Goal: Task Accomplishment & Management: Manage account settings

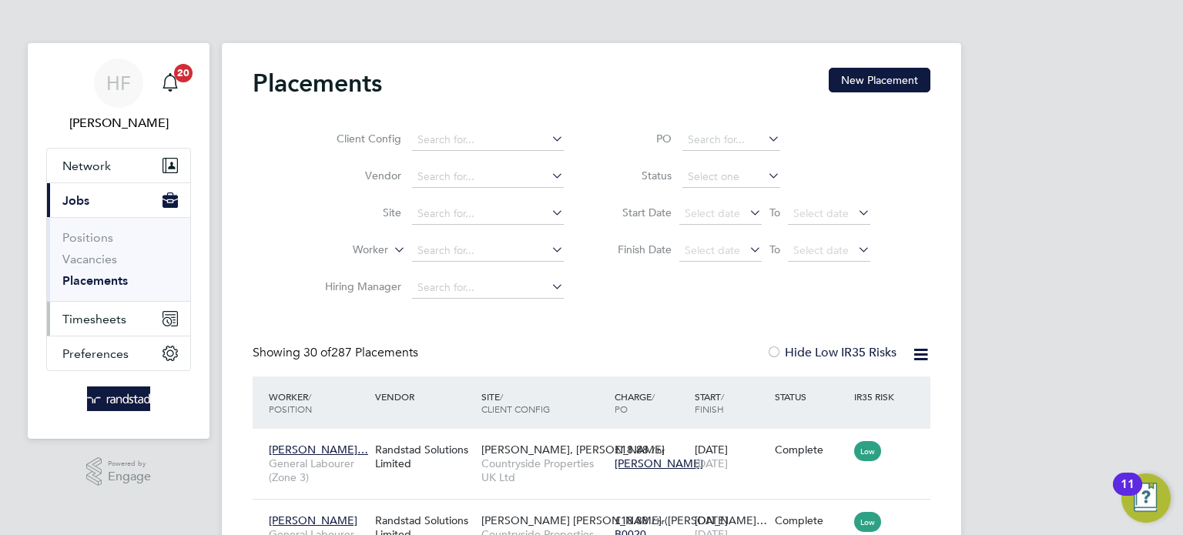
click at [93, 321] on span "Timesheets" at bounding box center [94, 319] width 64 height 15
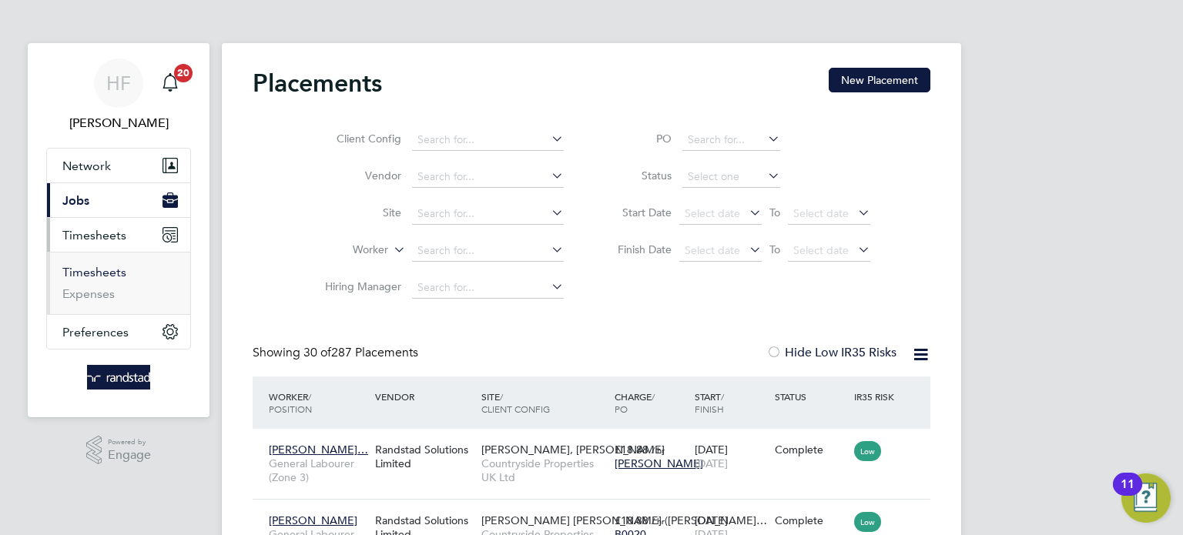
click at [123, 277] on link "Timesheets" at bounding box center [94, 272] width 64 height 15
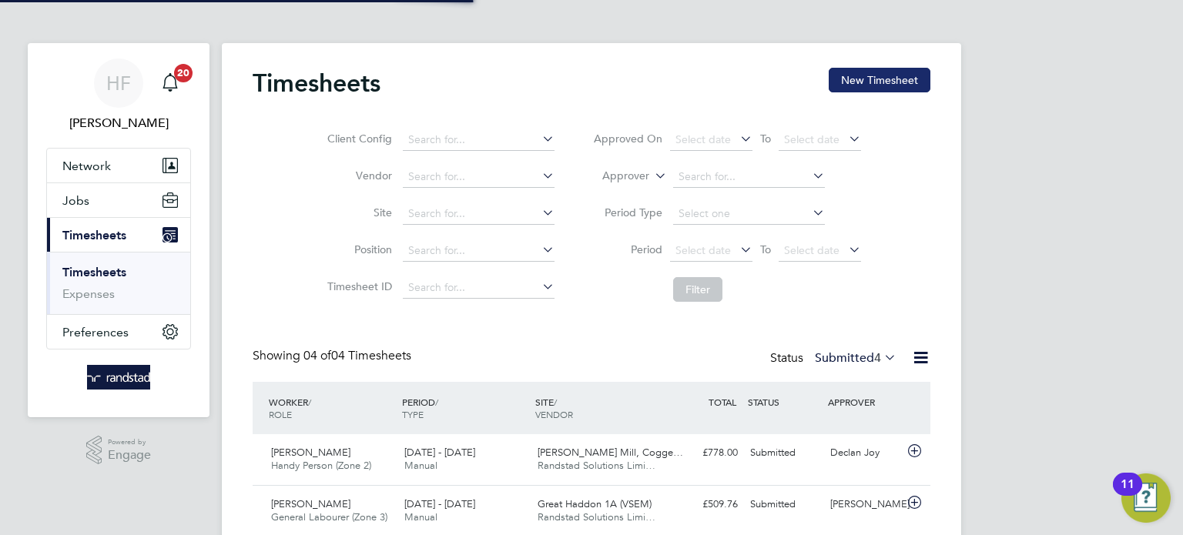
click at [882, 69] on button "New Timesheet" at bounding box center [879, 80] width 102 height 25
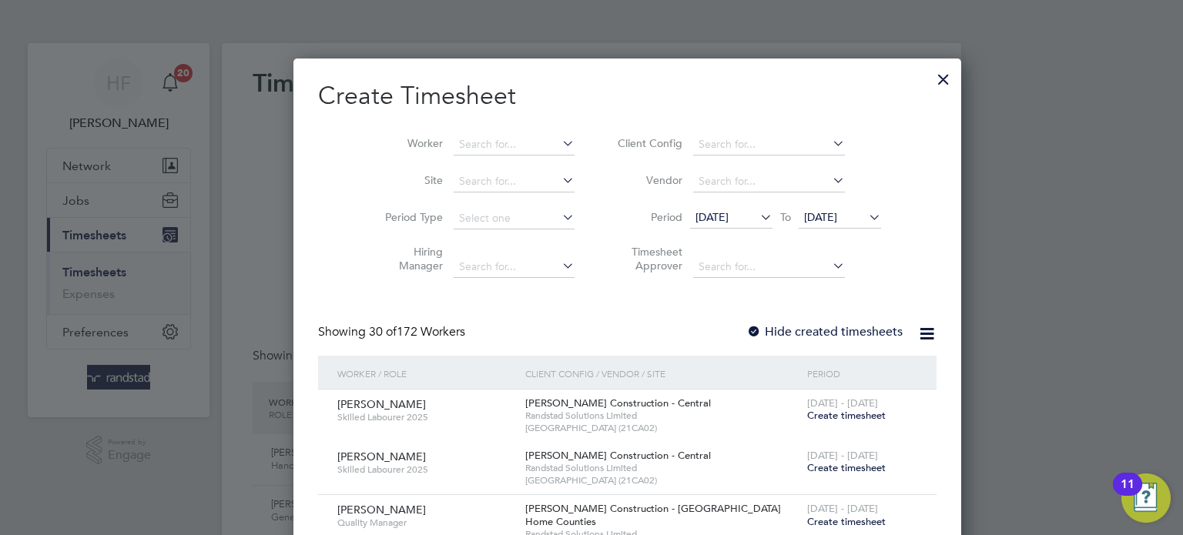
click at [463, 132] on li "Worker" at bounding box center [473, 144] width 239 height 37
click at [453, 139] on input at bounding box center [513, 145] width 121 height 22
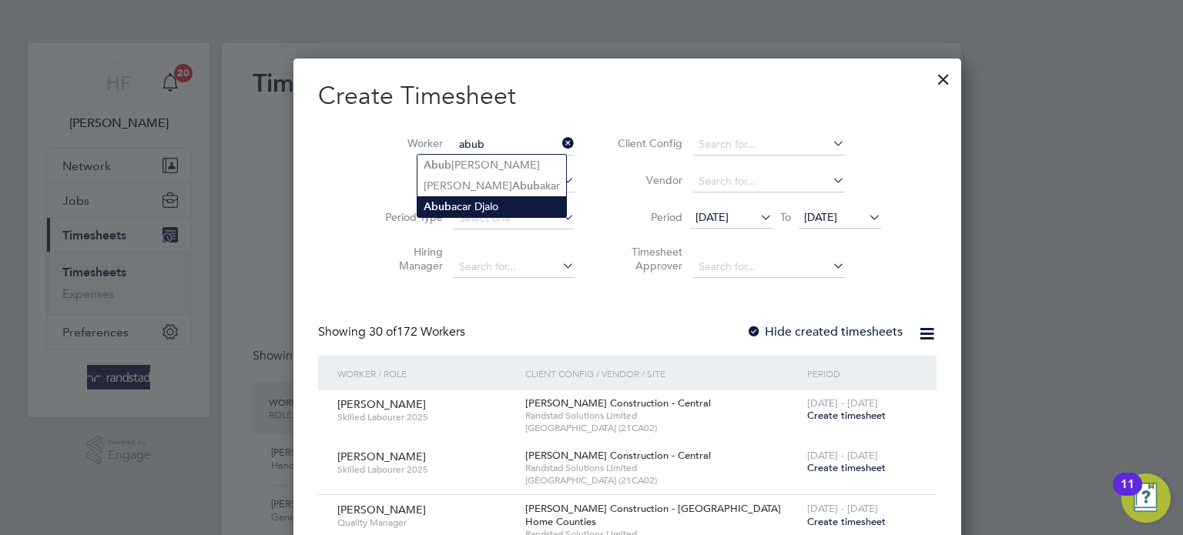
click at [504, 206] on li "Abub acar Djalo" at bounding box center [491, 206] width 149 height 21
type input "Abubacar Djalo"
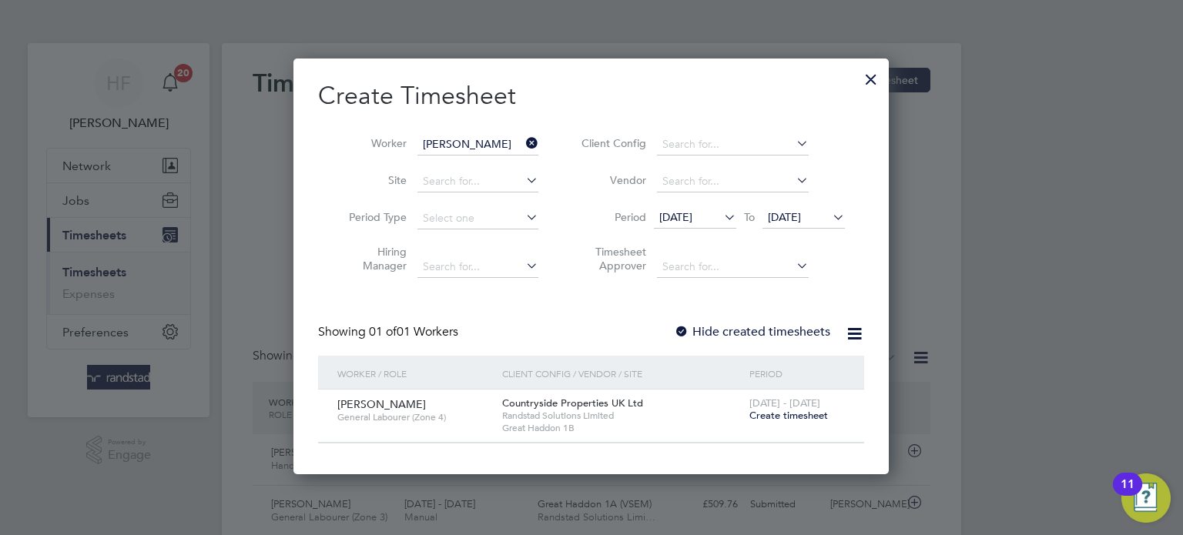
click at [782, 417] on span "Create timesheet" at bounding box center [788, 415] width 79 height 13
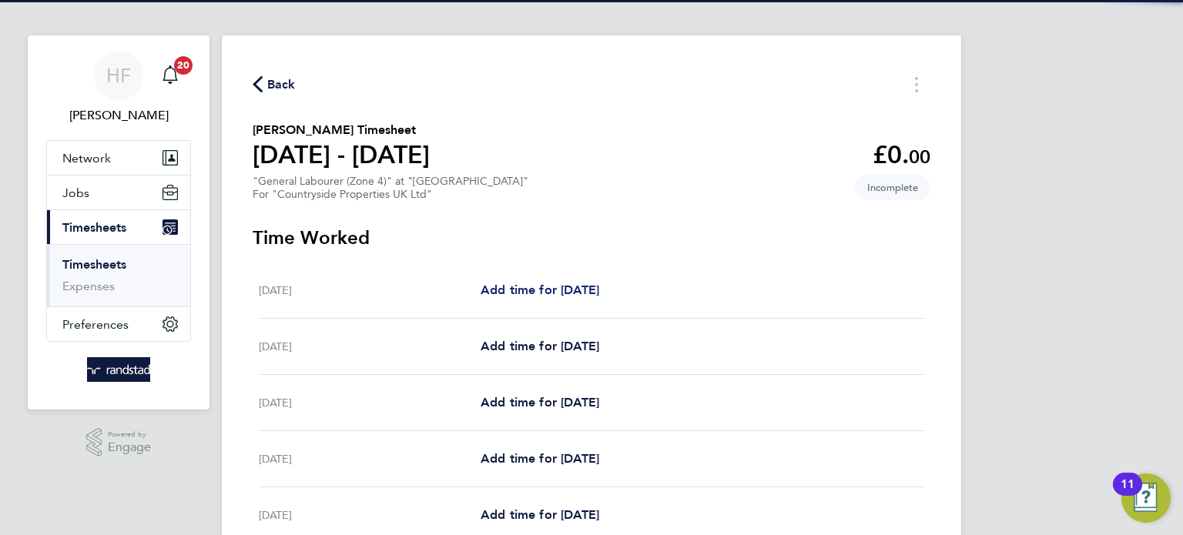
click at [586, 288] on span "Add time for [DATE]" at bounding box center [539, 290] width 119 height 15
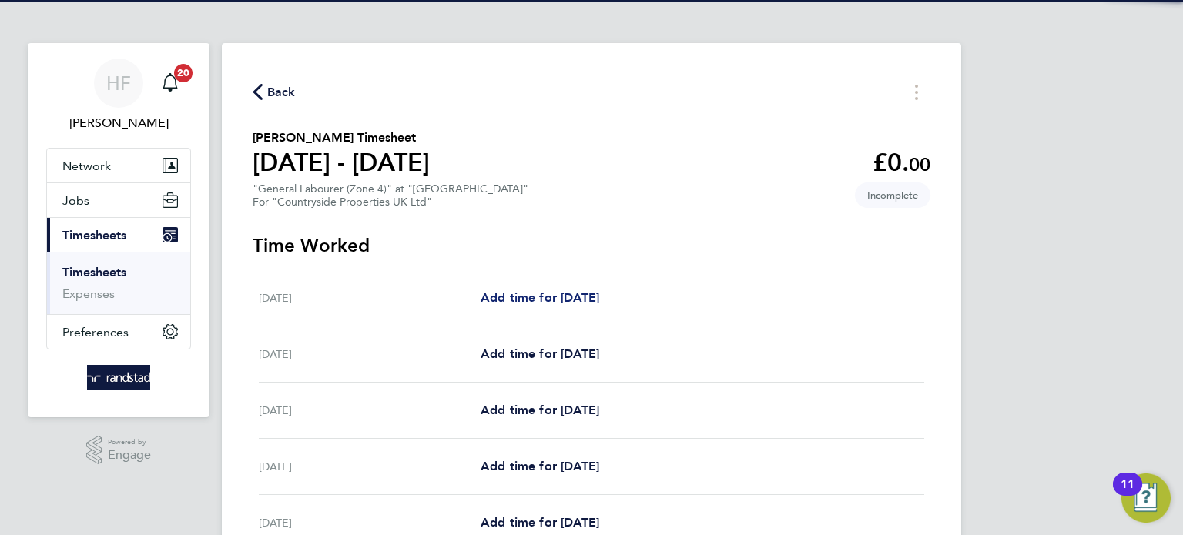
select select "30"
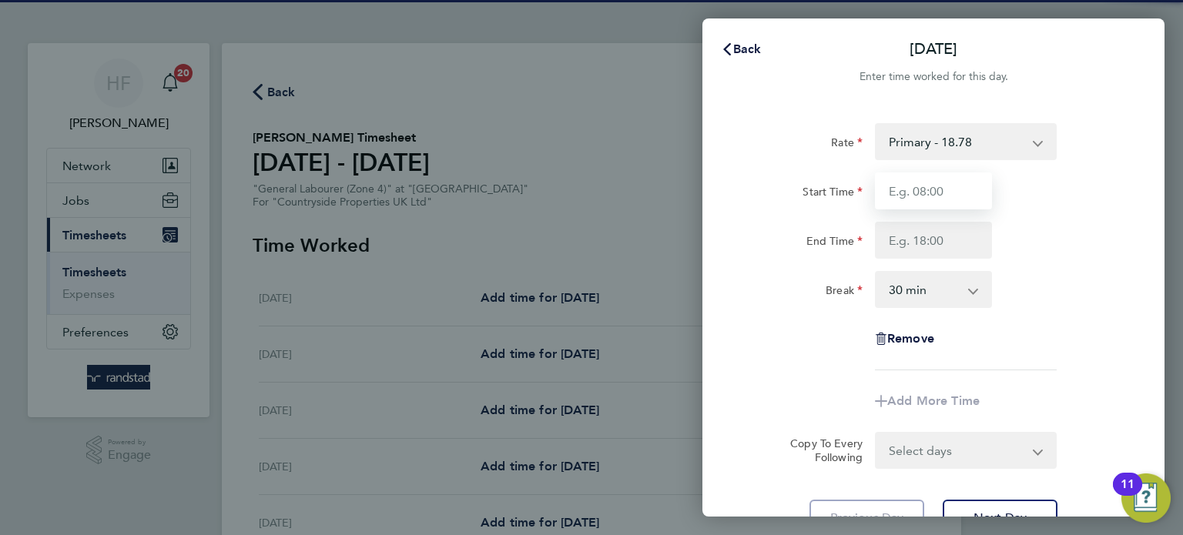
click at [932, 192] on input "Start Time" at bounding box center [933, 190] width 117 height 37
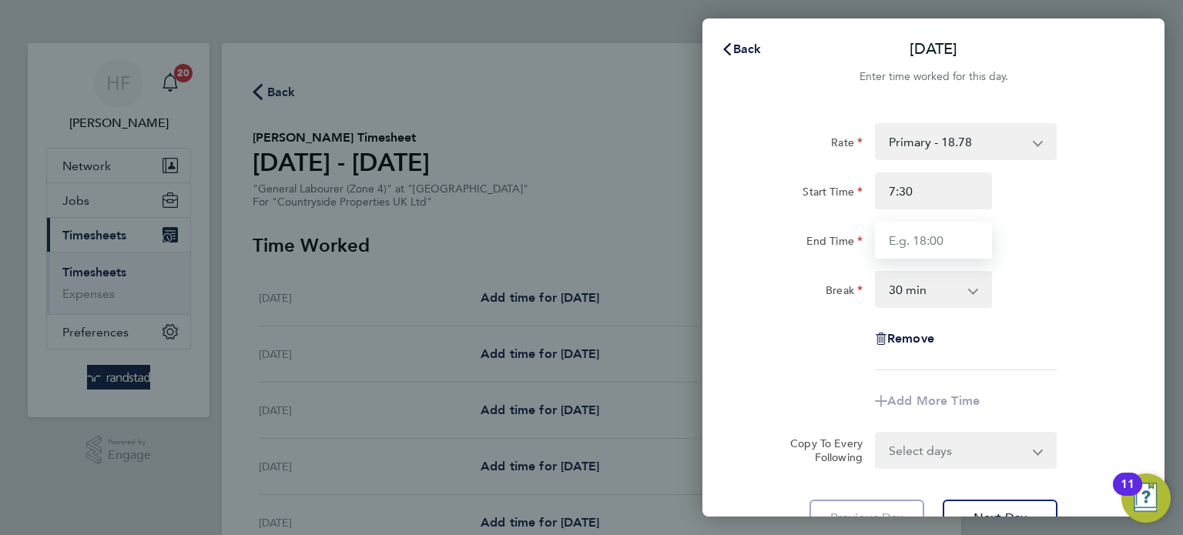
type input "07:30"
type input "17:00"
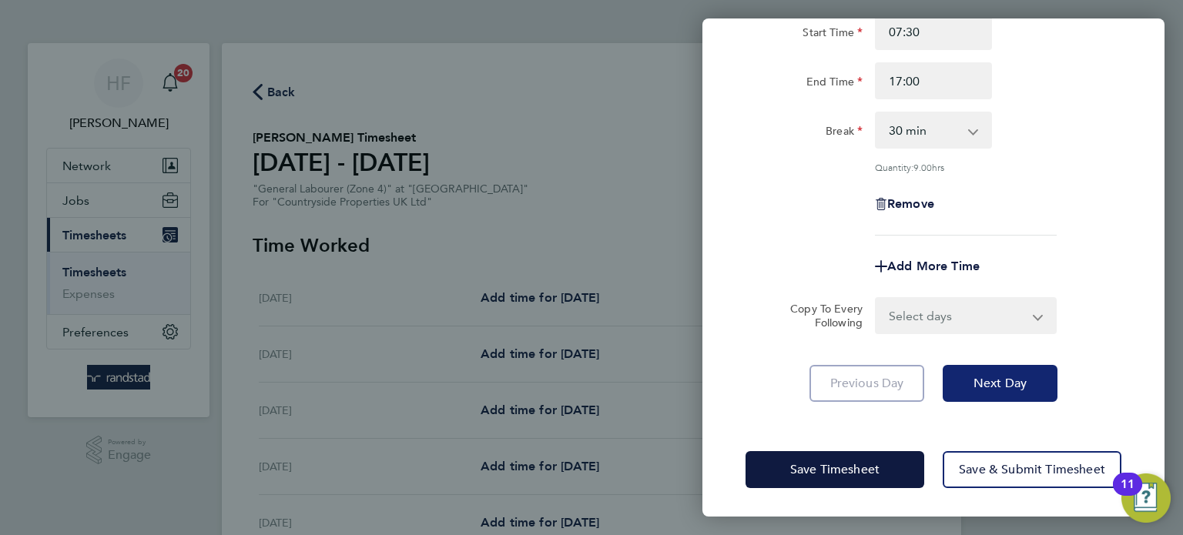
click at [988, 376] on span "Next Day" at bounding box center [999, 383] width 53 height 15
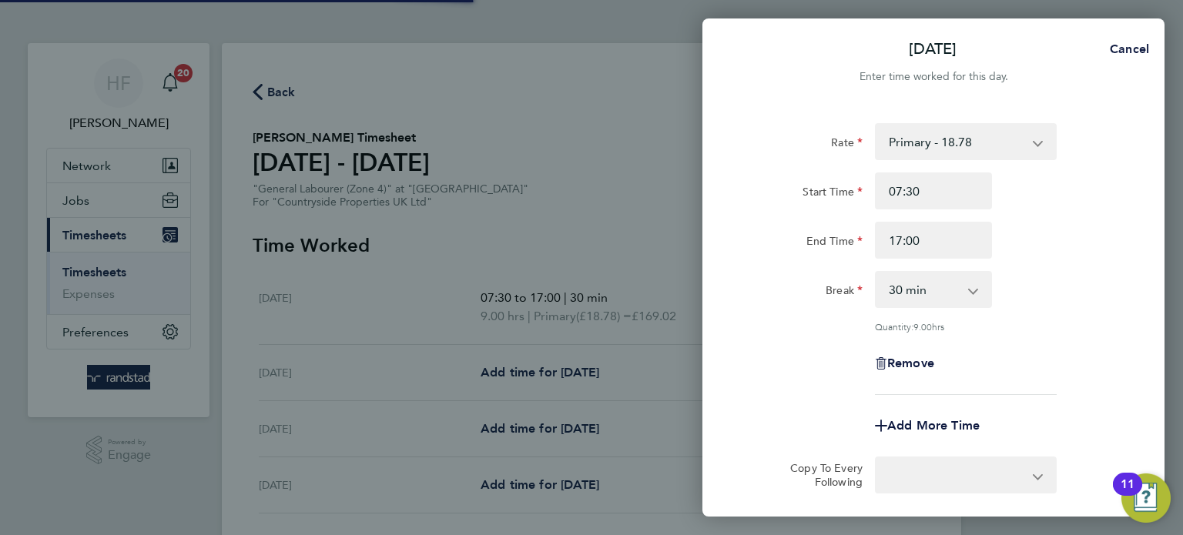
select select "30"
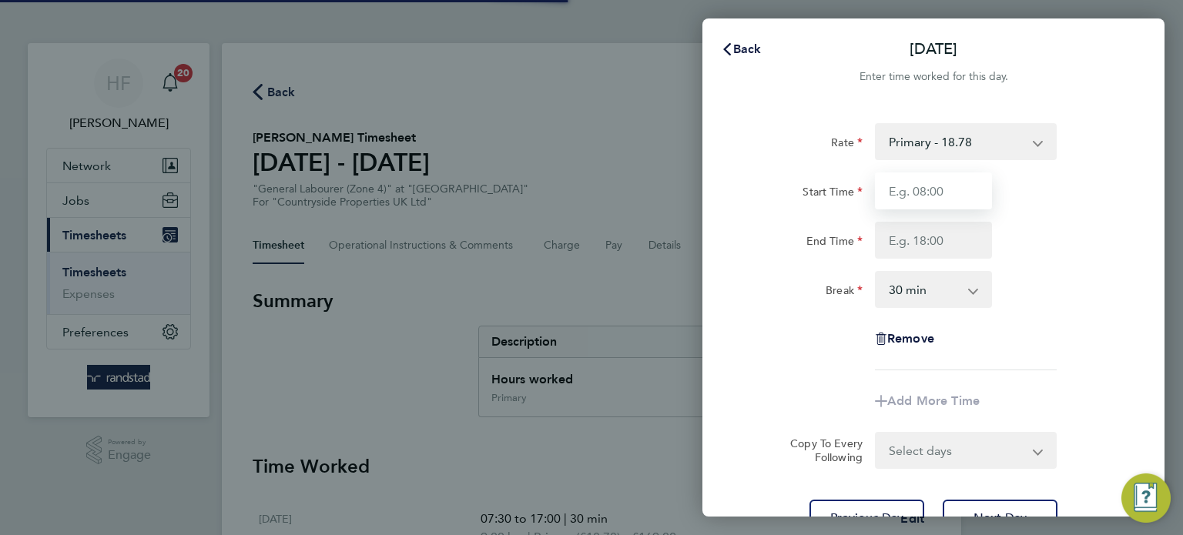
click at [905, 196] on input "Start Time" at bounding box center [933, 190] width 117 height 37
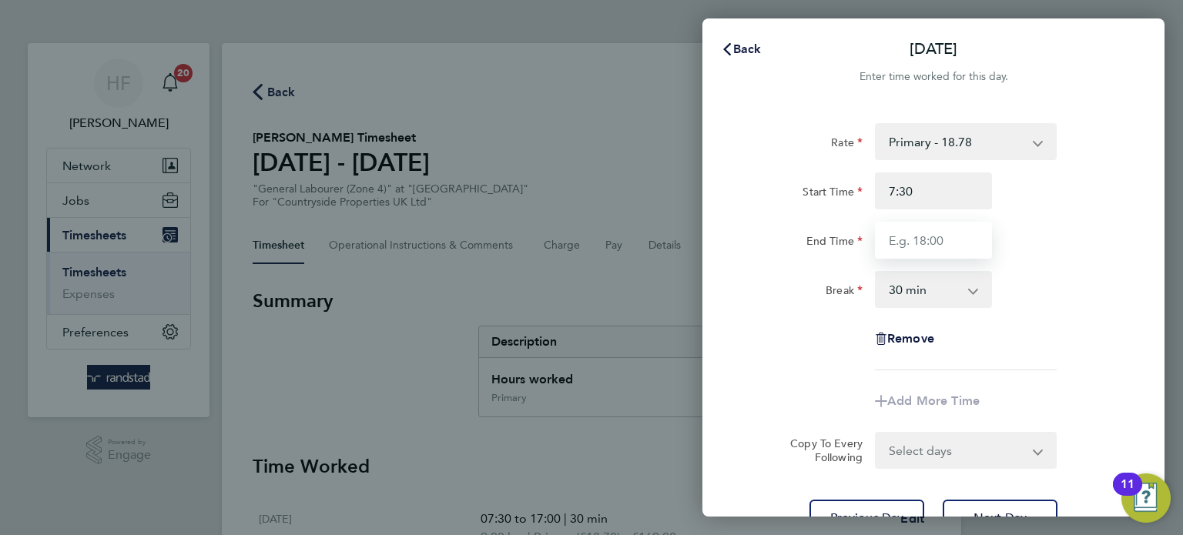
type input "07:30"
type input "17:00"
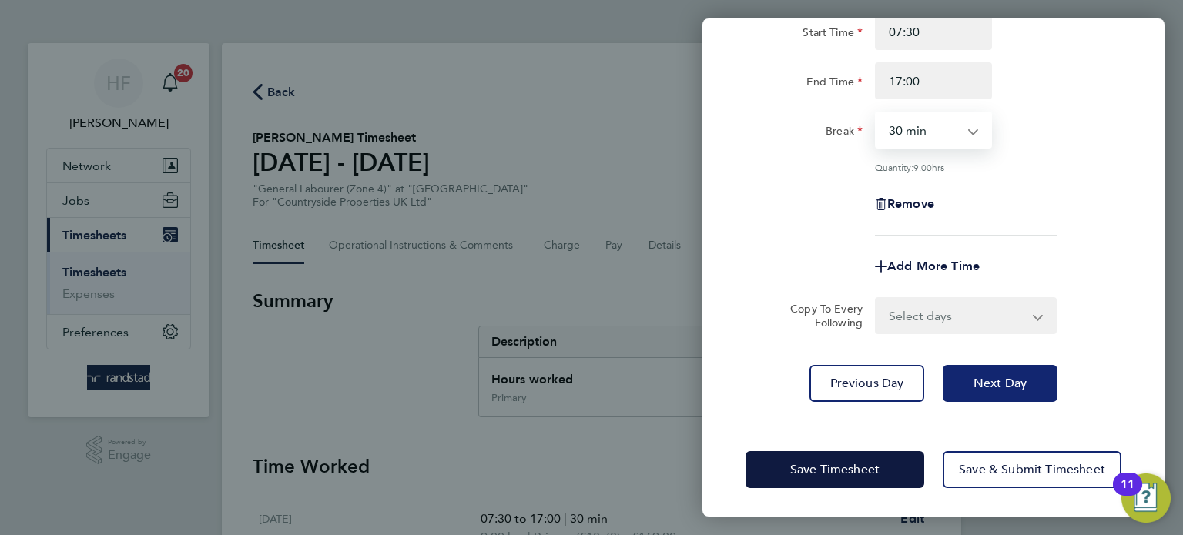
click at [992, 391] on button "Next Day" at bounding box center [999, 383] width 115 height 37
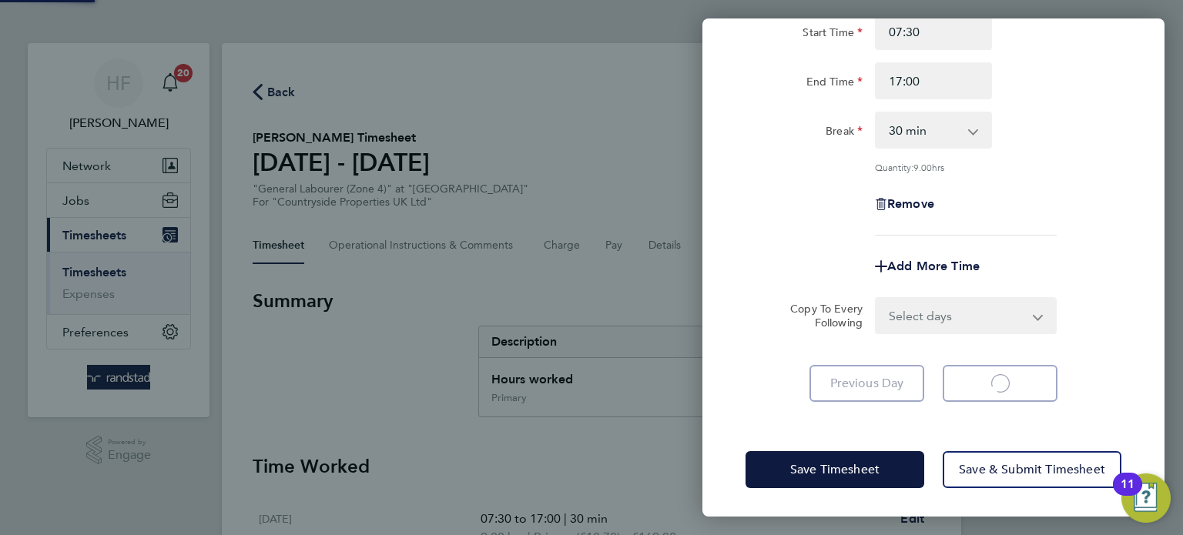
select select "30"
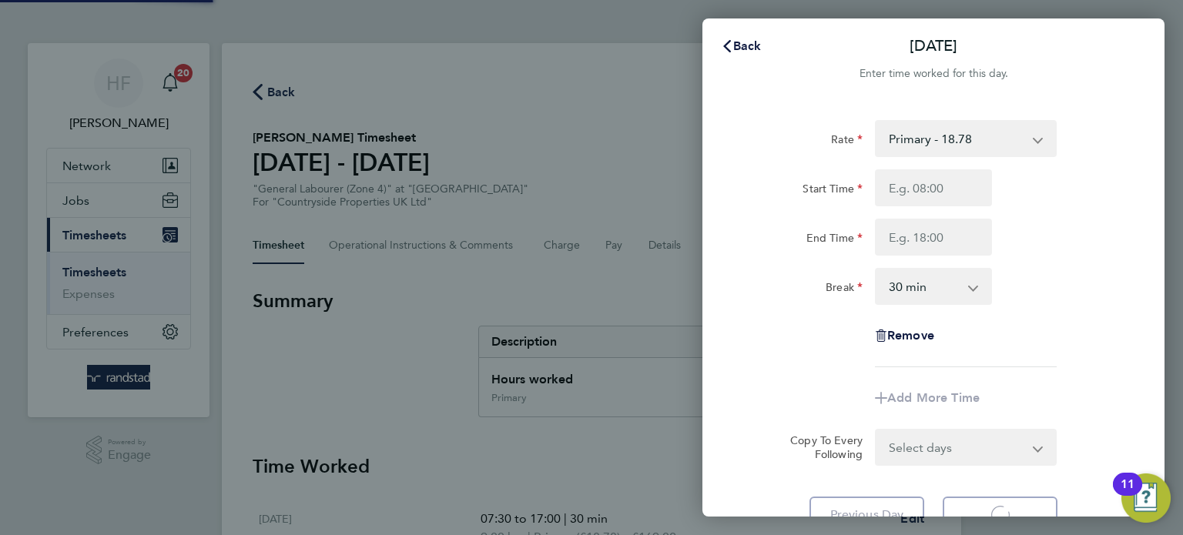
select select "30"
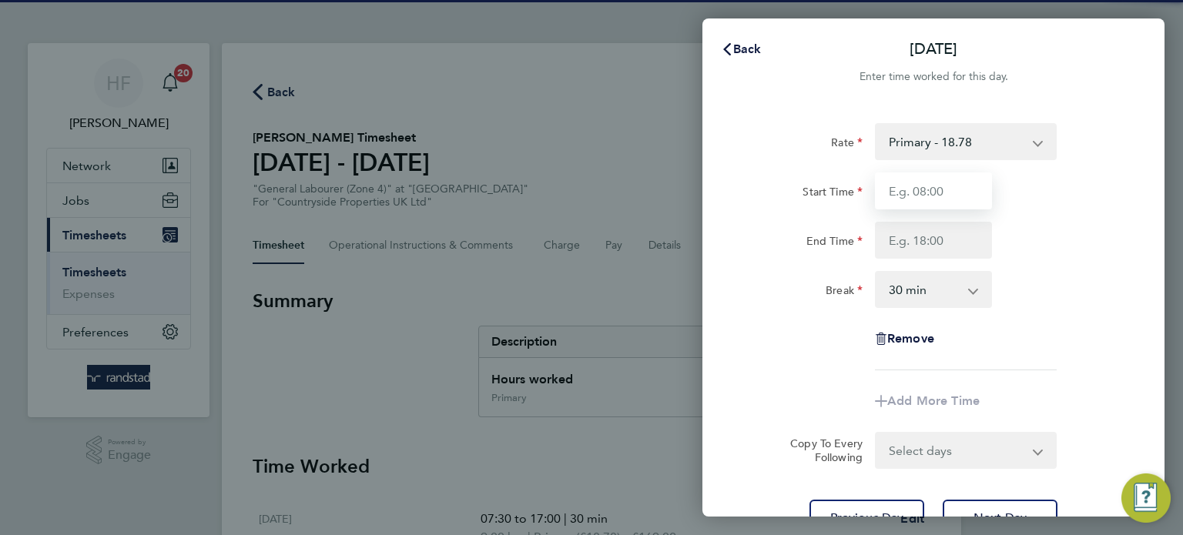
click at [915, 189] on input "Start Time" at bounding box center [933, 190] width 117 height 37
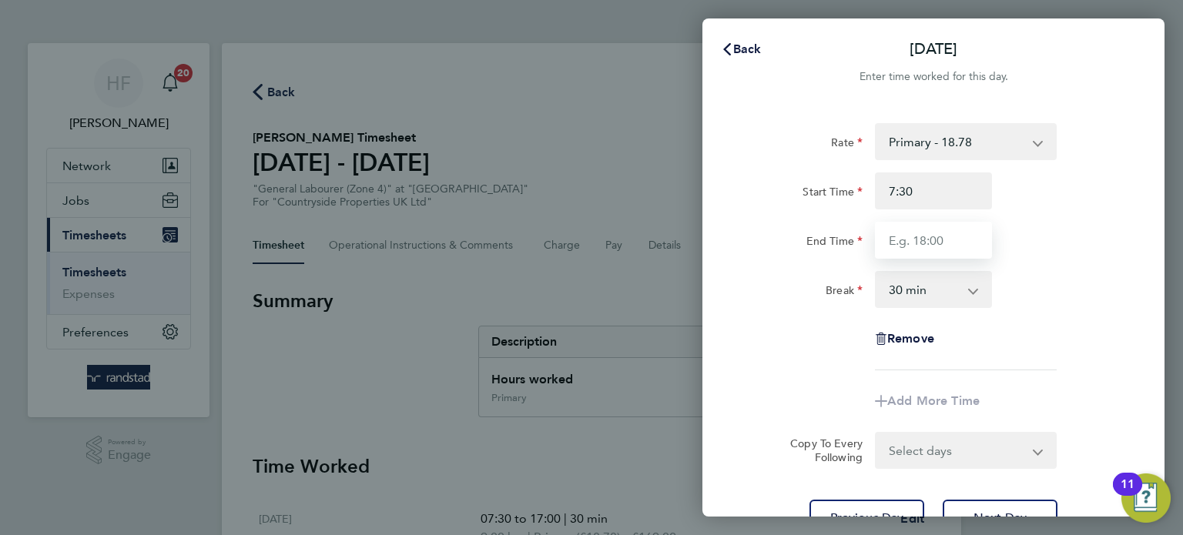
type input "07:30"
type input "17:00"
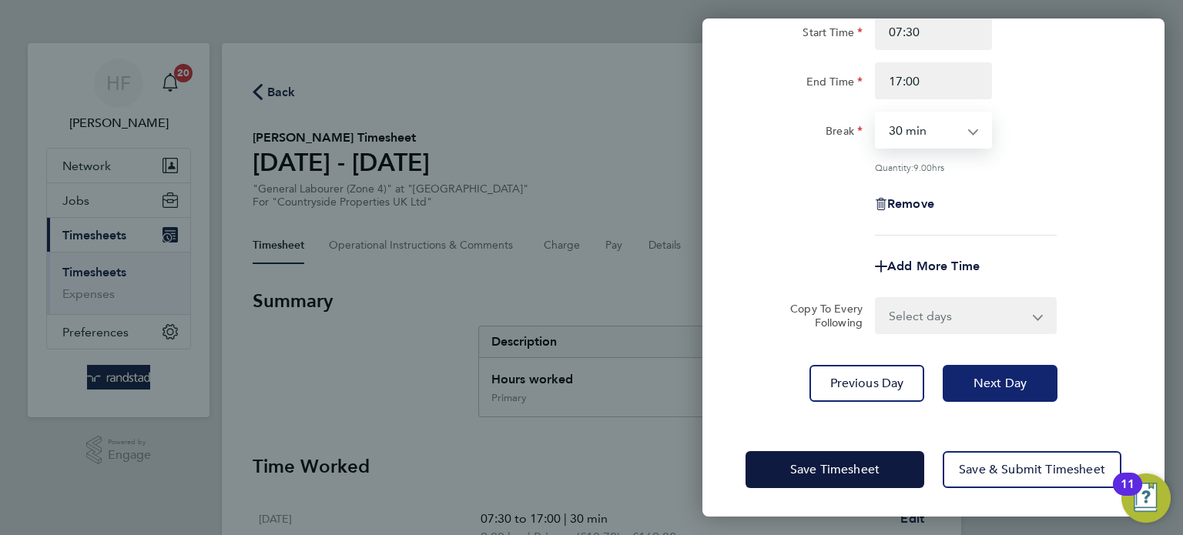
click at [1006, 379] on span "Next Day" at bounding box center [999, 383] width 53 height 15
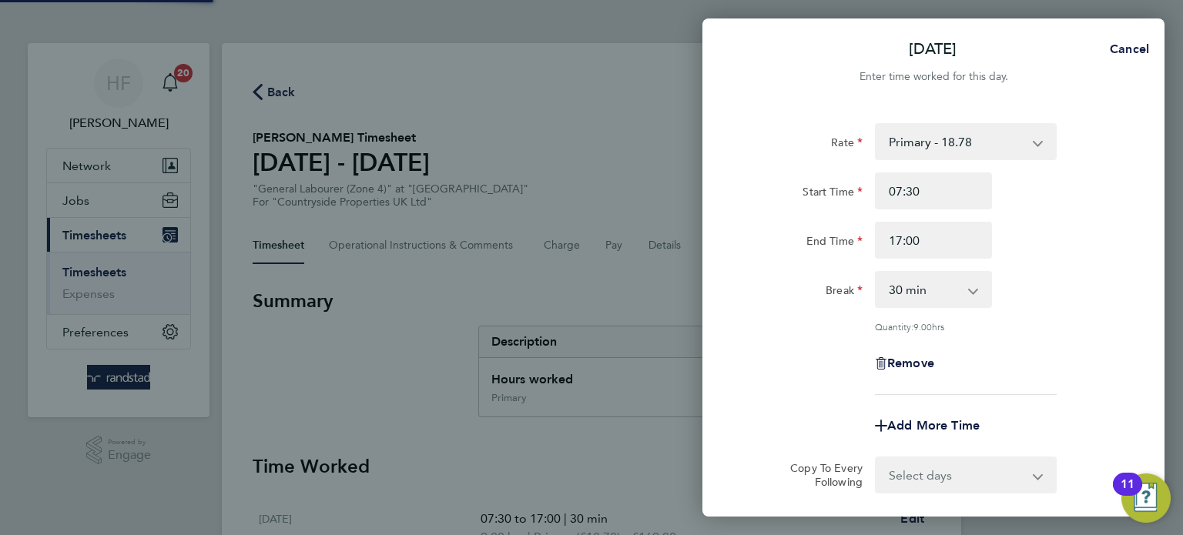
select select "30"
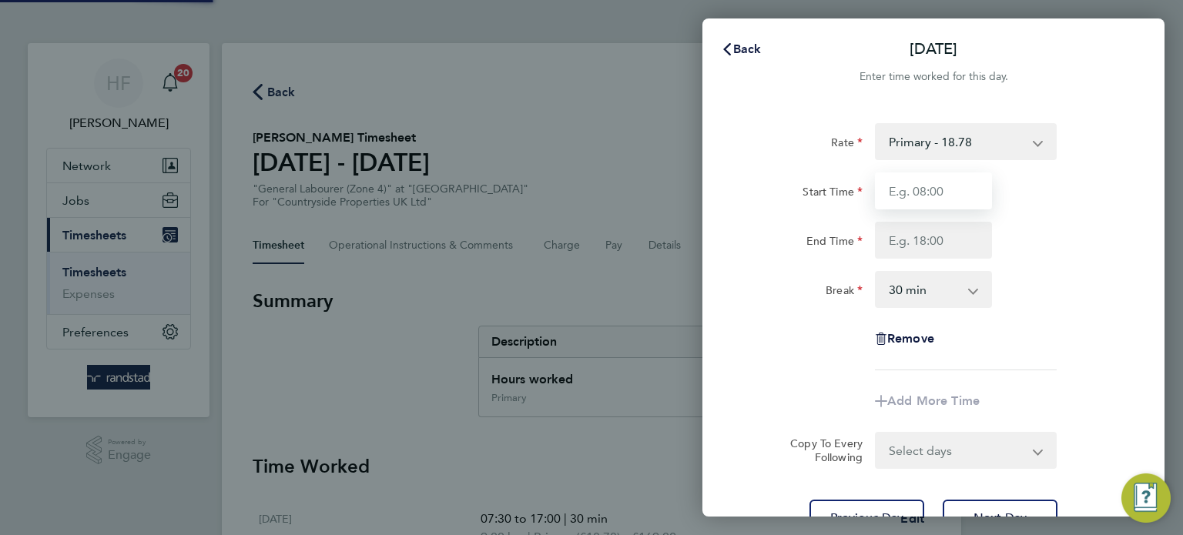
click at [914, 191] on input "Start Time" at bounding box center [933, 190] width 117 height 37
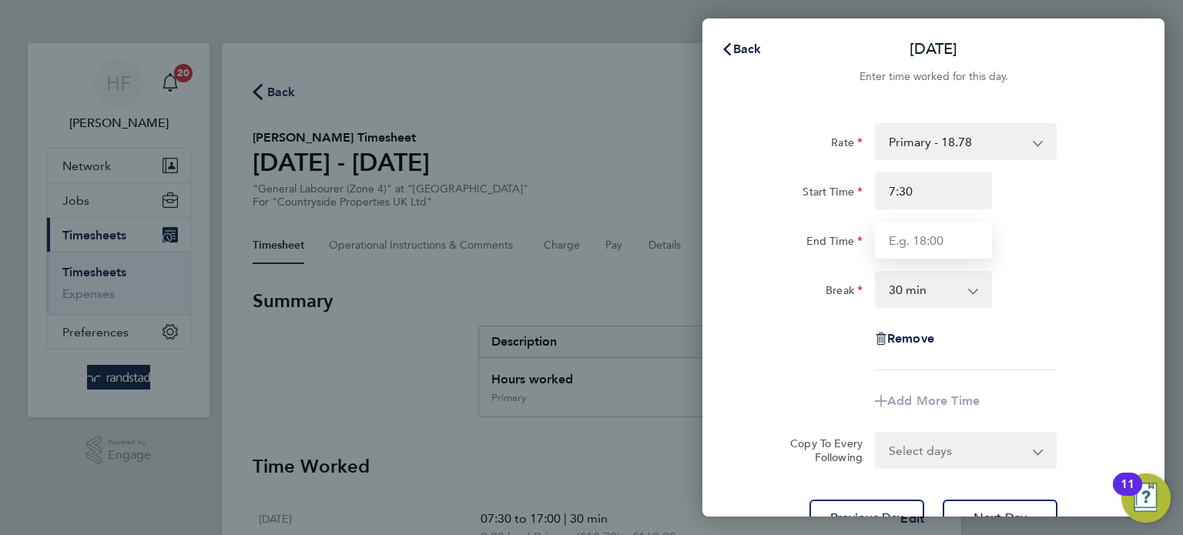
type input "07:30"
type input "17:00"
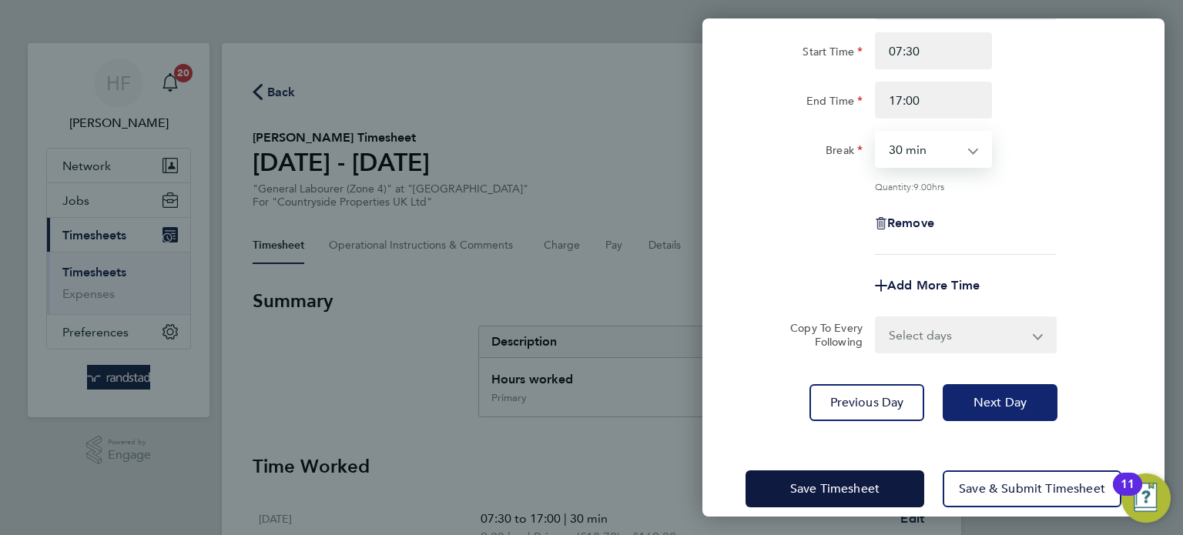
click at [986, 409] on button "Next Day" at bounding box center [999, 402] width 115 height 37
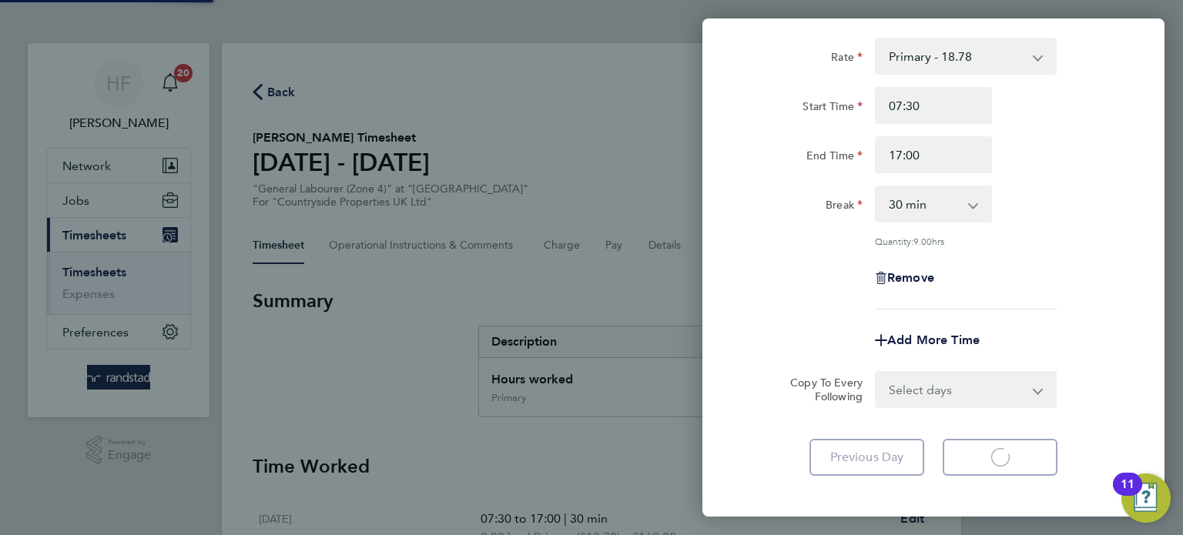
select select "30"
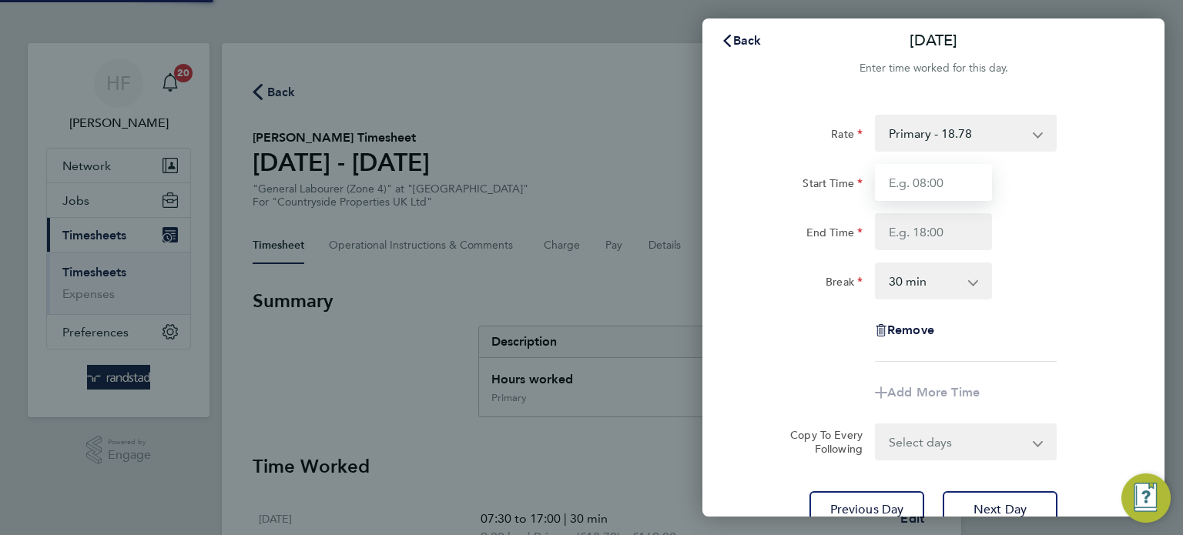
click at [912, 189] on input "Start Time" at bounding box center [933, 182] width 117 height 37
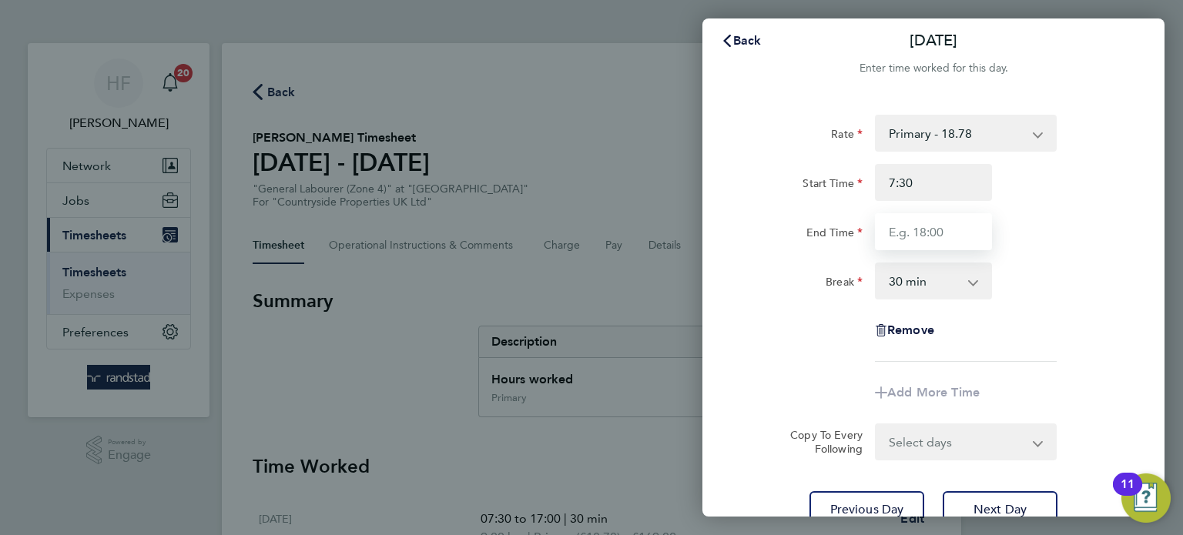
type input "07:30"
type input "17:00"
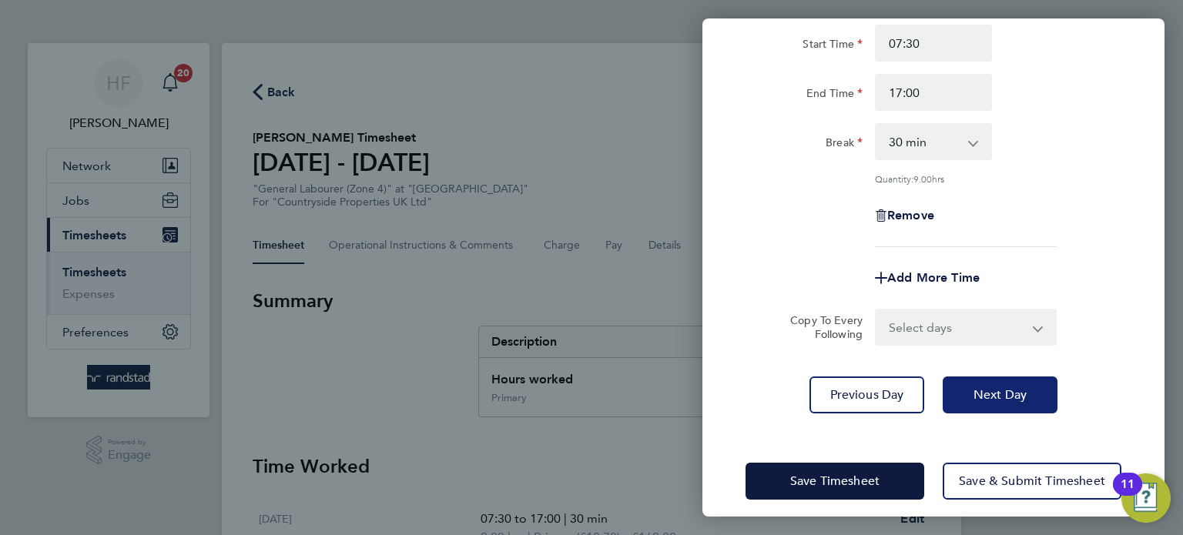
click at [997, 410] on button "Next Day" at bounding box center [999, 394] width 115 height 37
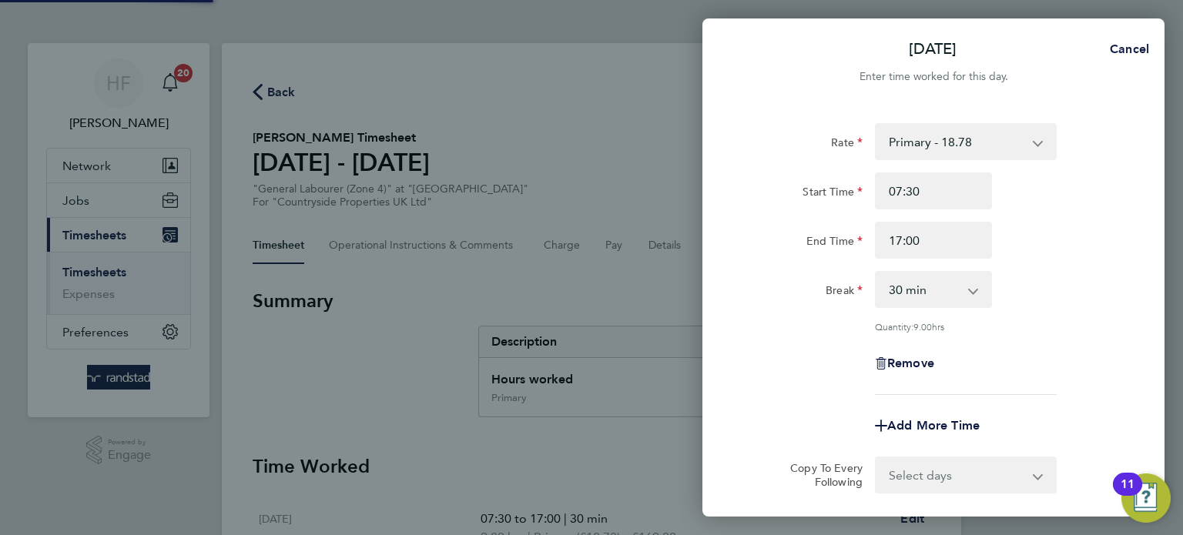
select select "30"
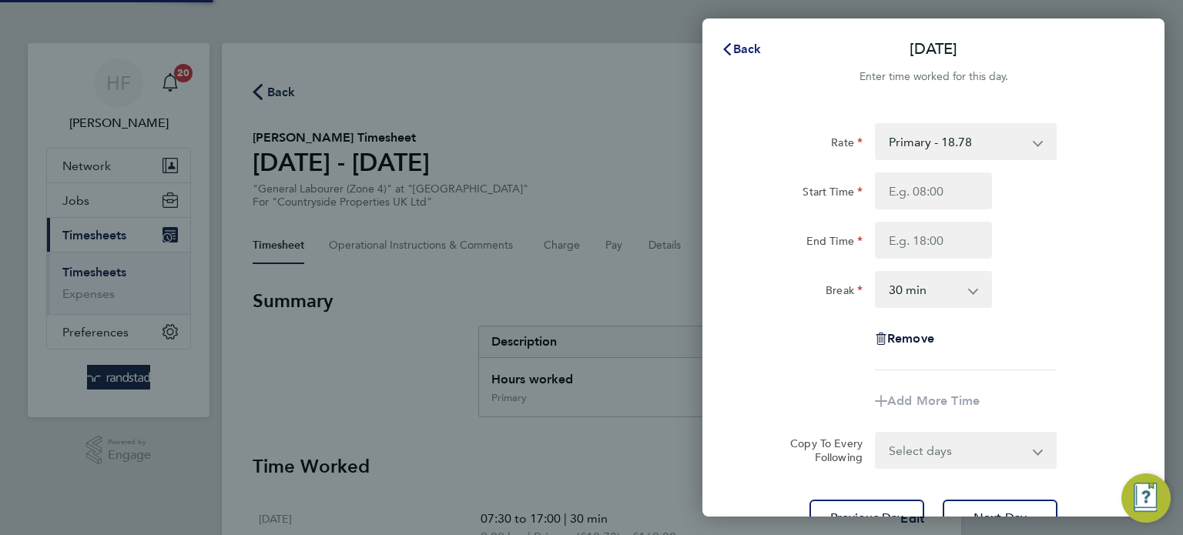
click at [734, 48] on span "Back" at bounding box center [747, 49] width 28 height 15
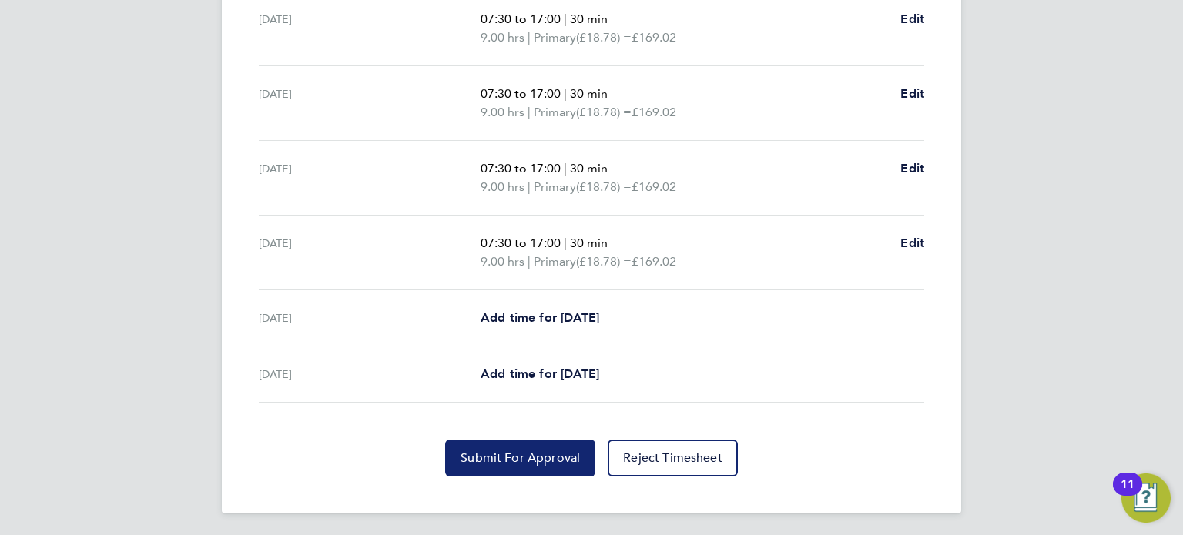
click at [534, 463] on button "Submit For Approval" at bounding box center [520, 458] width 150 height 37
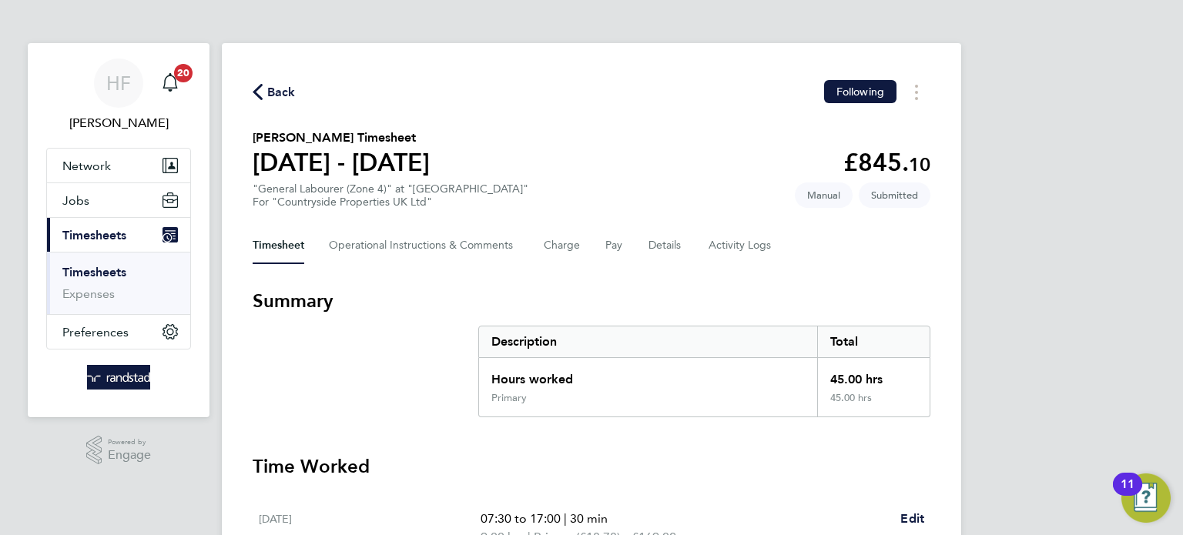
click at [113, 269] on link "Timesheets" at bounding box center [94, 272] width 64 height 15
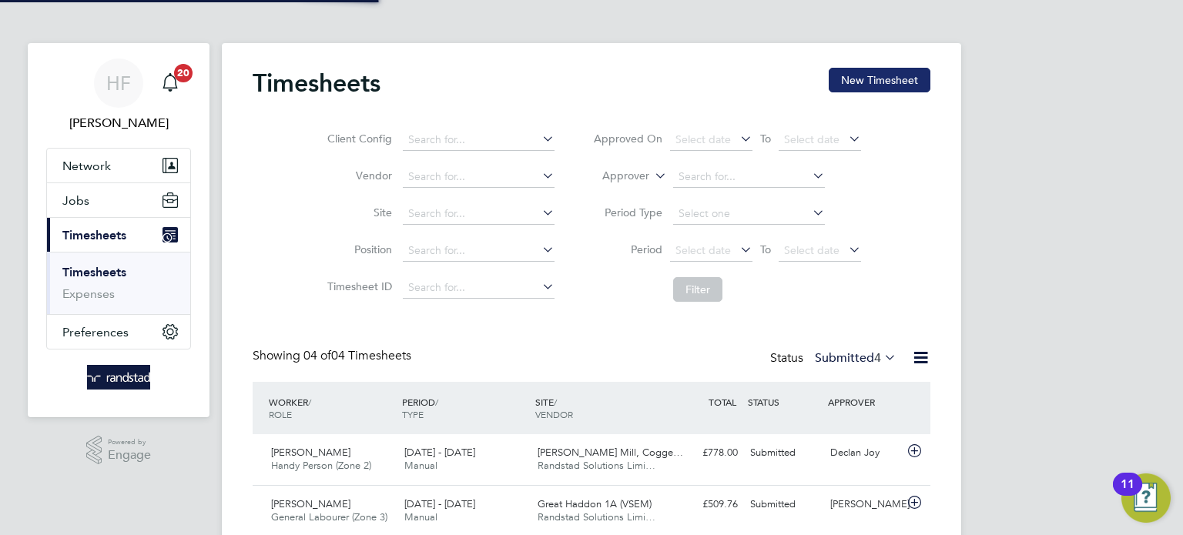
click at [885, 79] on button "New Timesheet" at bounding box center [879, 80] width 102 height 25
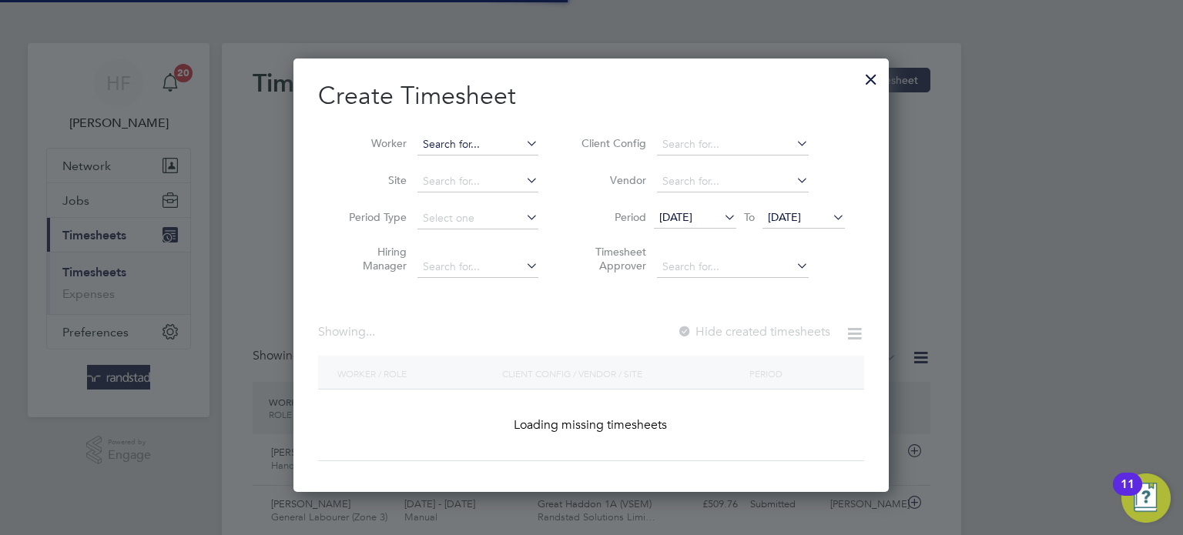
click at [465, 149] on input at bounding box center [477, 145] width 121 height 22
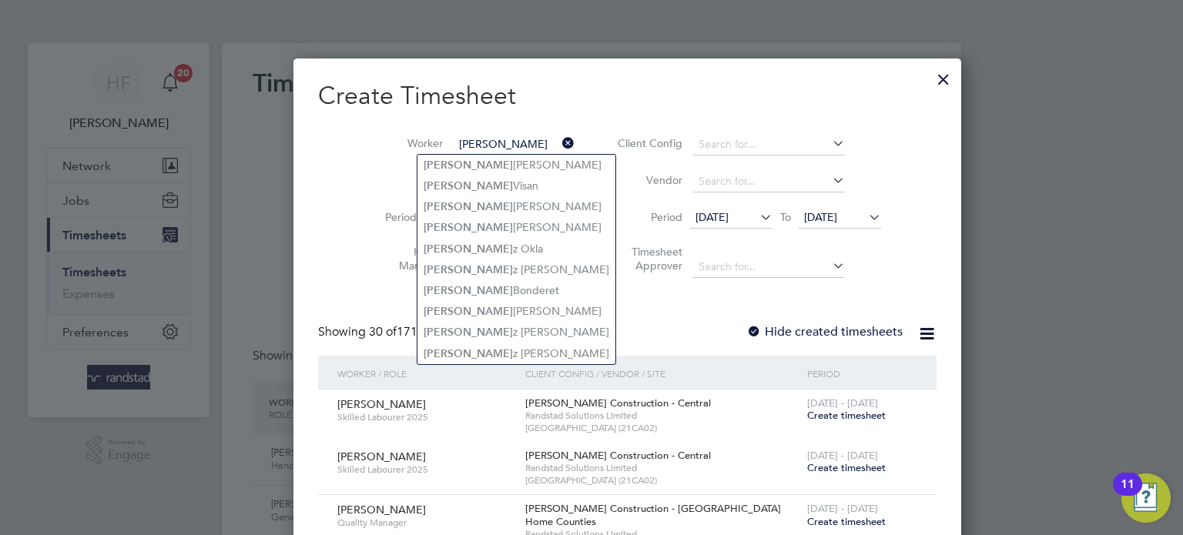
type input "marius"
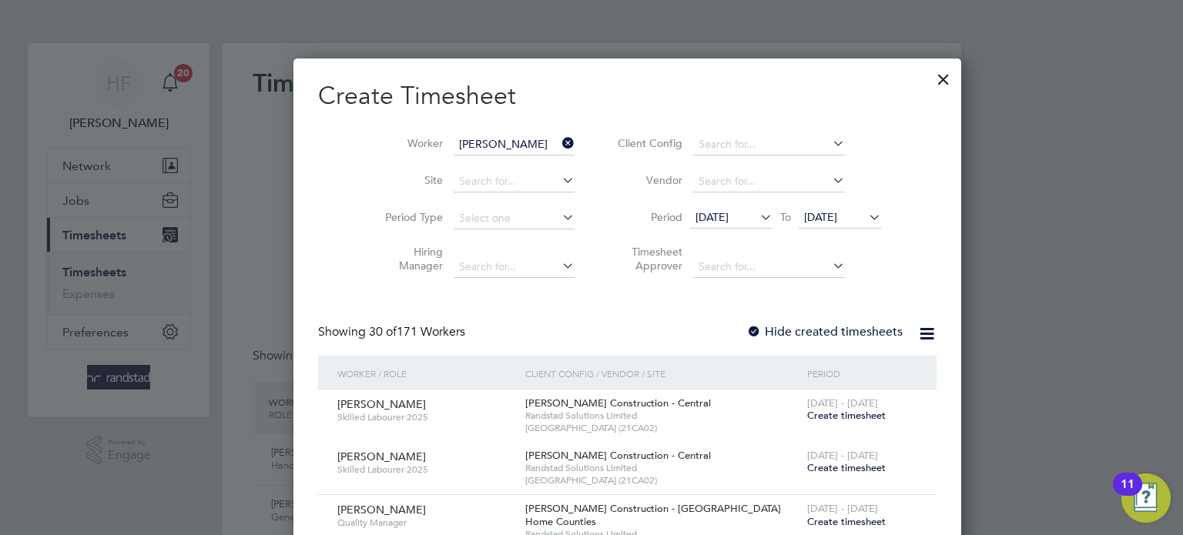
click at [929, 77] on div at bounding box center [943, 76] width 28 height 28
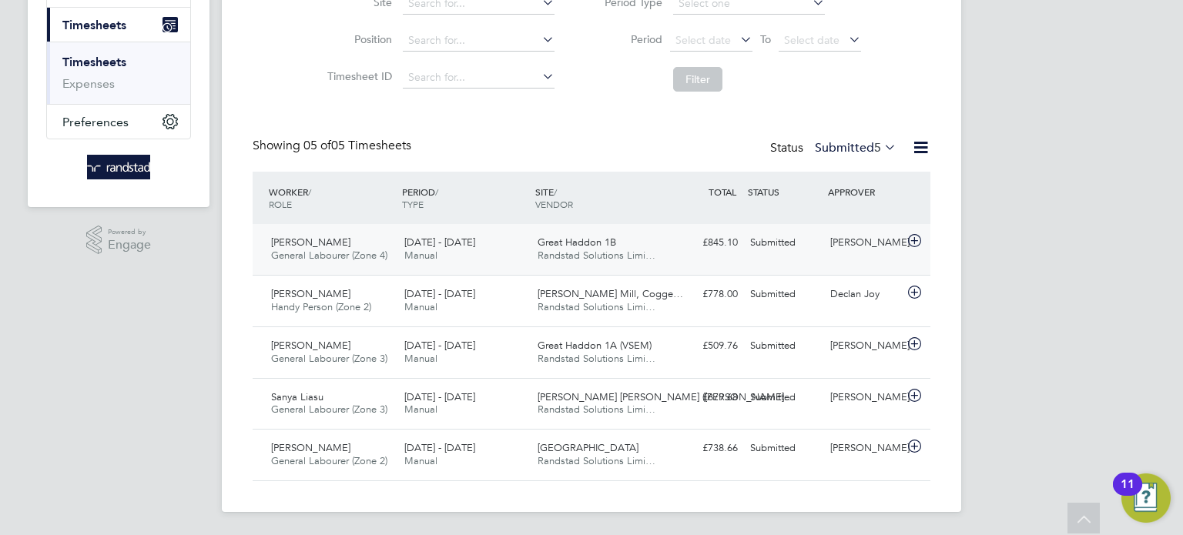
click at [611, 257] on span "Randstad Solutions Limi…" at bounding box center [596, 255] width 118 height 13
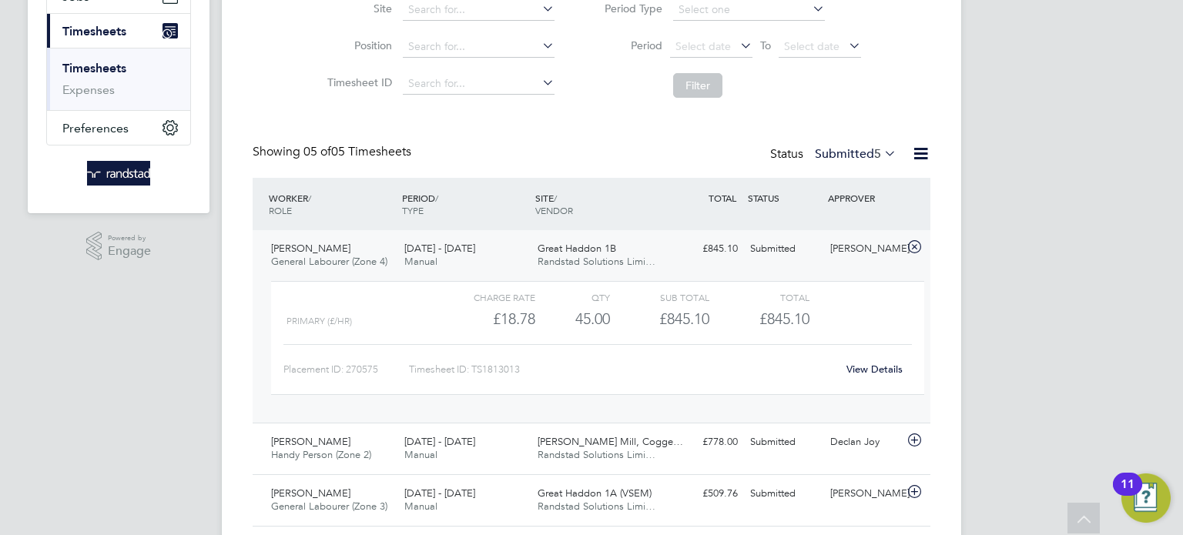
scroll to position [203, 0]
click at [864, 364] on link "View Details" at bounding box center [874, 369] width 56 height 13
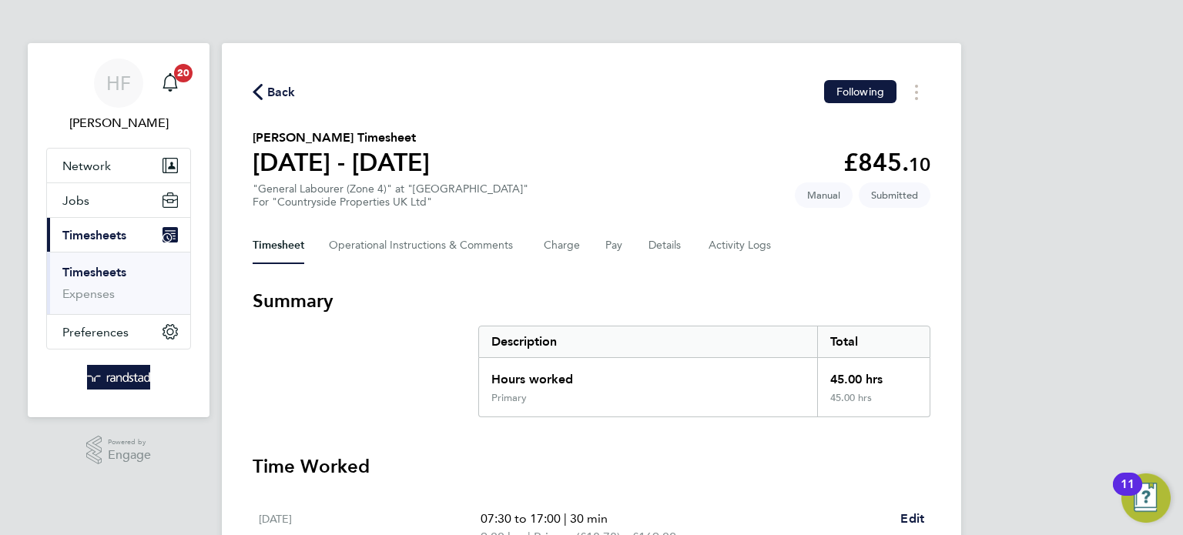
scroll to position [237, 0]
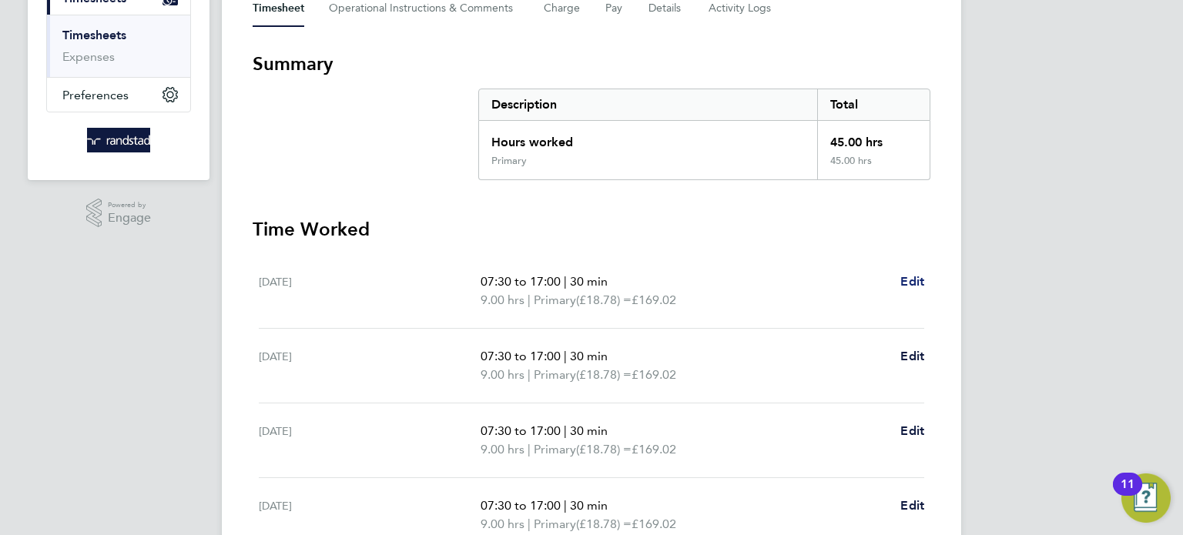
click at [913, 278] on span "Edit" at bounding box center [912, 281] width 24 height 15
select select "30"
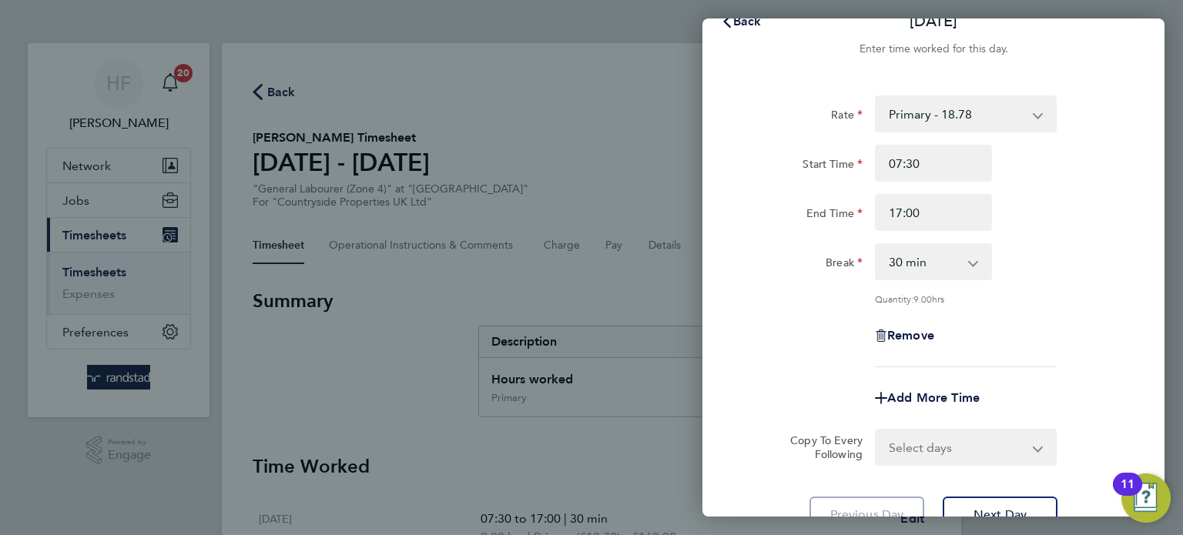
scroll to position [159, 0]
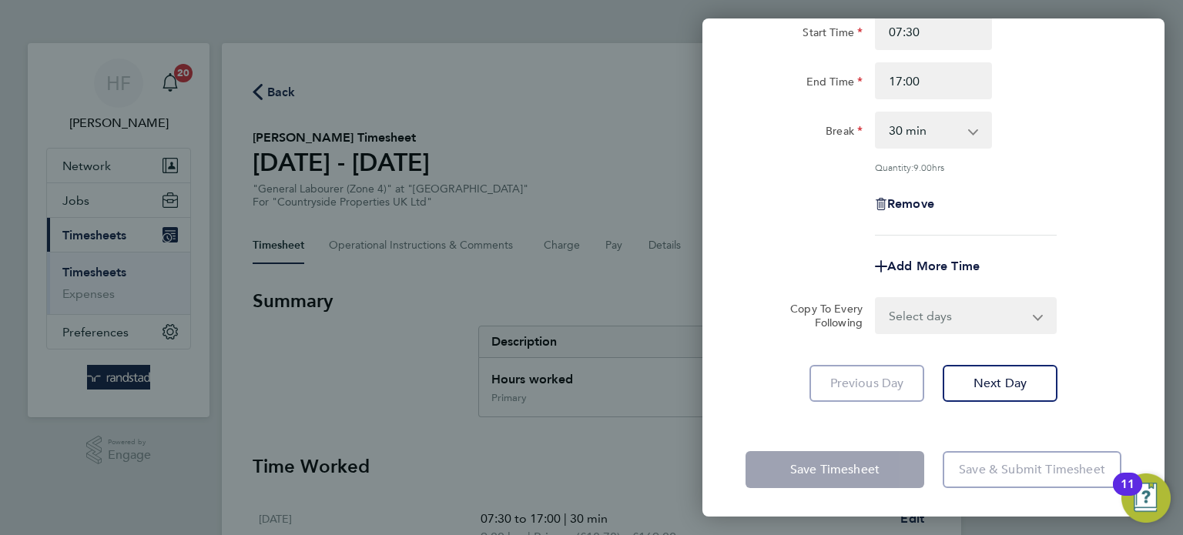
click at [922, 210] on div "Remove" at bounding box center [932, 204] width 129 height 37
click at [917, 201] on span "Remove" at bounding box center [910, 203] width 47 height 15
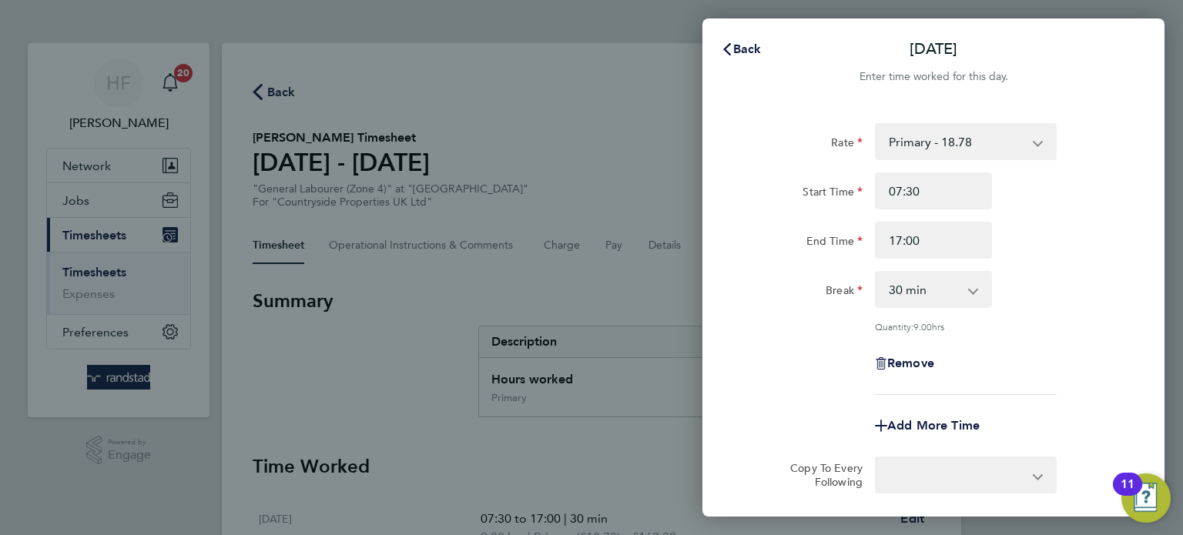
select select "null"
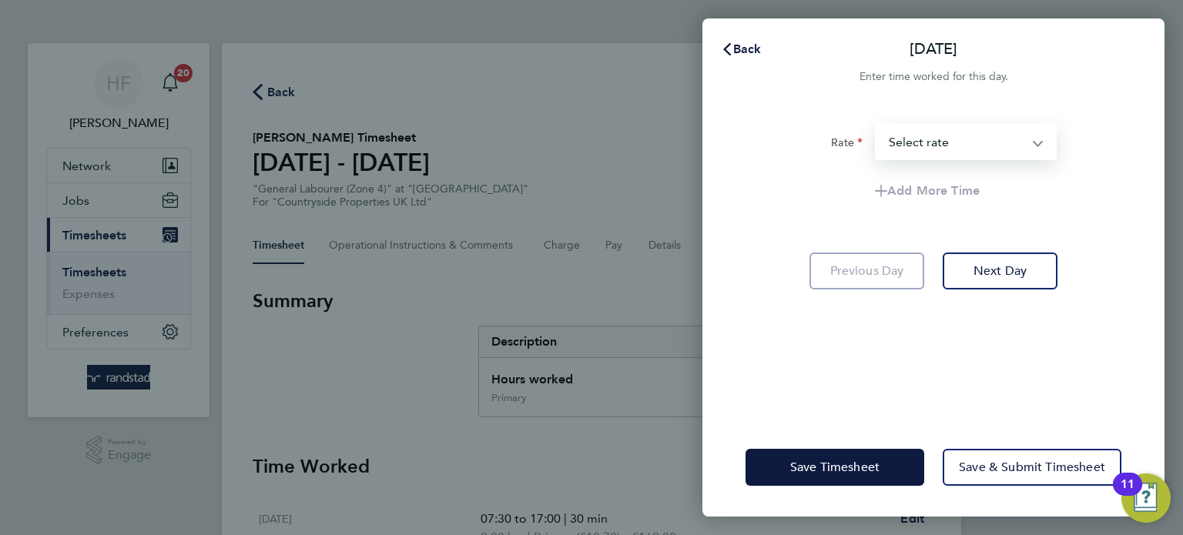
click at [979, 138] on select "Primary - 18.78 Select rate" at bounding box center [956, 142] width 160 height 34
select select "30"
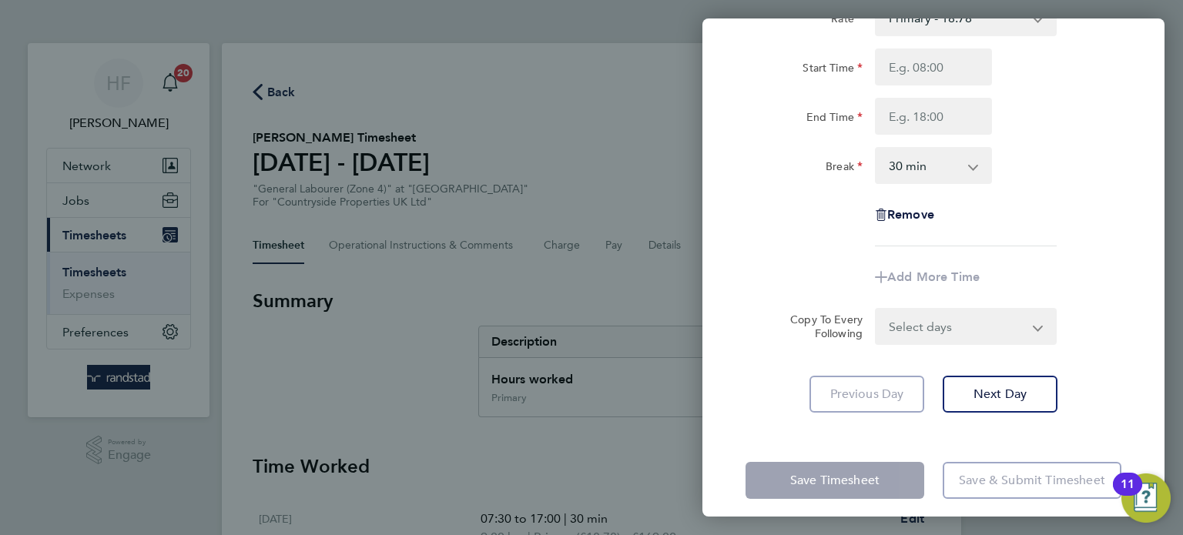
scroll to position [136, 0]
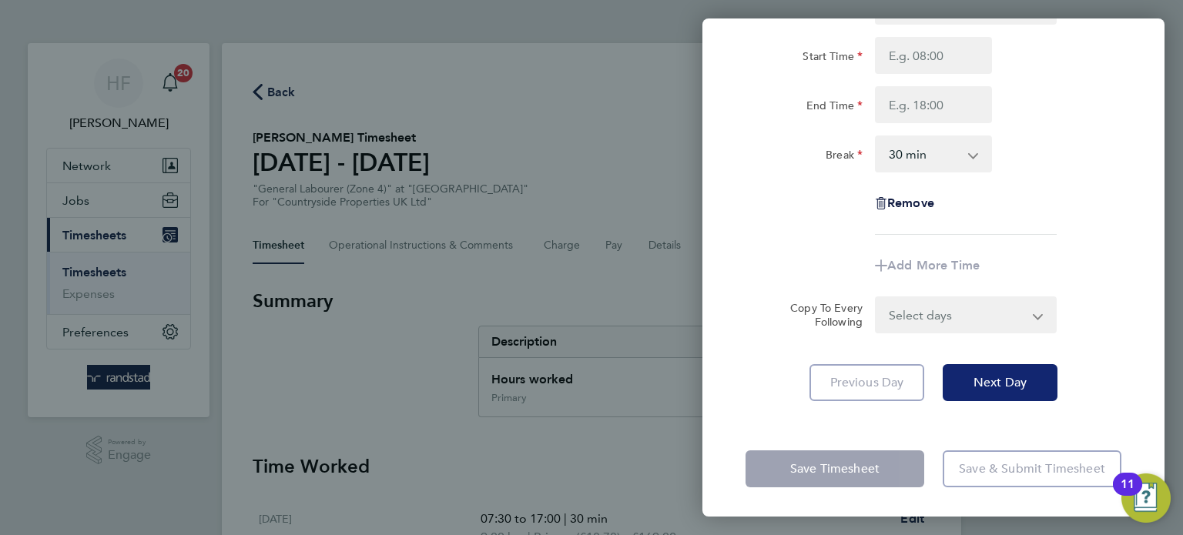
click at [1005, 370] on button "Next Day" at bounding box center [999, 382] width 115 height 37
select select "30"
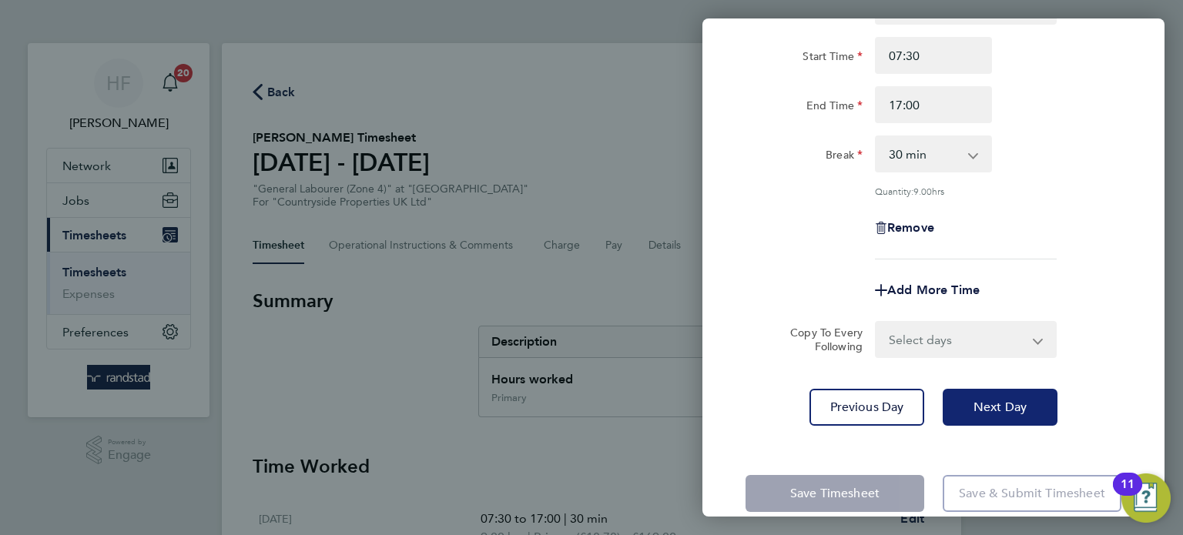
click at [1002, 391] on button "Next Day" at bounding box center [999, 407] width 115 height 37
select select "30"
click at [1002, 391] on button "Next Day" at bounding box center [999, 407] width 115 height 37
select select "30"
click at [1000, 400] on span "Next Day" at bounding box center [999, 407] width 53 height 15
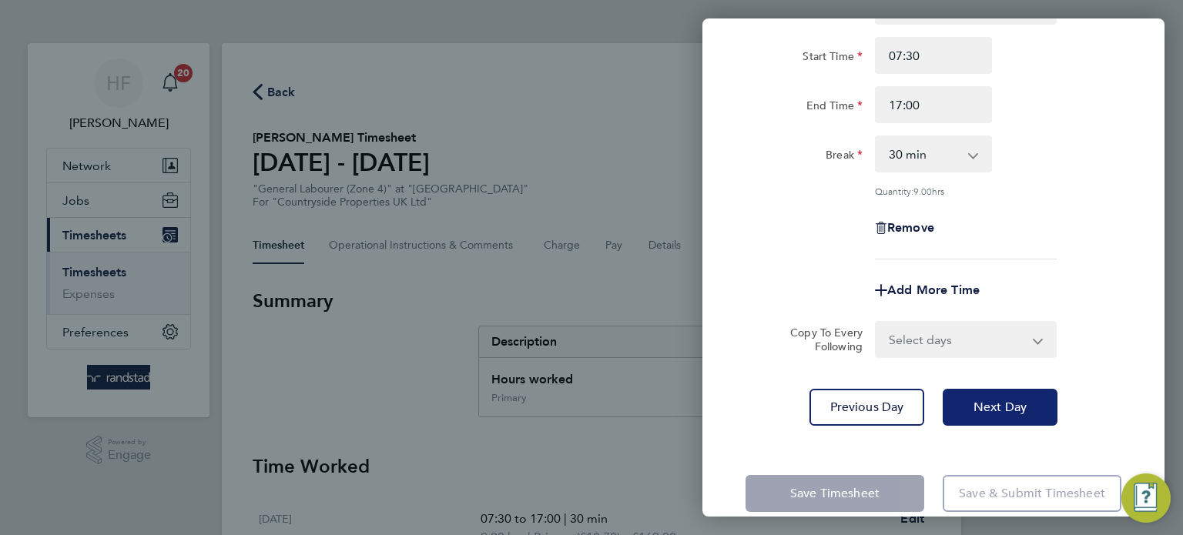
select select "30"
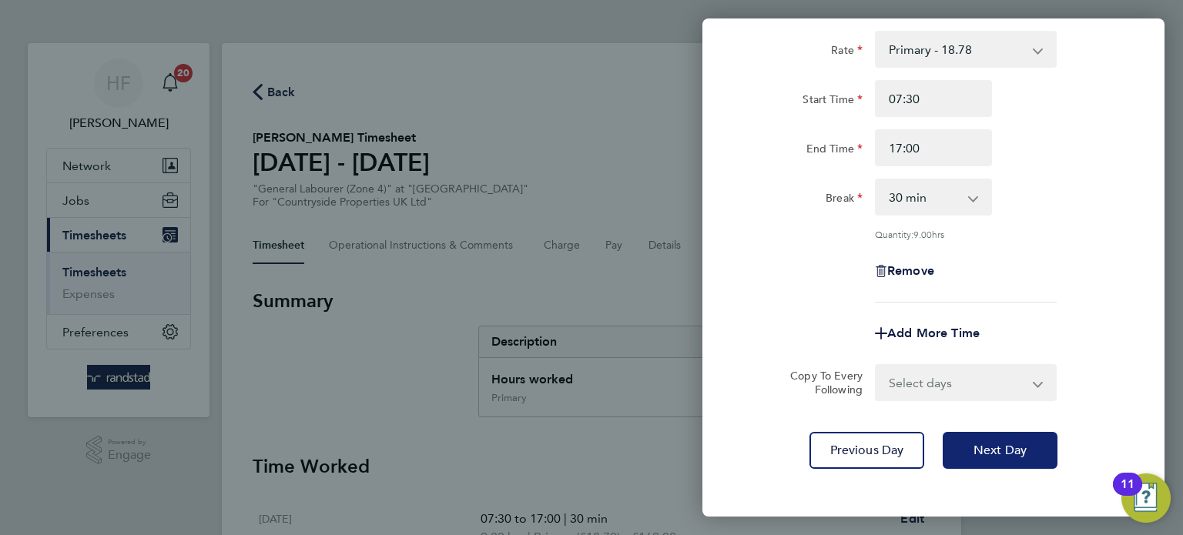
drag, startPoint x: 1001, startPoint y: 420, endPoint x: 1006, endPoint y: 448, distance: 29.0
click at [1001, 420] on div "Rate Primary - 18.78 Start Time 07:30 End Time 17:00 Break 0 min 15 min 30 min …" at bounding box center [933, 249] width 462 height 475
click at [1006, 449] on span "Next Day" at bounding box center [999, 450] width 53 height 15
select select "30"
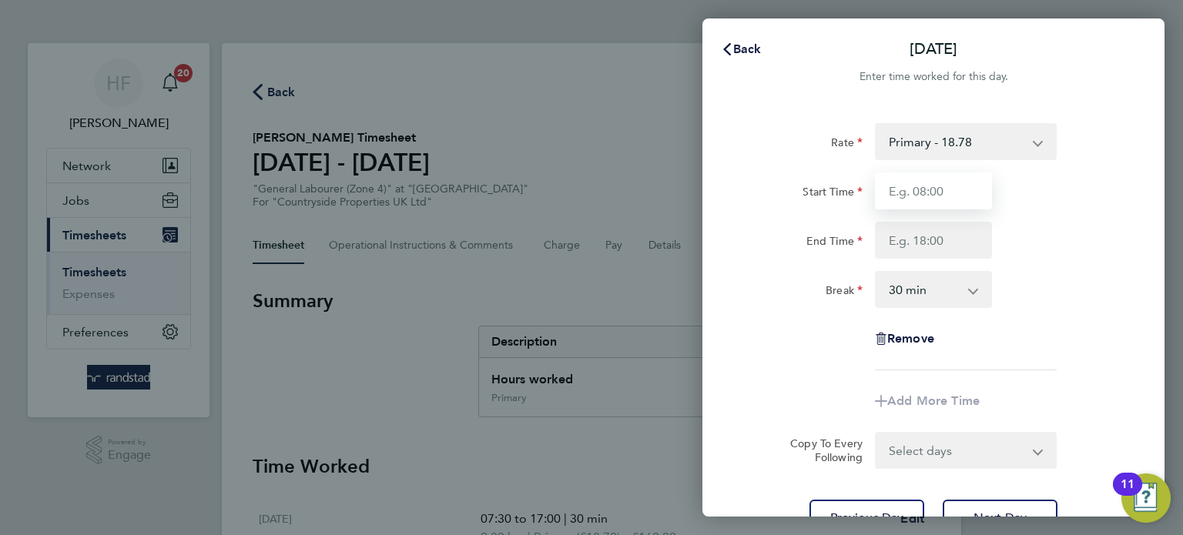
click at [923, 200] on input "Start Time" at bounding box center [933, 190] width 117 height 37
type input "07:30"
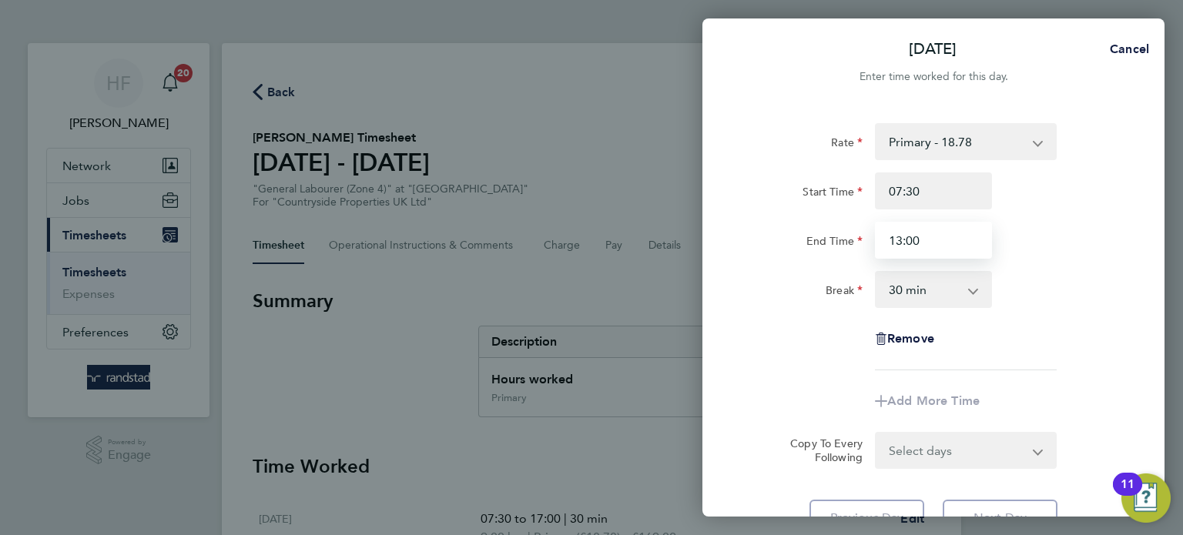
type input "13:00"
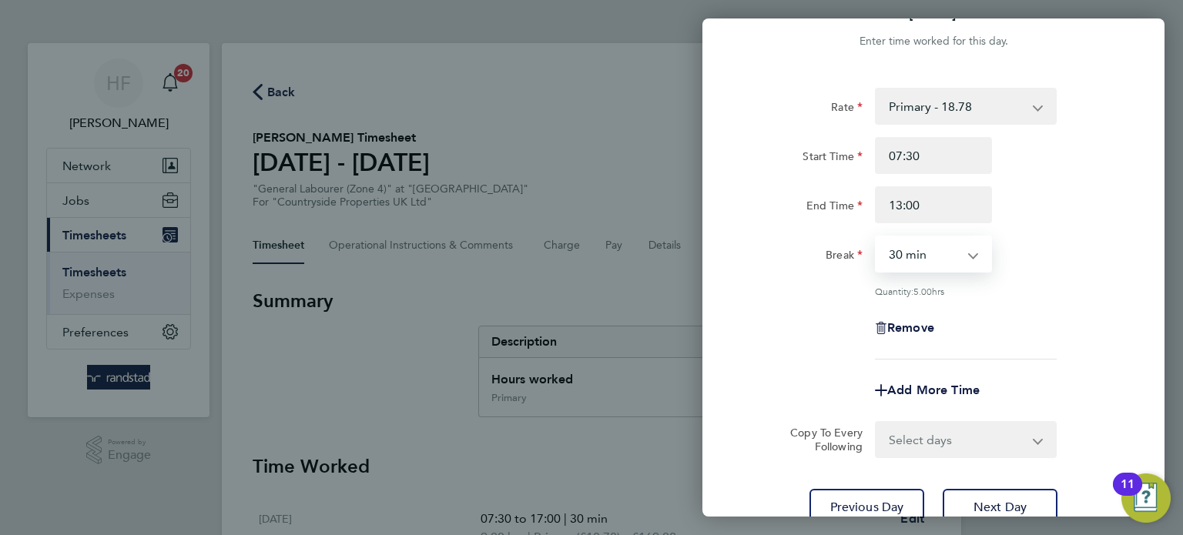
scroll to position [159, 0]
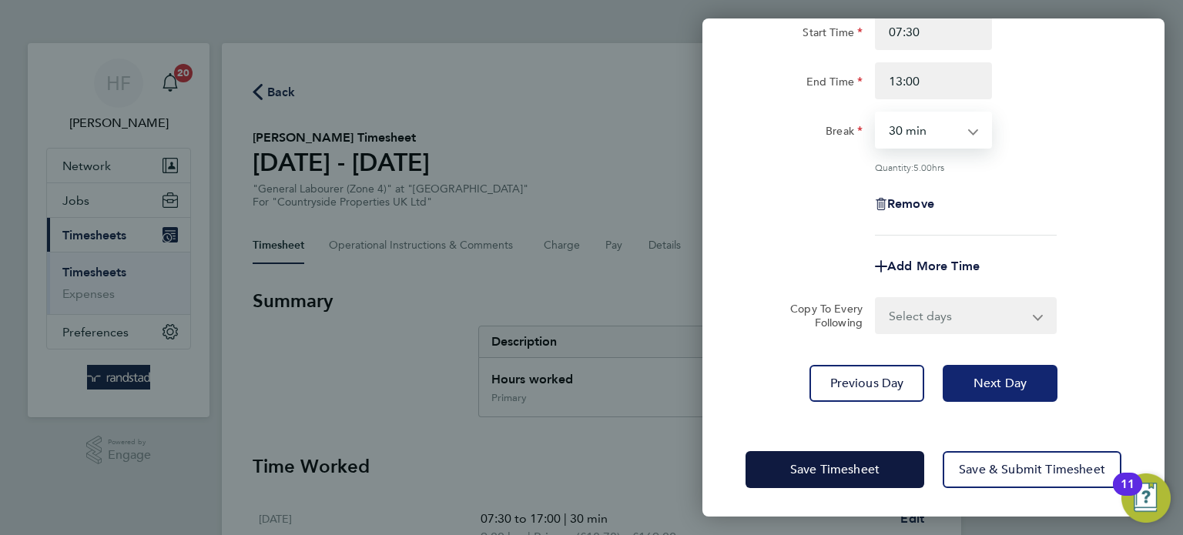
click at [997, 380] on span "Next Day" at bounding box center [999, 383] width 53 height 15
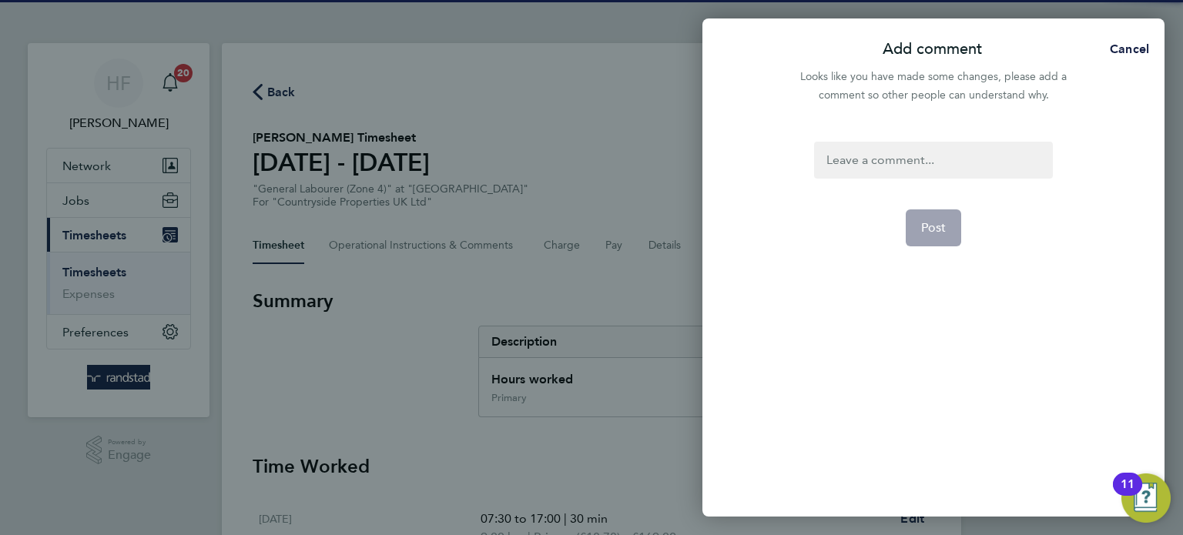
click at [898, 157] on div at bounding box center [933, 160] width 238 height 37
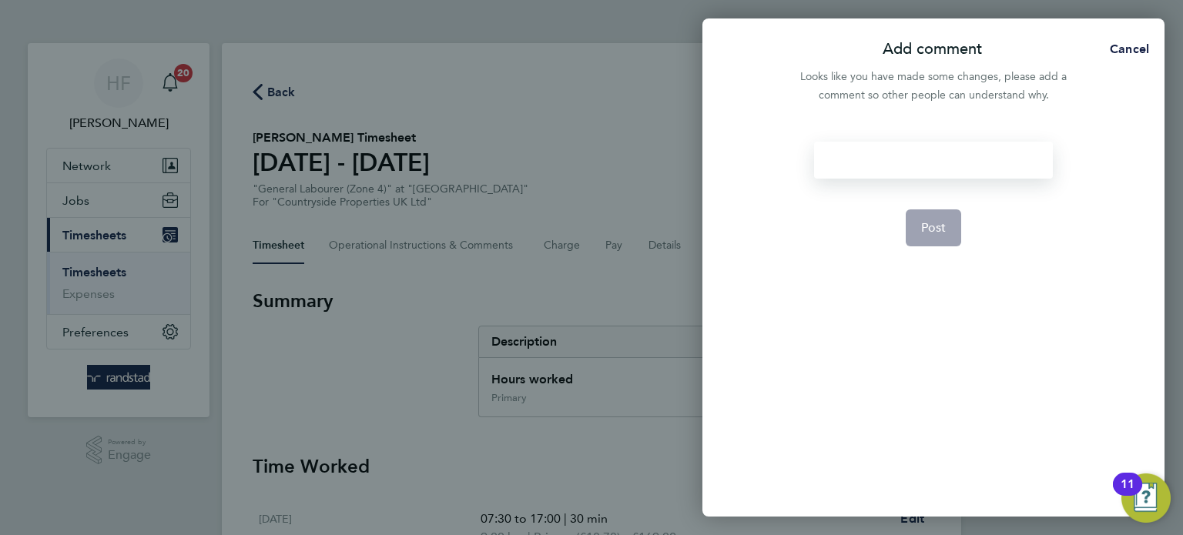
click at [885, 164] on div at bounding box center [933, 160] width 238 height 37
drag, startPoint x: 1135, startPoint y: 49, endPoint x: 1116, endPoint y: 69, distance: 27.8
click at [1134, 49] on span "Cancel" at bounding box center [1127, 49] width 44 height 15
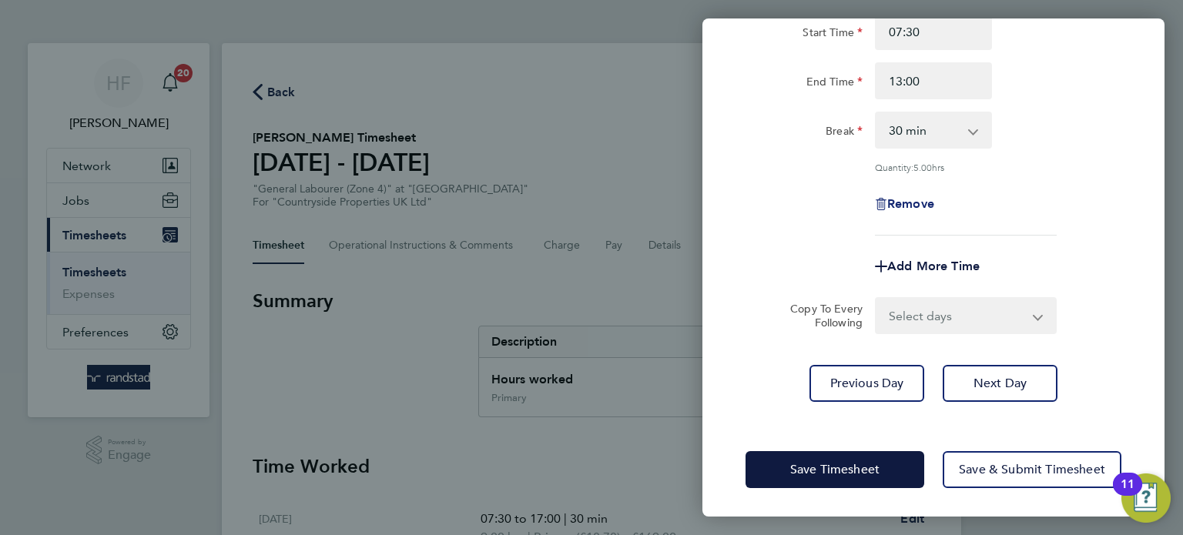
click at [912, 202] on span "Remove" at bounding box center [910, 203] width 47 height 15
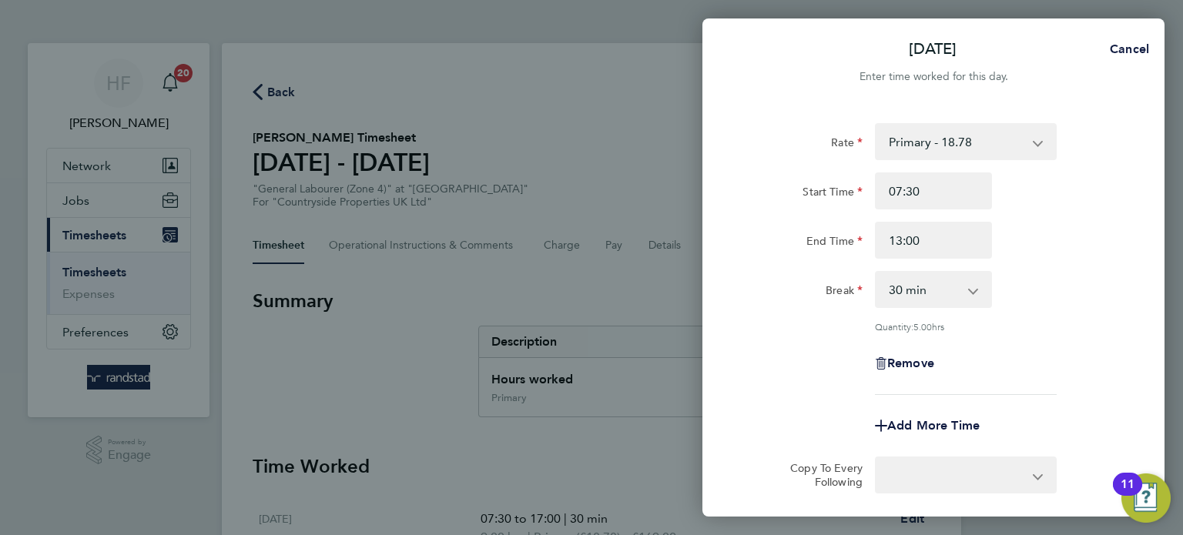
select select "null"
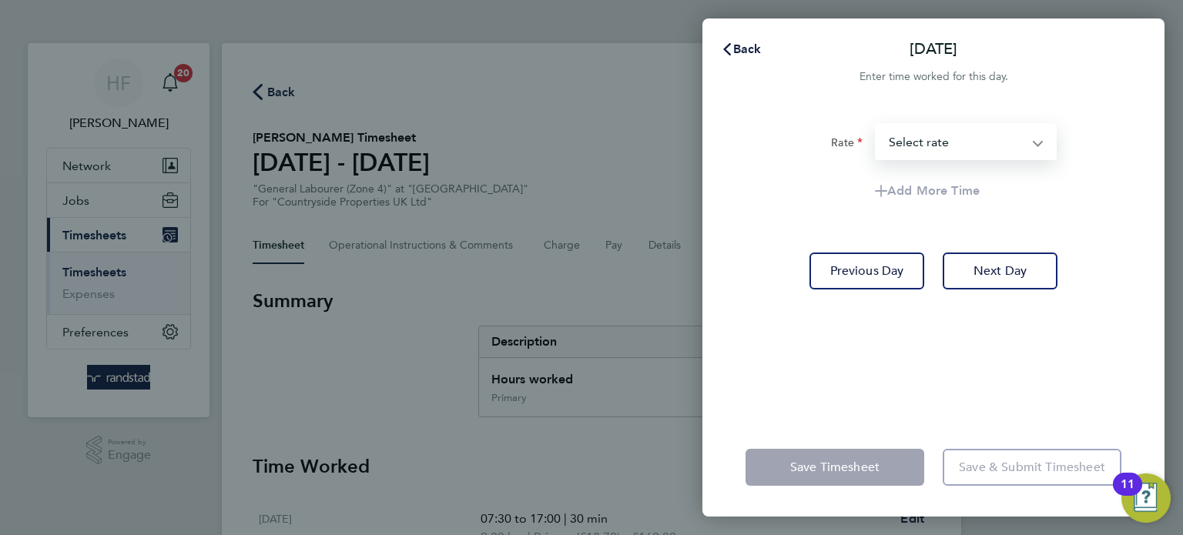
click at [1000, 146] on select "Primary - 18.78 Select rate" at bounding box center [956, 142] width 160 height 34
select select "30"
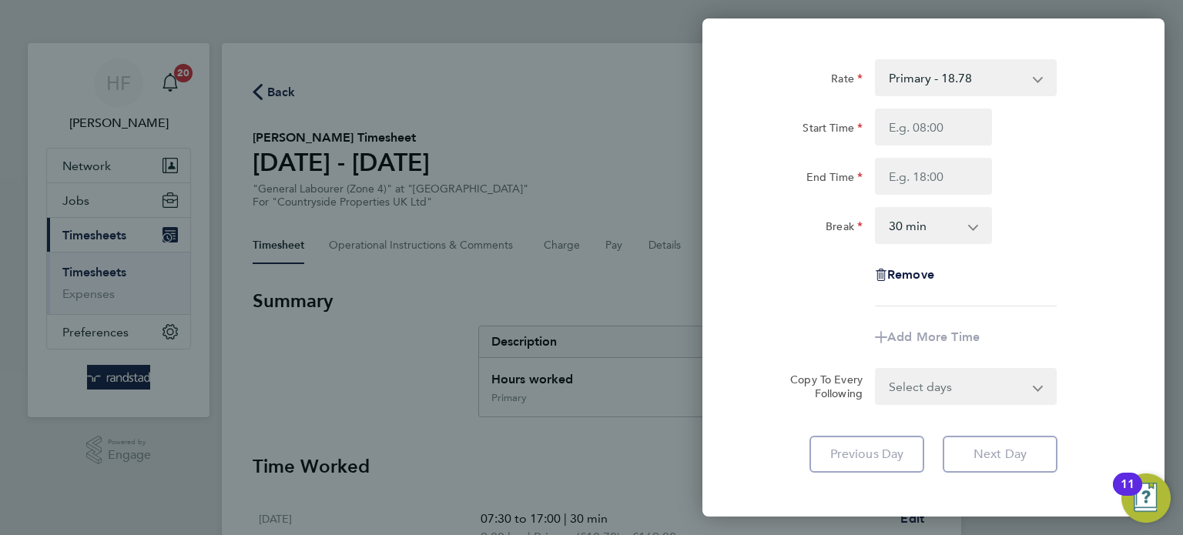
scroll to position [136, 0]
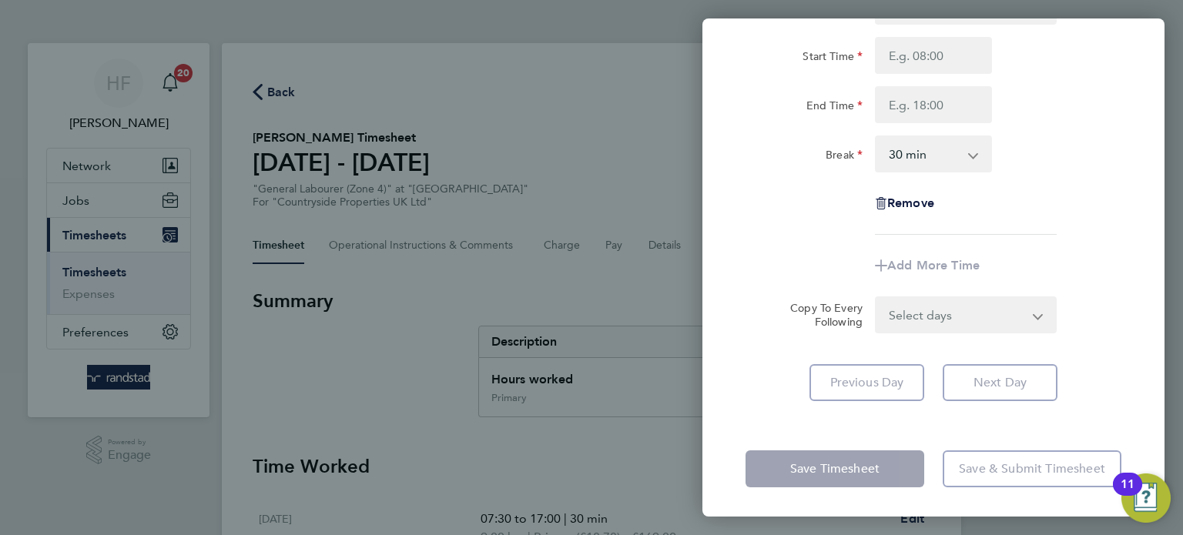
click at [895, 387] on app-form-button "Previous Day" at bounding box center [871, 382] width 124 height 37
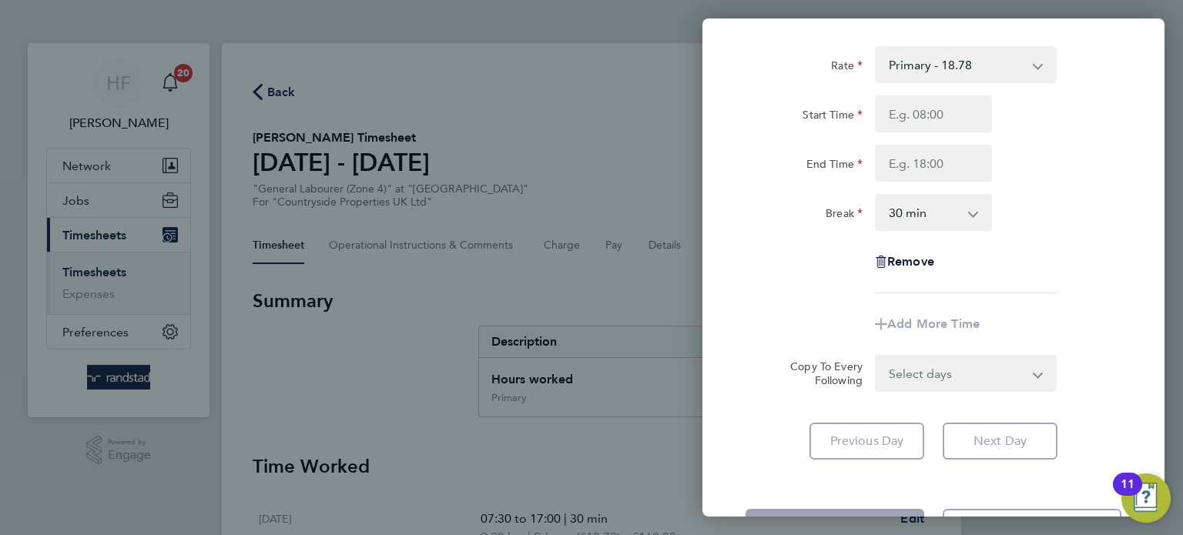
scroll to position [0, 0]
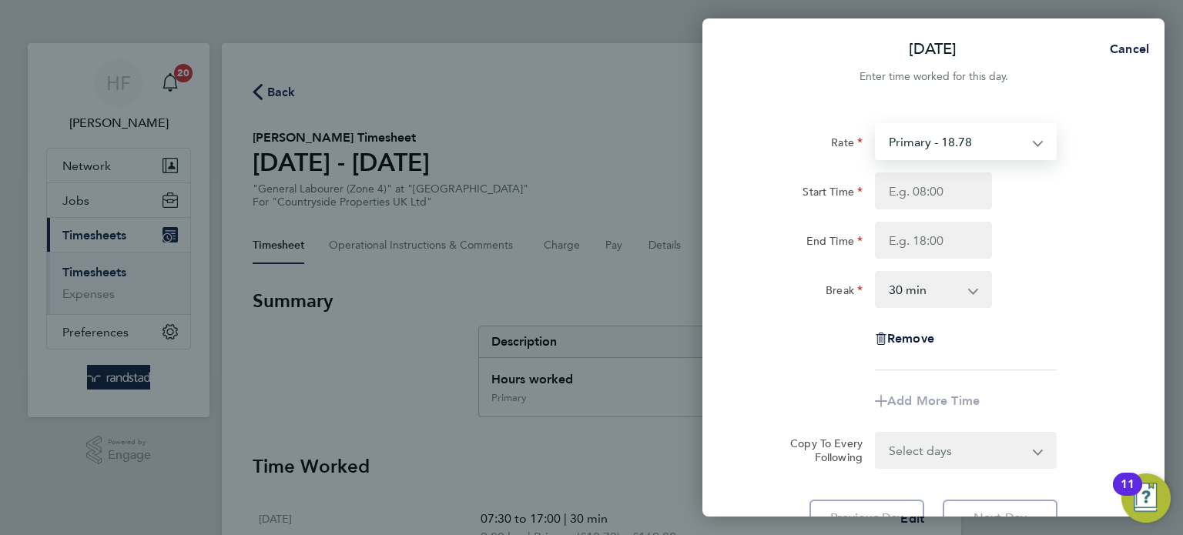
click at [988, 145] on select "Primary - 18.78" at bounding box center [956, 142] width 160 height 34
click at [1029, 237] on div "End Time" at bounding box center [933, 240] width 388 height 37
click at [1139, 52] on span "Cancel" at bounding box center [1127, 49] width 44 height 15
select select "30"
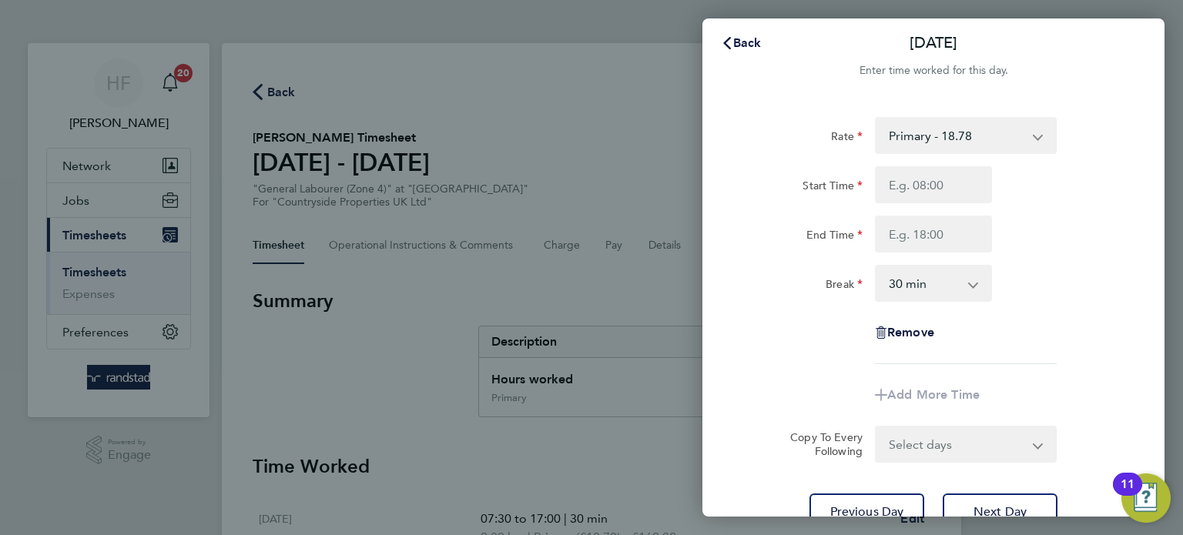
scroll to position [8, 0]
click at [741, 43] on span "Back" at bounding box center [747, 41] width 28 height 15
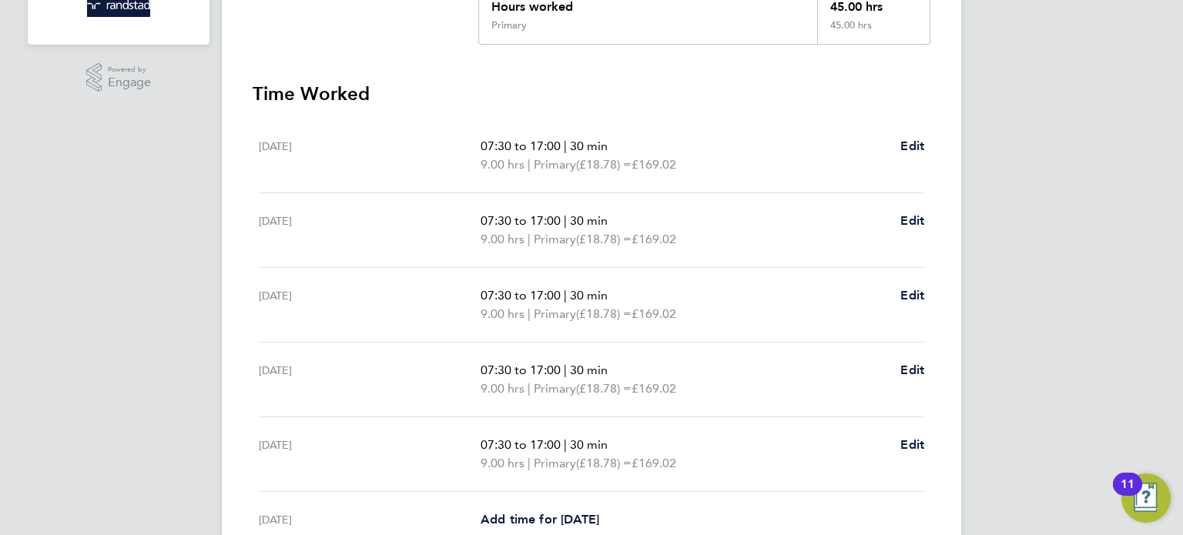
scroll to position [372, 0]
click at [913, 147] on span "Edit" at bounding box center [912, 146] width 24 height 15
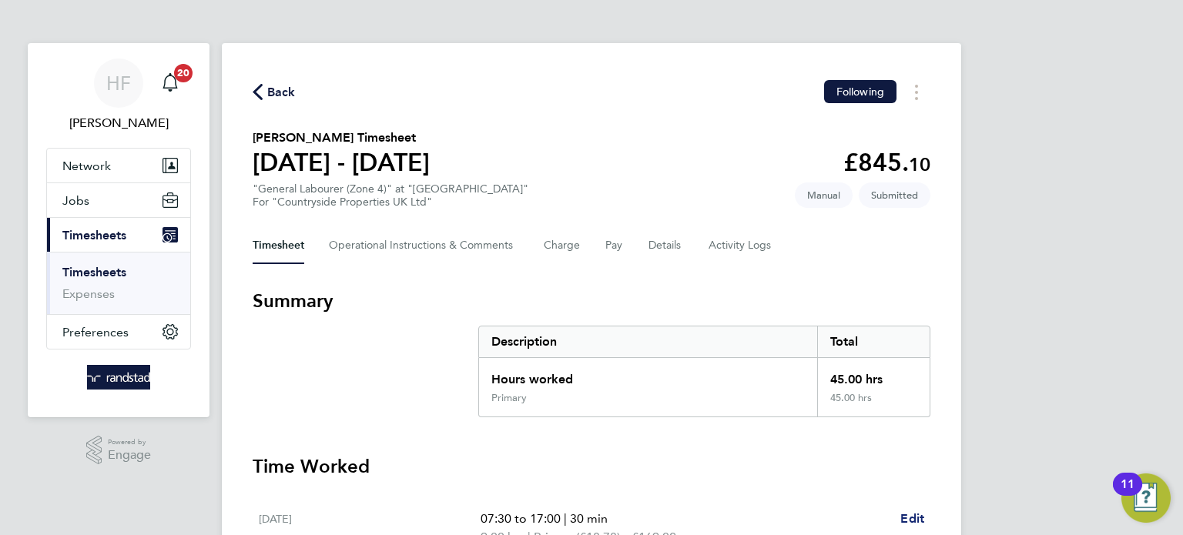
select select "30"
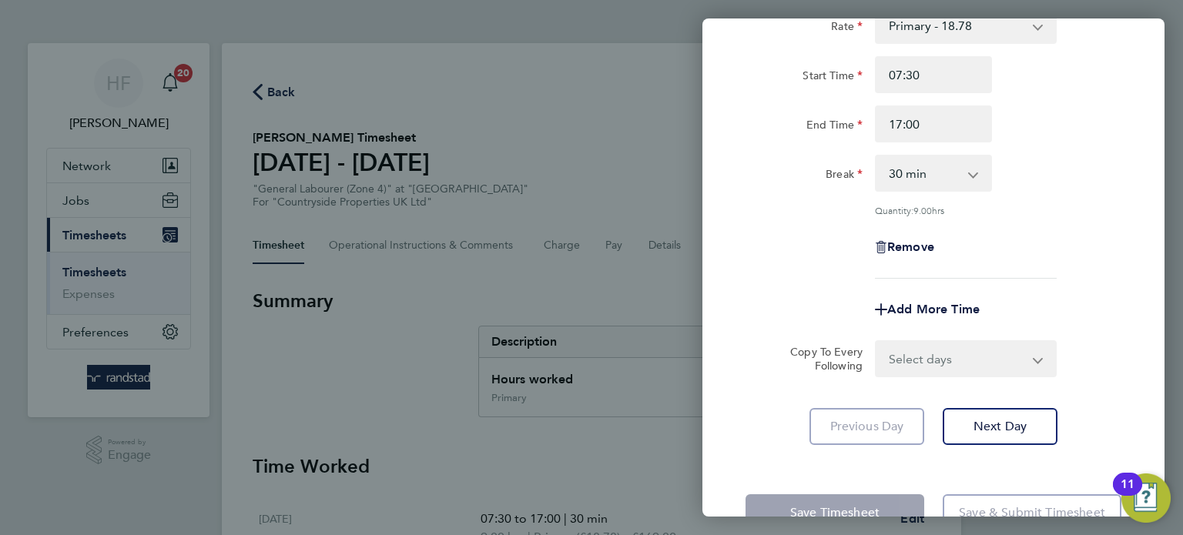
scroll to position [136, 0]
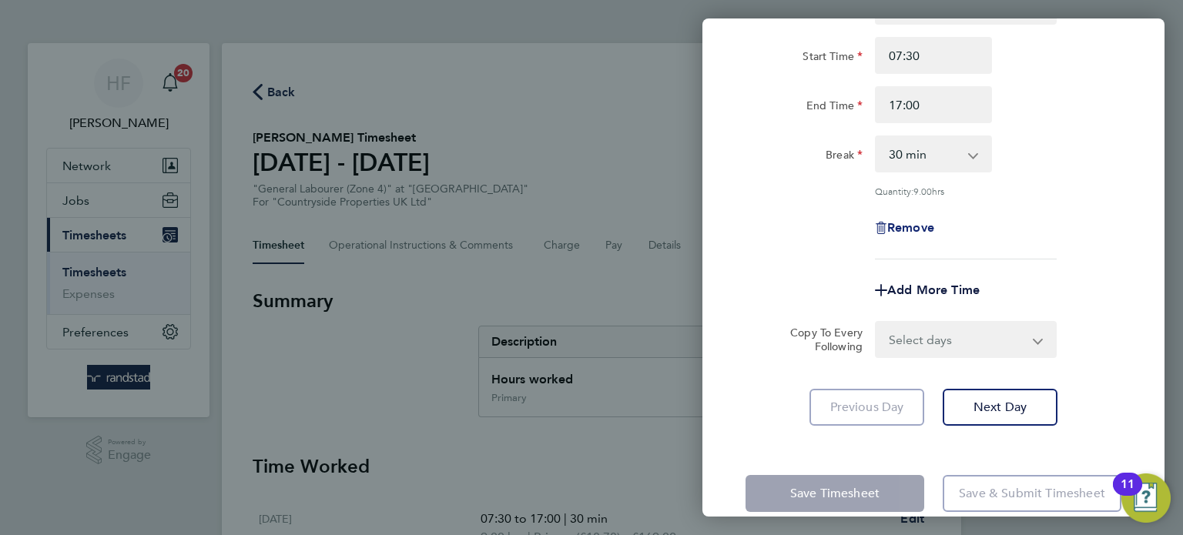
click at [911, 229] on span "Remove" at bounding box center [910, 227] width 47 height 15
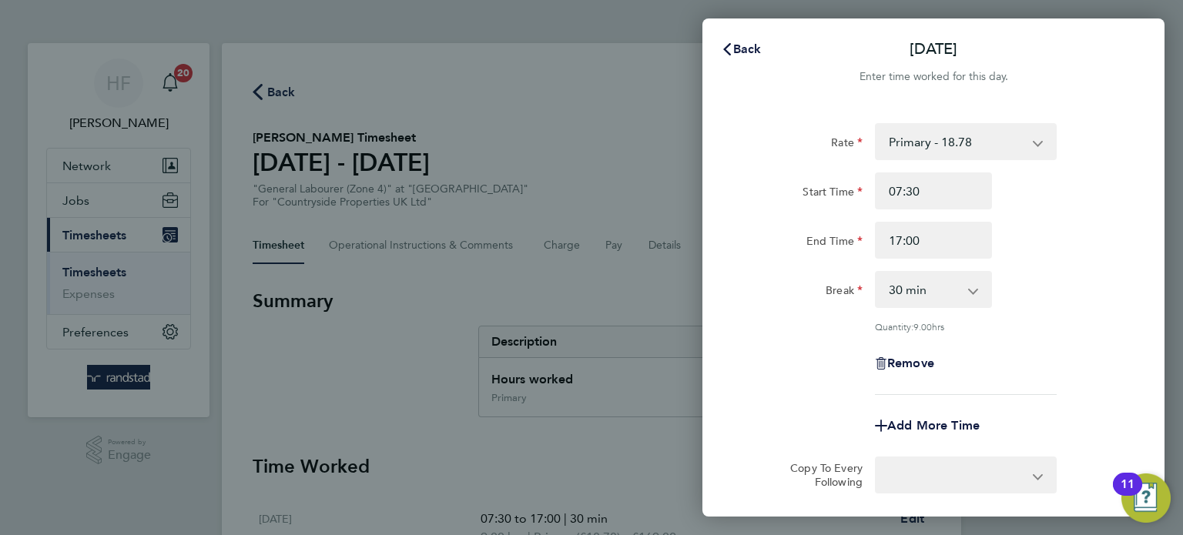
select select "null"
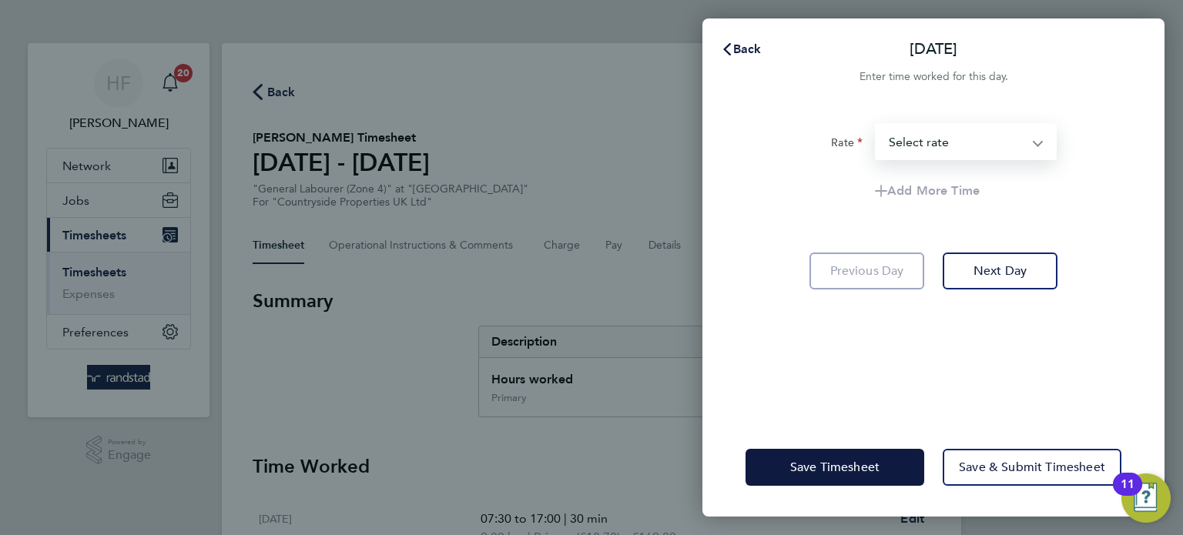
click at [969, 132] on select "Primary - 18.78 Select rate" at bounding box center [956, 142] width 160 height 34
select select "30"
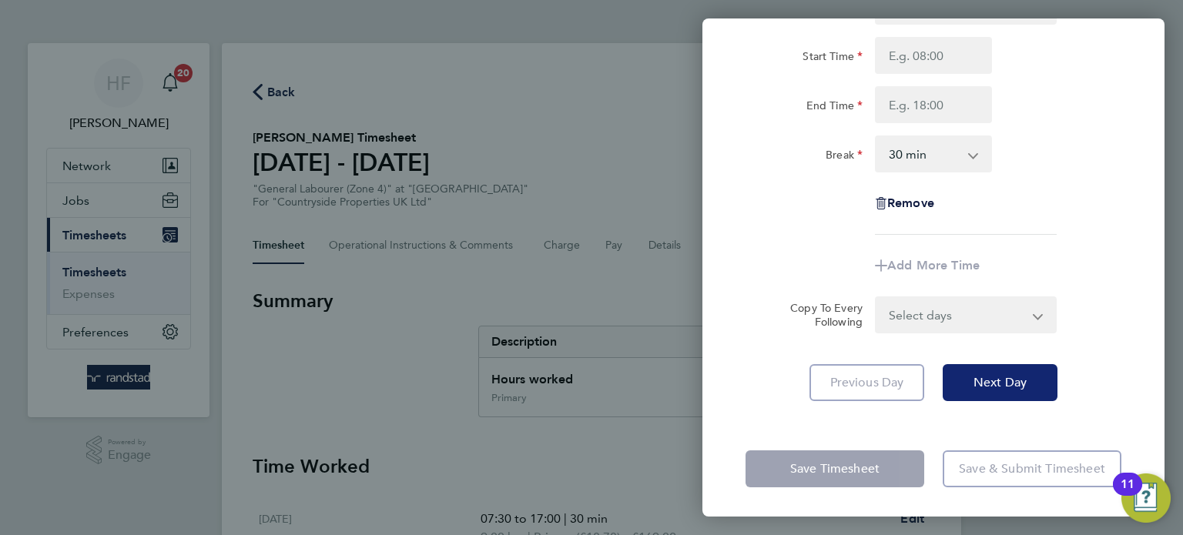
click at [984, 386] on span "Next Day" at bounding box center [999, 382] width 53 height 15
select select "30"
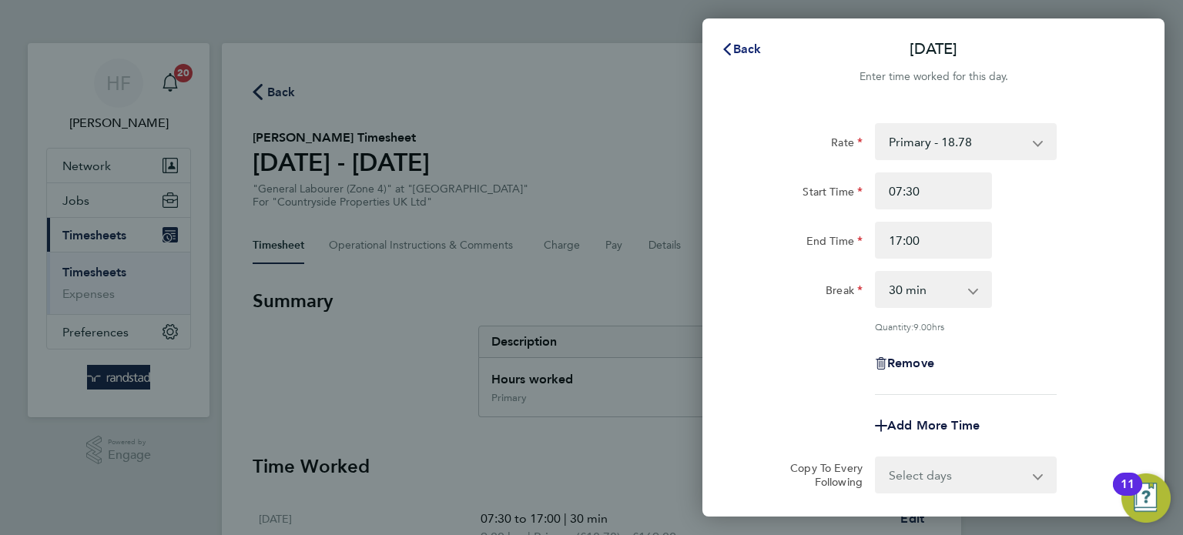
click at [743, 49] on span "Back" at bounding box center [747, 49] width 28 height 15
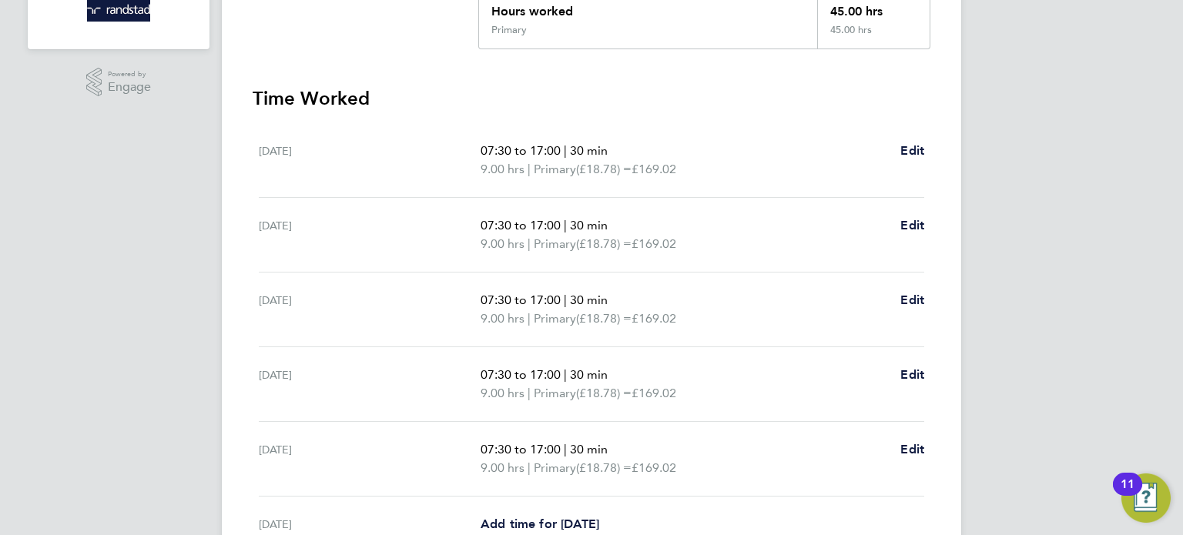
scroll to position [379, 0]
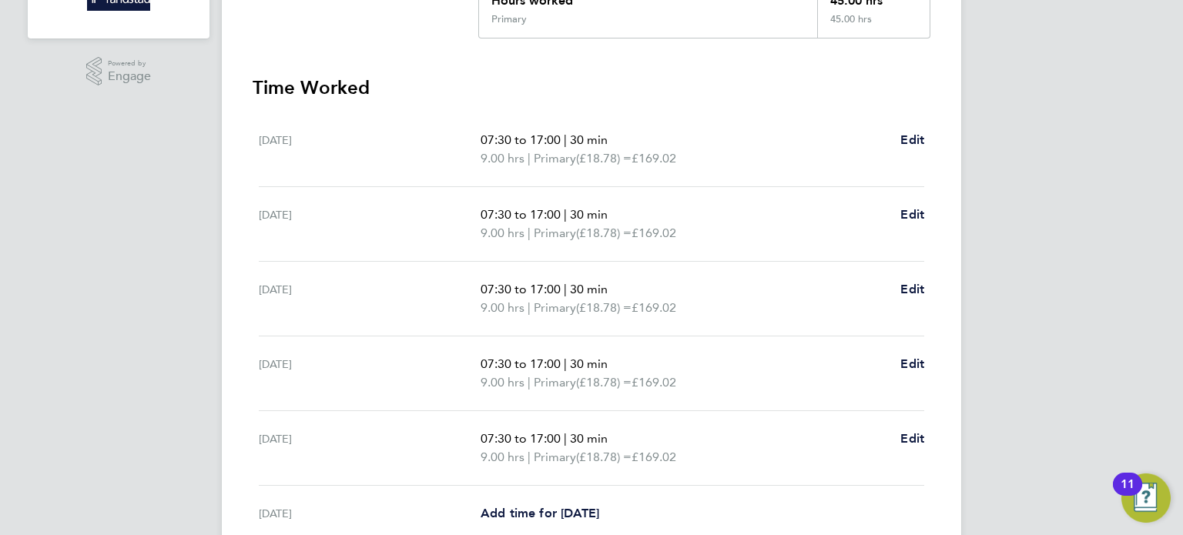
click at [758, 79] on h3 "Time Worked" at bounding box center [592, 87] width 678 height 25
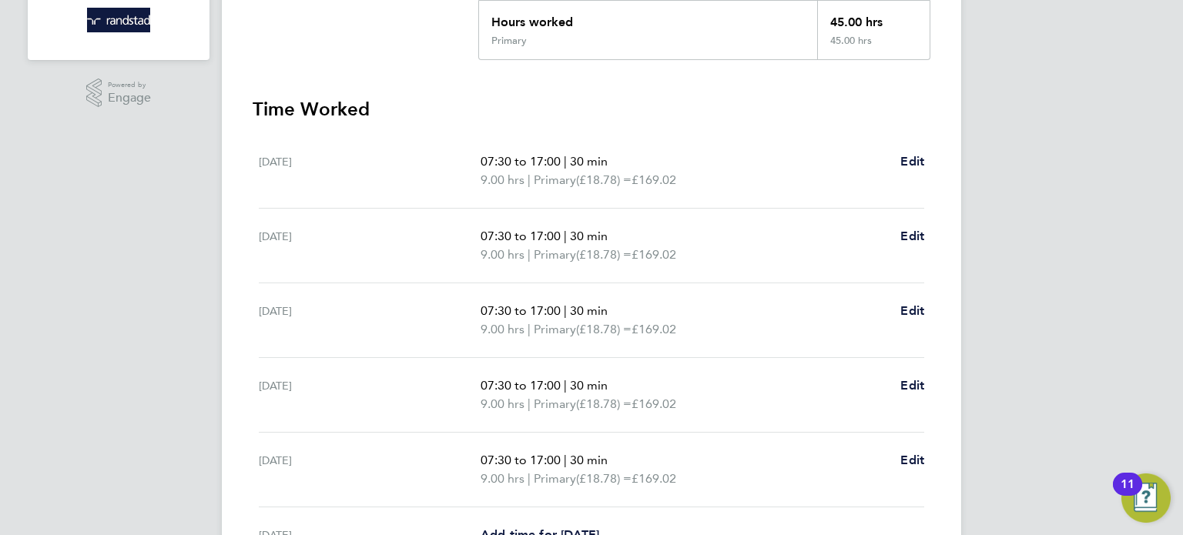
scroll to position [354, 0]
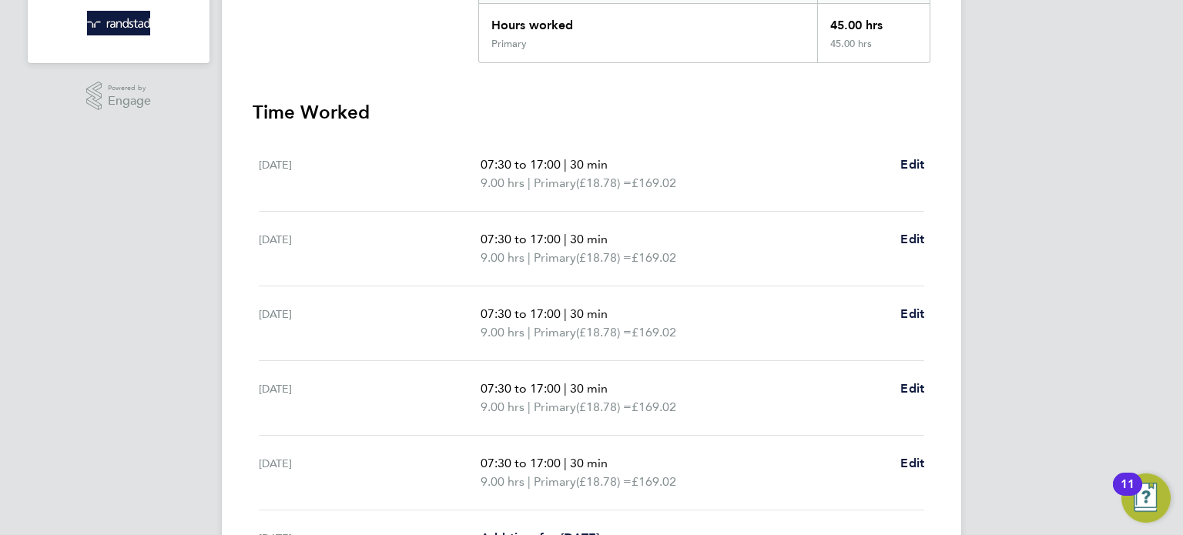
click at [915, 152] on div "Mon 25 Aug 07:30 to 17:00 | 30 min 9.00 hrs | Primary (£18.78) = £169.02 Edit" at bounding box center [591, 174] width 665 height 75
click at [914, 160] on span "Edit" at bounding box center [912, 164] width 24 height 15
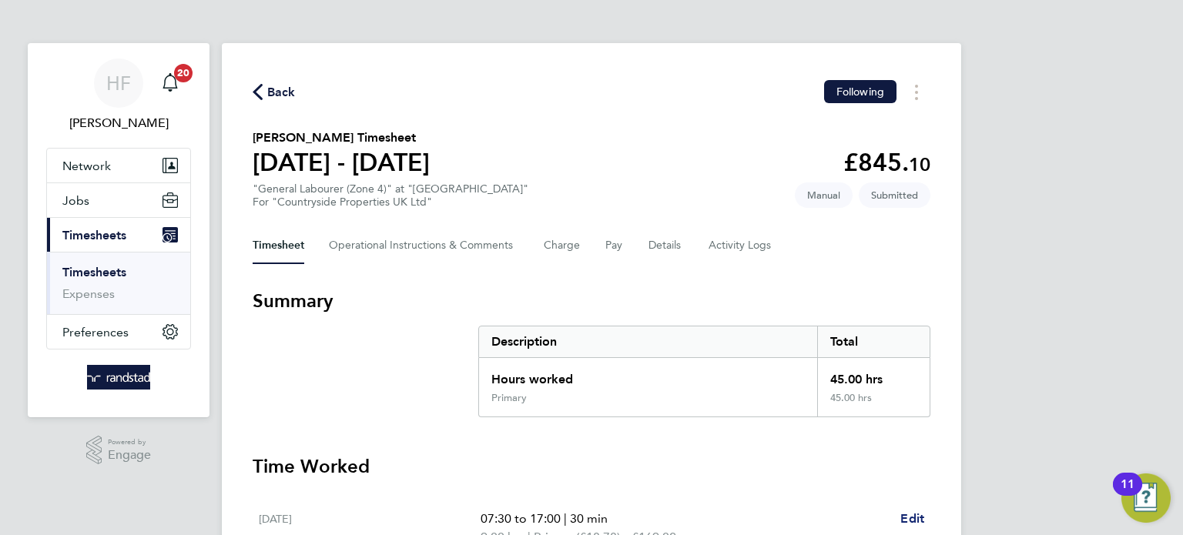
select select "30"
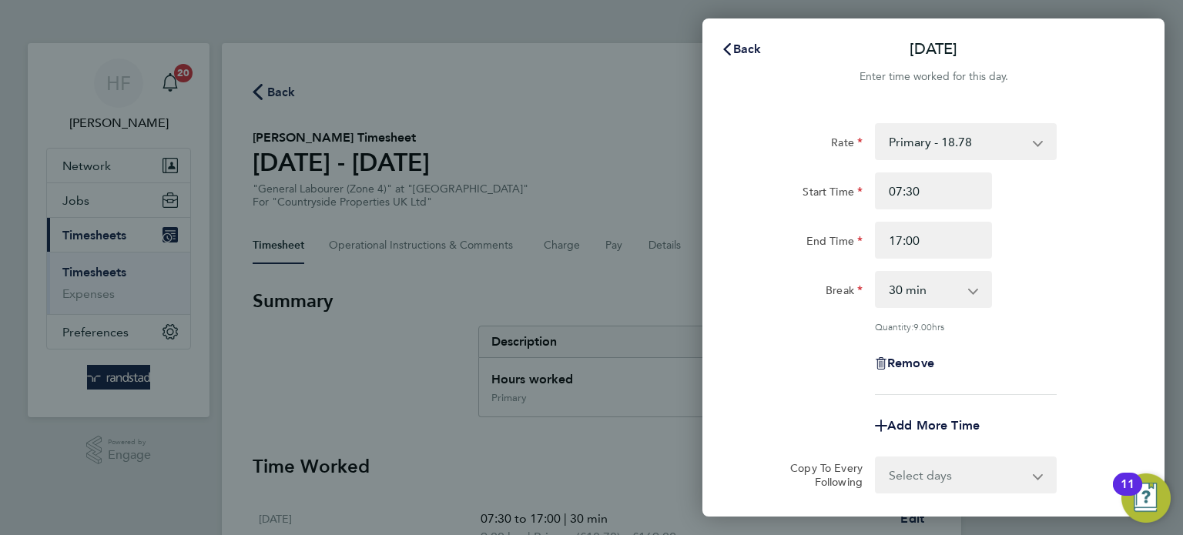
click at [918, 353] on div "Remove" at bounding box center [932, 363] width 129 height 37
click at [923, 362] on span "Remove" at bounding box center [910, 363] width 47 height 15
select select "null"
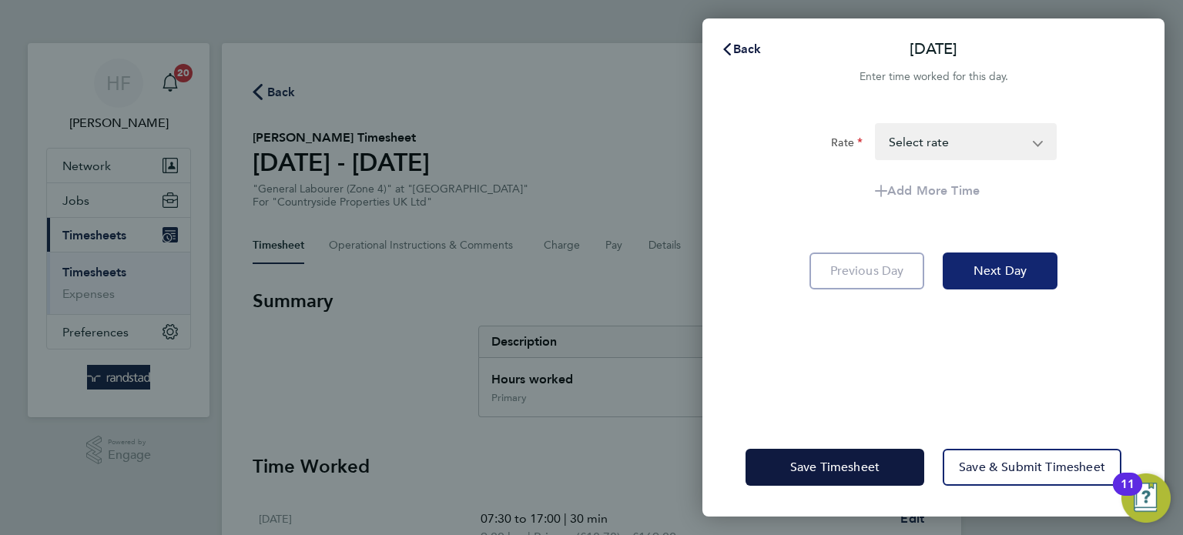
click at [1007, 269] on span "Next Day" at bounding box center [999, 270] width 53 height 15
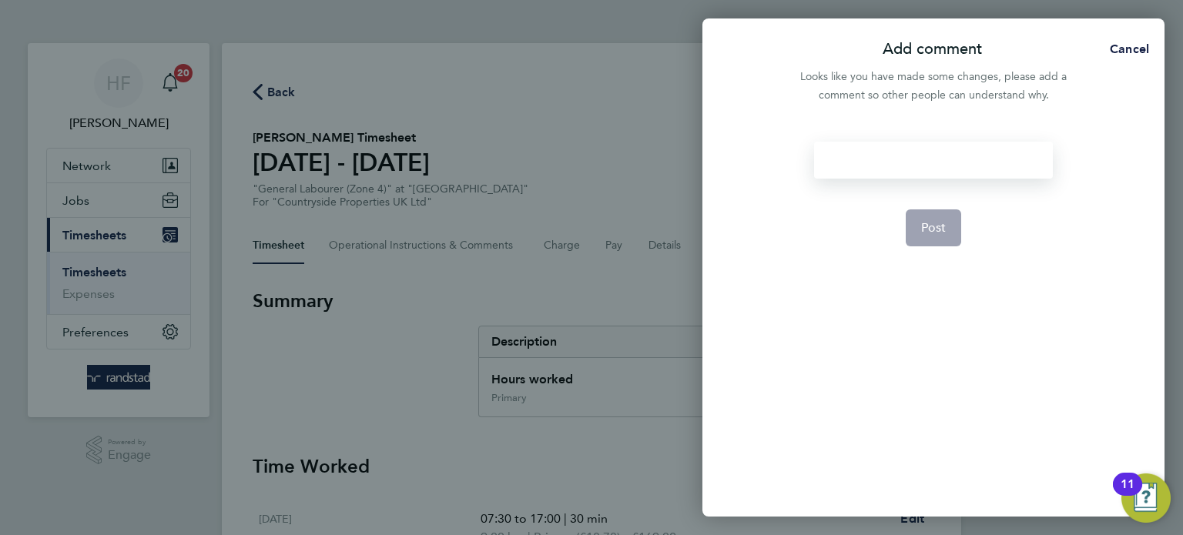
click at [895, 166] on div at bounding box center [933, 160] width 238 height 37
click at [934, 223] on span "Post" at bounding box center [933, 227] width 25 height 15
select select "30"
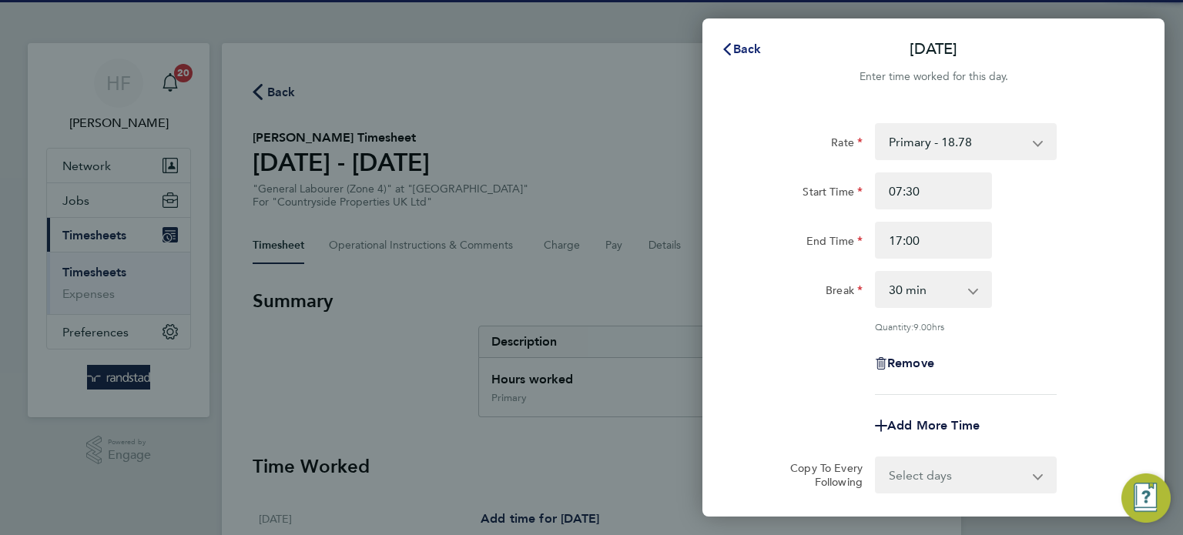
click at [743, 44] on span "Back" at bounding box center [747, 49] width 28 height 15
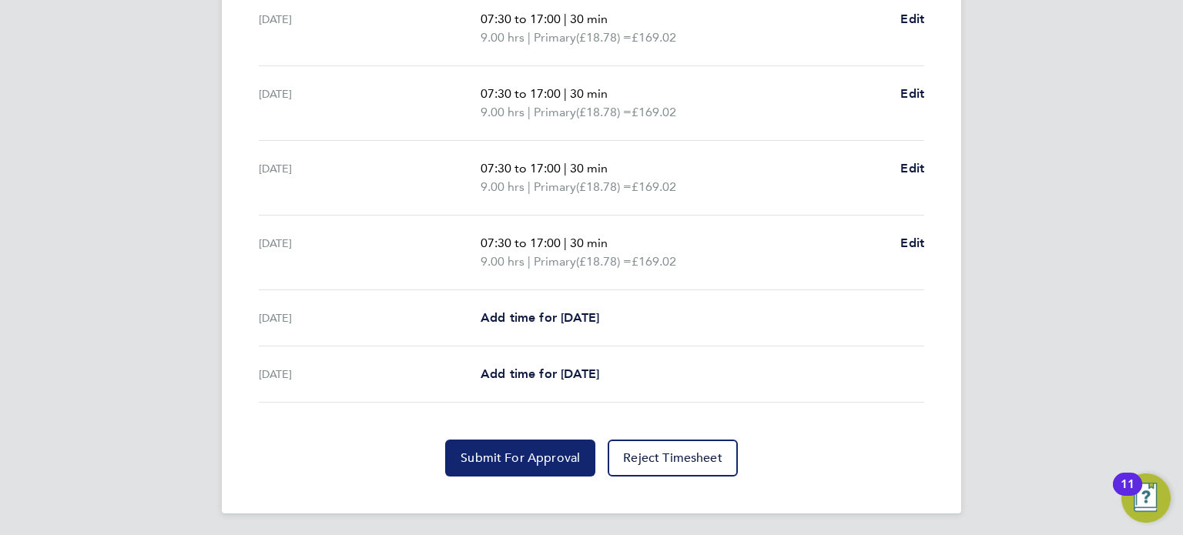
click at [515, 450] on span "Submit For Approval" at bounding box center [519, 457] width 119 height 15
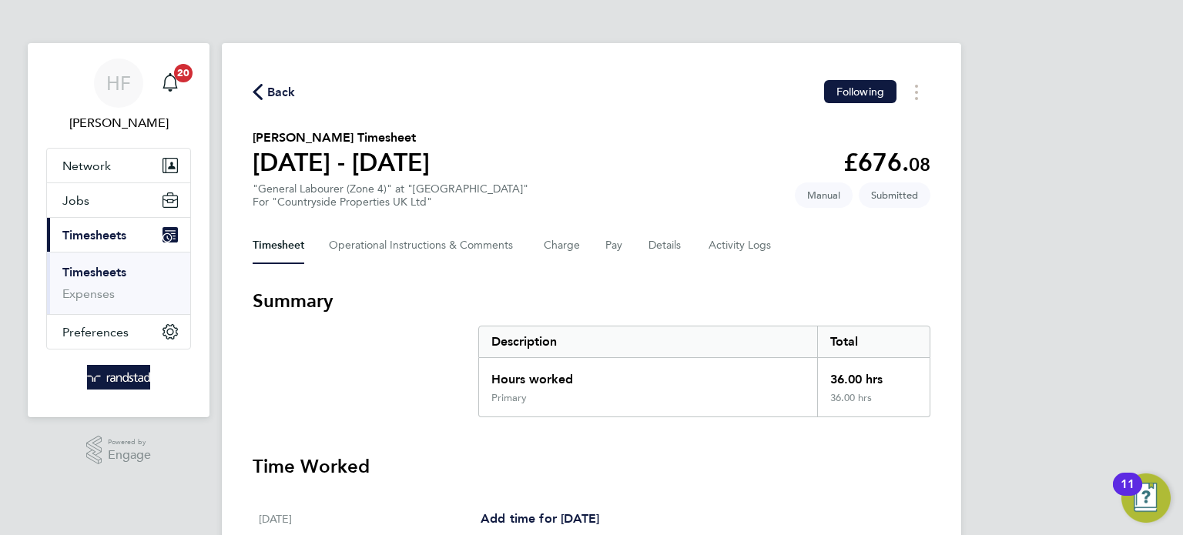
click at [102, 273] on link "Timesheets" at bounding box center [94, 272] width 64 height 15
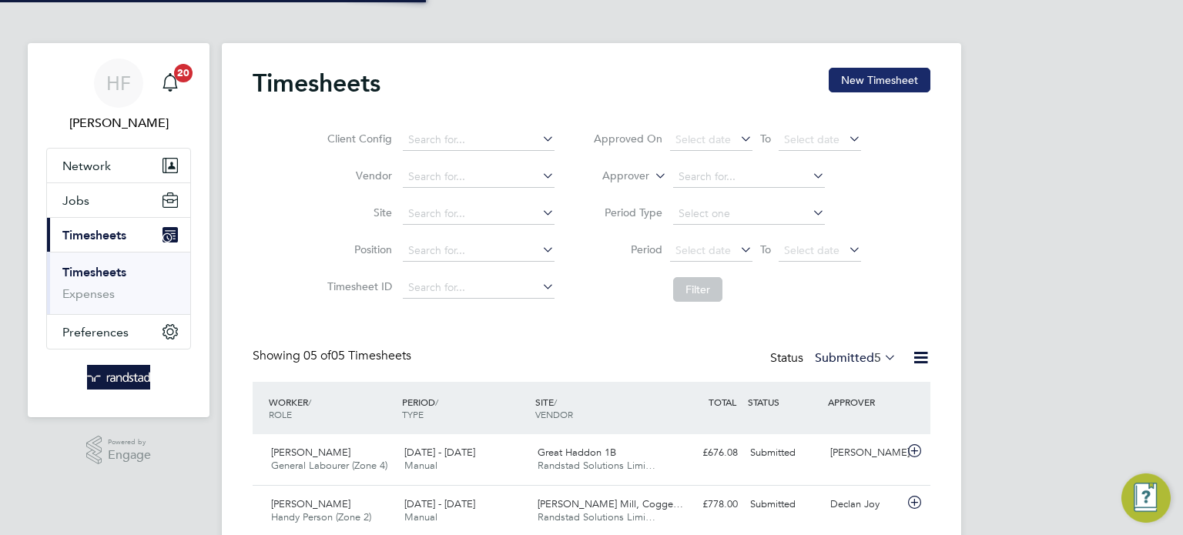
click at [846, 82] on button "New Timesheet" at bounding box center [879, 80] width 102 height 25
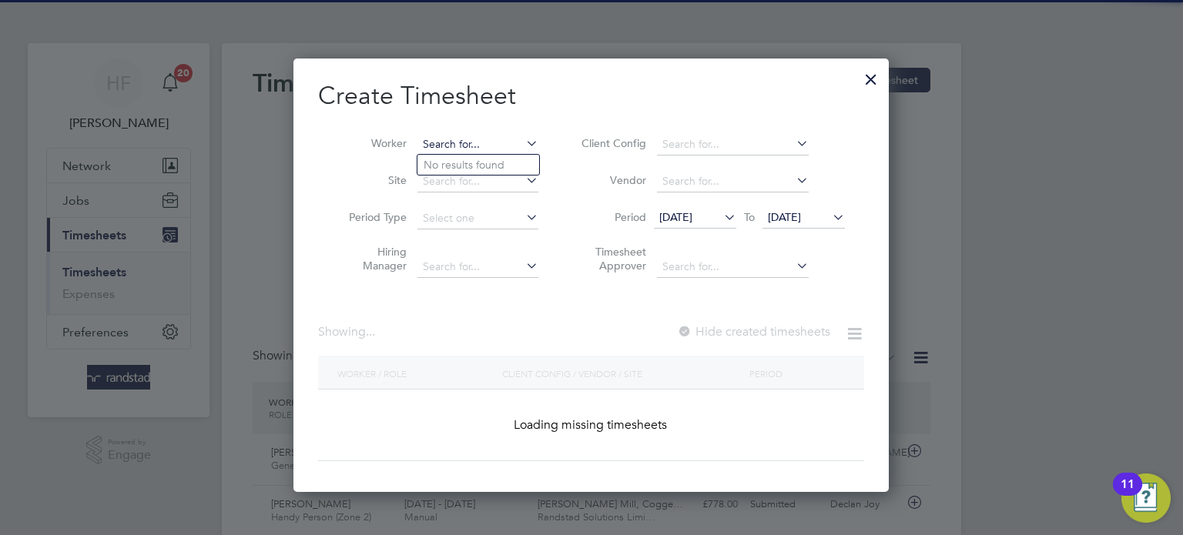
click at [490, 148] on input at bounding box center [477, 145] width 121 height 22
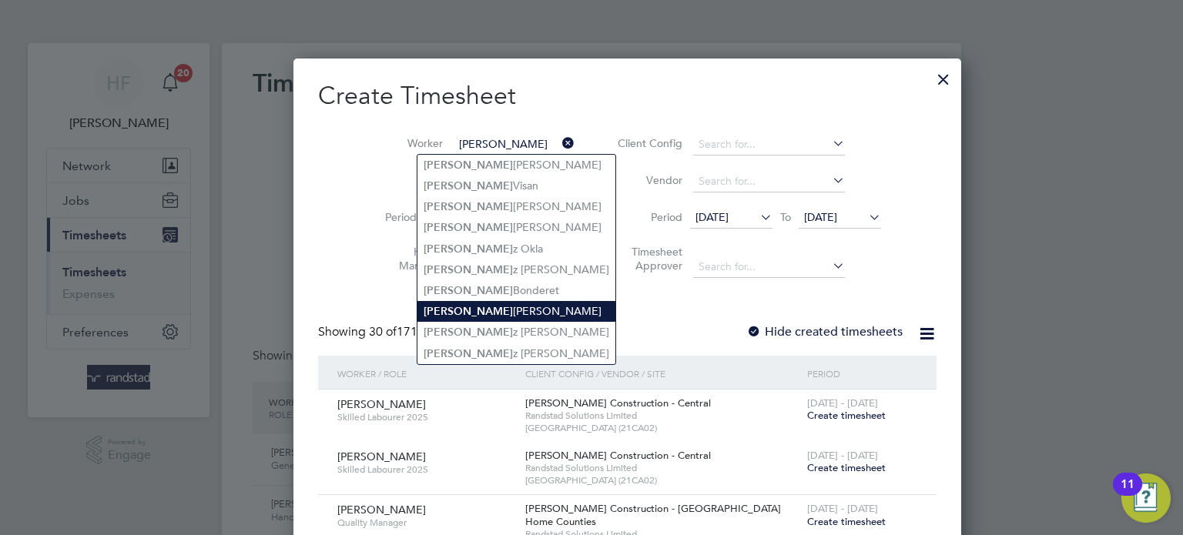
click at [490, 309] on li "Marius Jankauskas" at bounding box center [516, 311] width 198 height 21
type input "Marius Jankauskas"
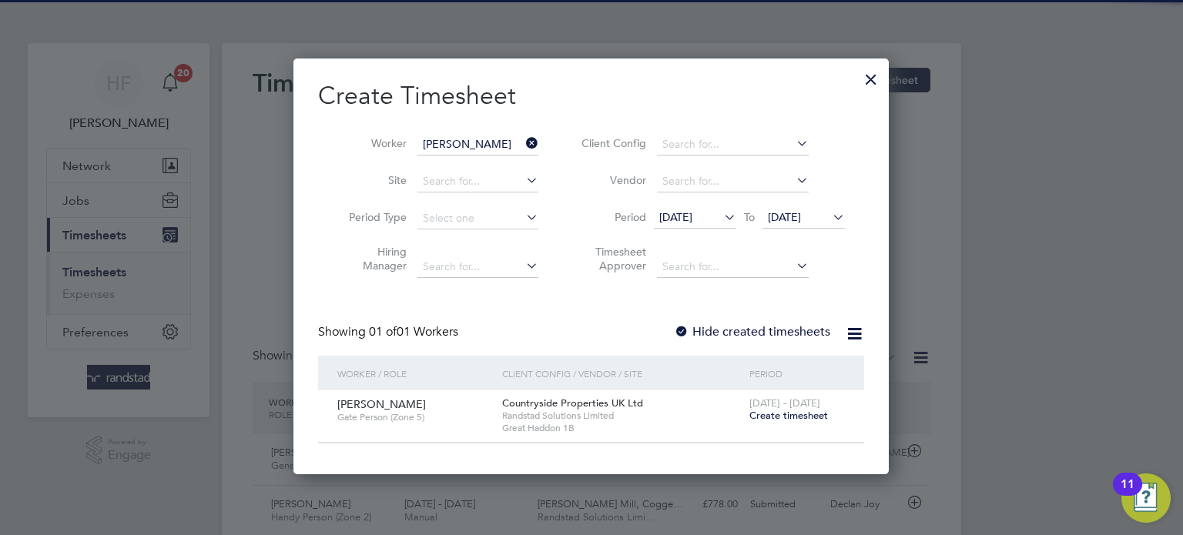
click at [810, 418] on span "Create timesheet" at bounding box center [788, 415] width 79 height 13
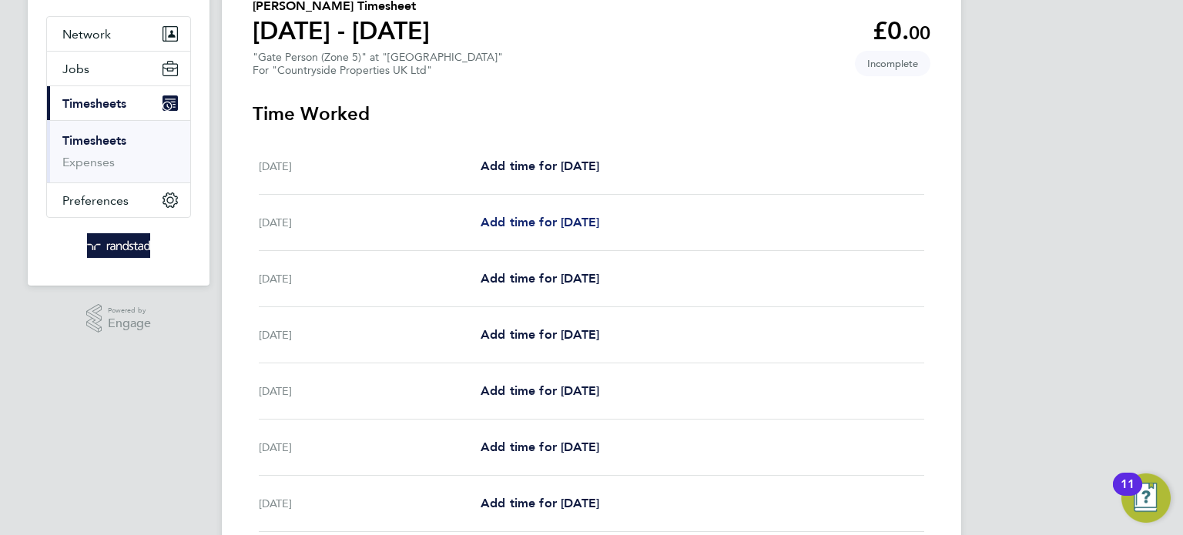
click at [540, 225] on span "Add time for Tue 26 Aug" at bounding box center [539, 222] width 119 height 15
select select "30"
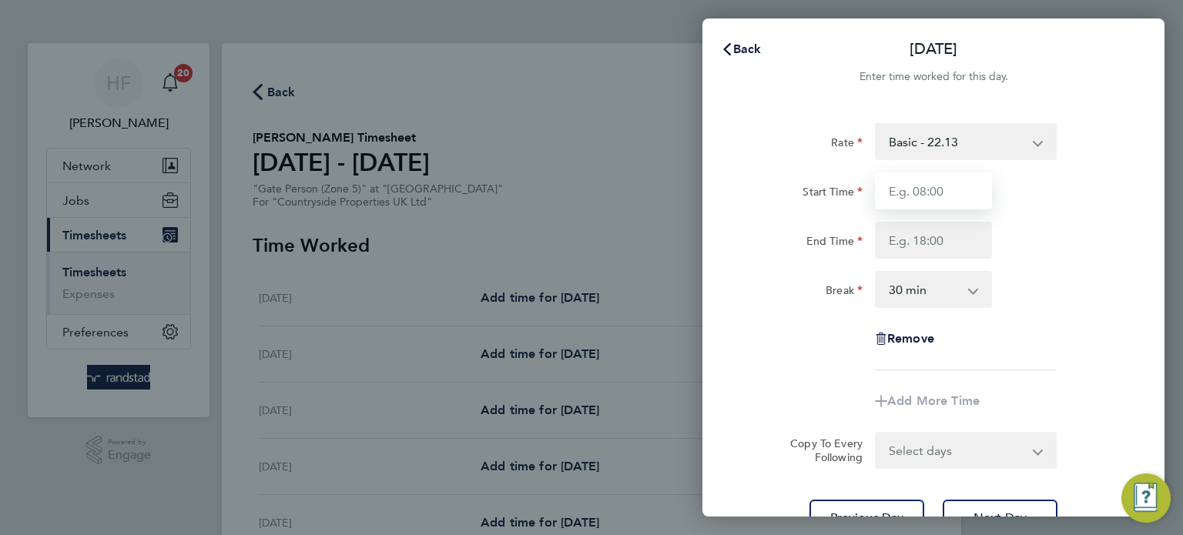
click at [913, 191] on input "Start Time" at bounding box center [933, 190] width 117 height 37
type input "07:30"
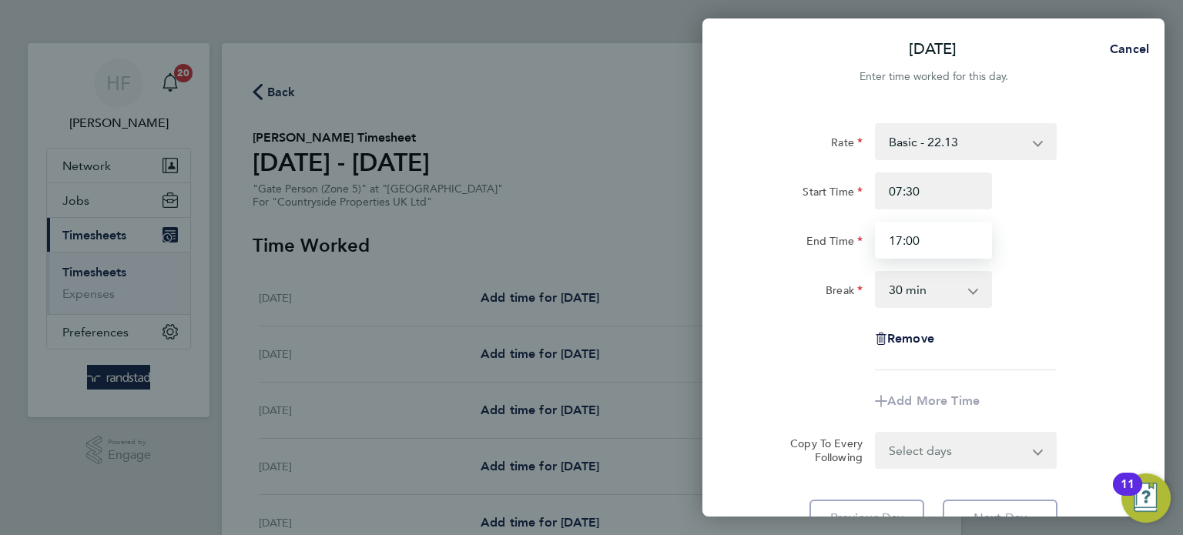
type input "17:00"
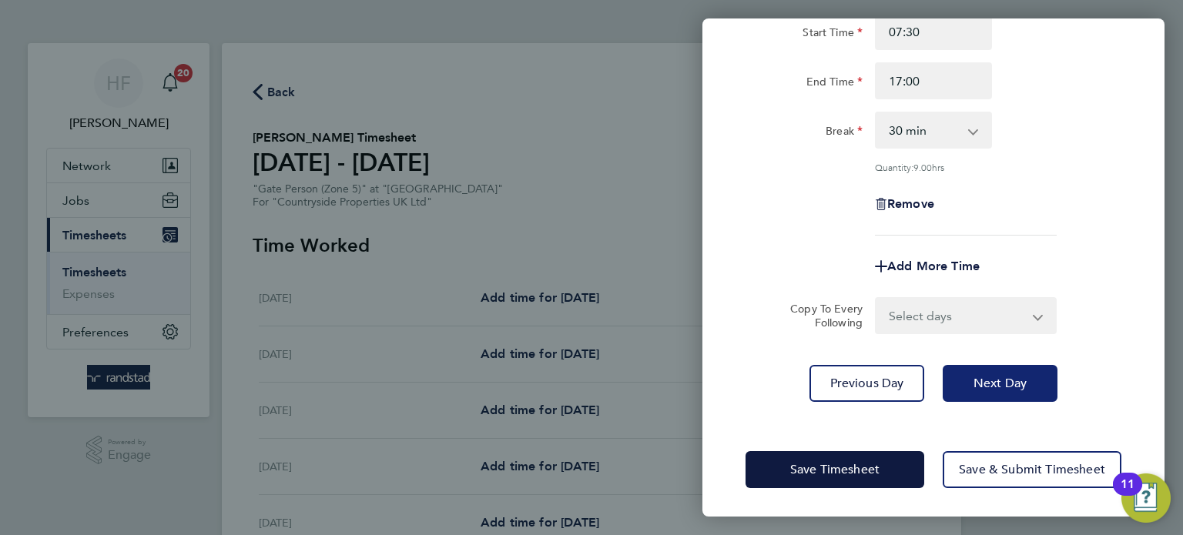
drag, startPoint x: 1002, startPoint y: 364, endPoint x: 963, endPoint y: 330, distance: 52.4
click at [1003, 365] on button "Next Day" at bounding box center [999, 383] width 115 height 37
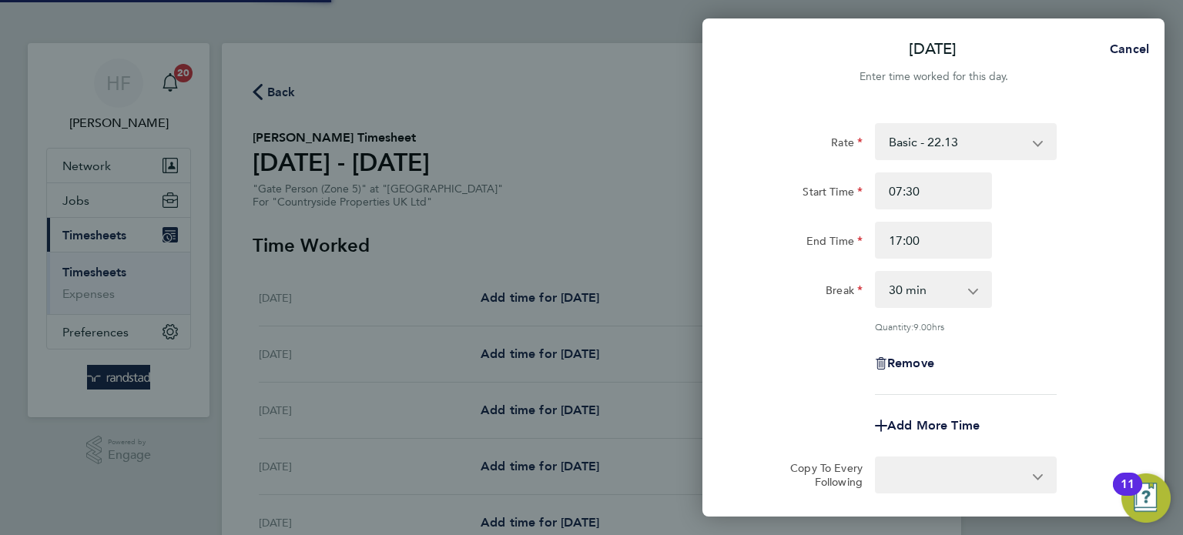
select select "30"
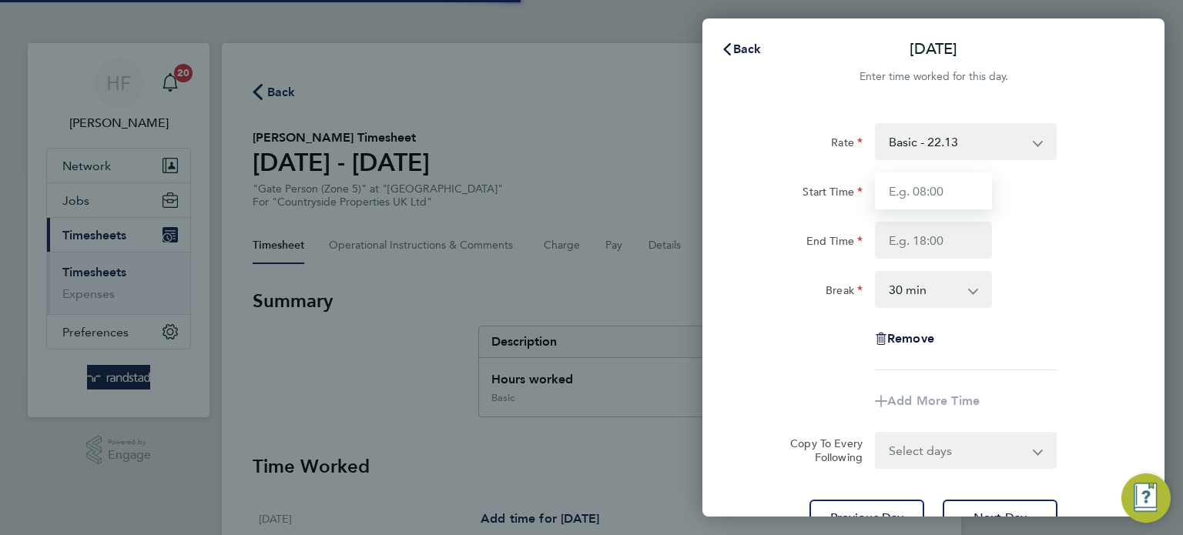
click at [905, 199] on input "Start Time" at bounding box center [933, 190] width 117 height 37
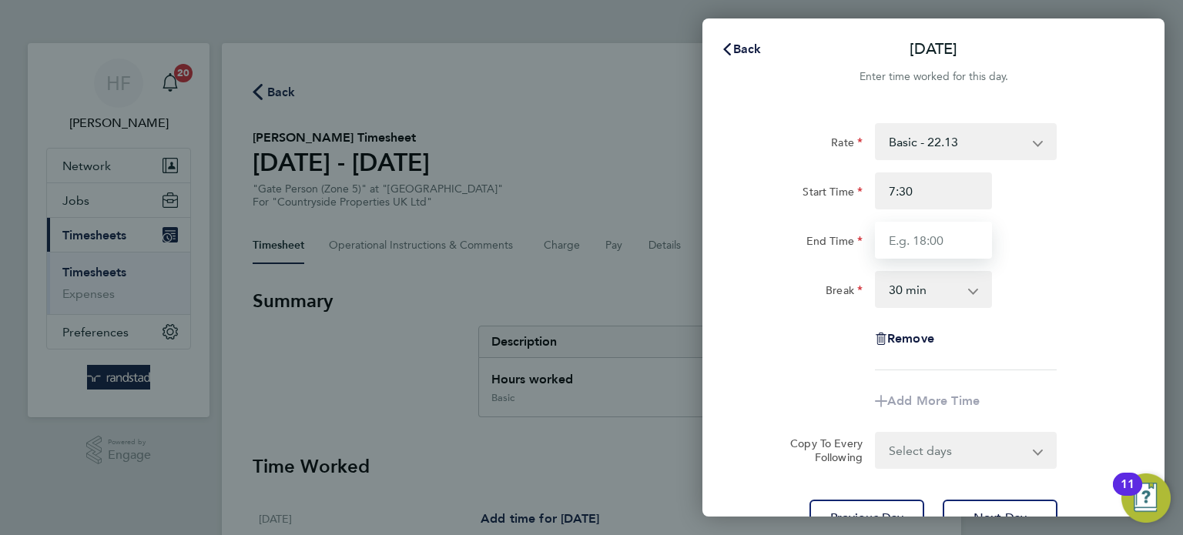
type input "07:30"
type input "17:00"
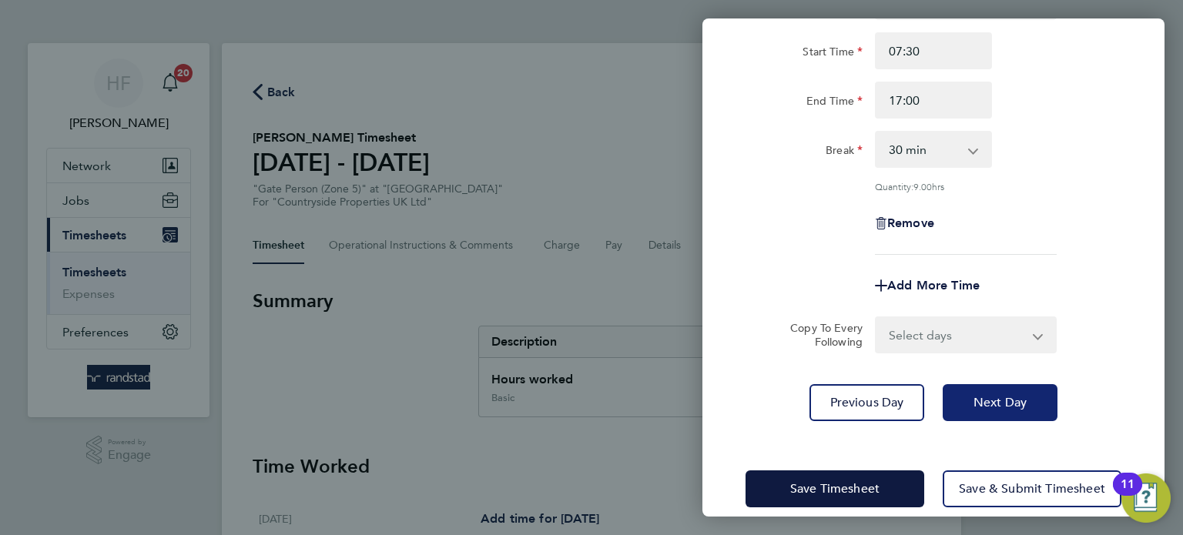
click at [1014, 415] on button "Next Day" at bounding box center [999, 402] width 115 height 37
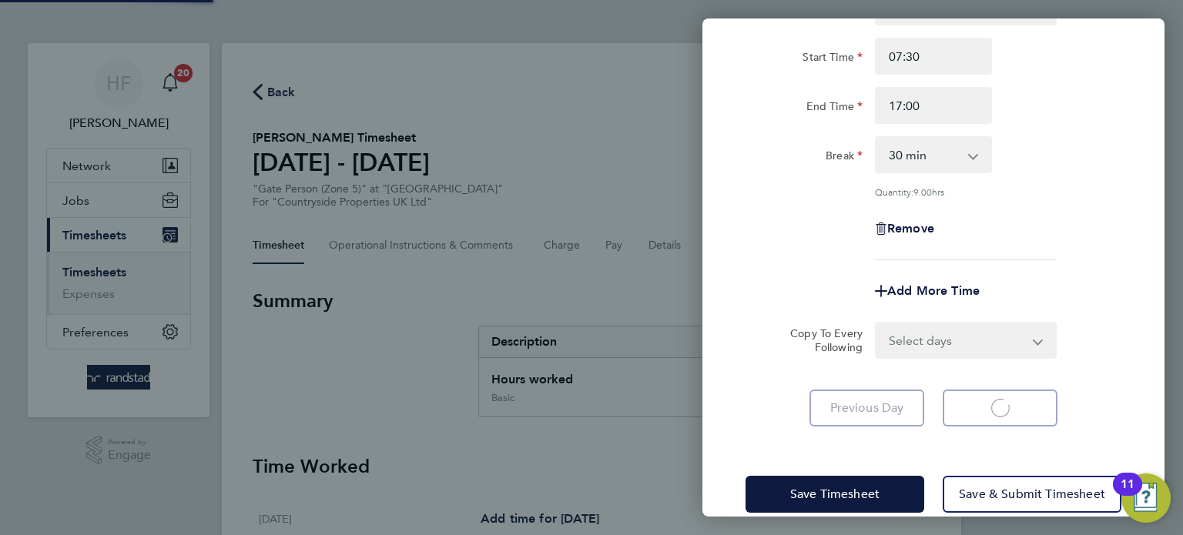
select select "30"
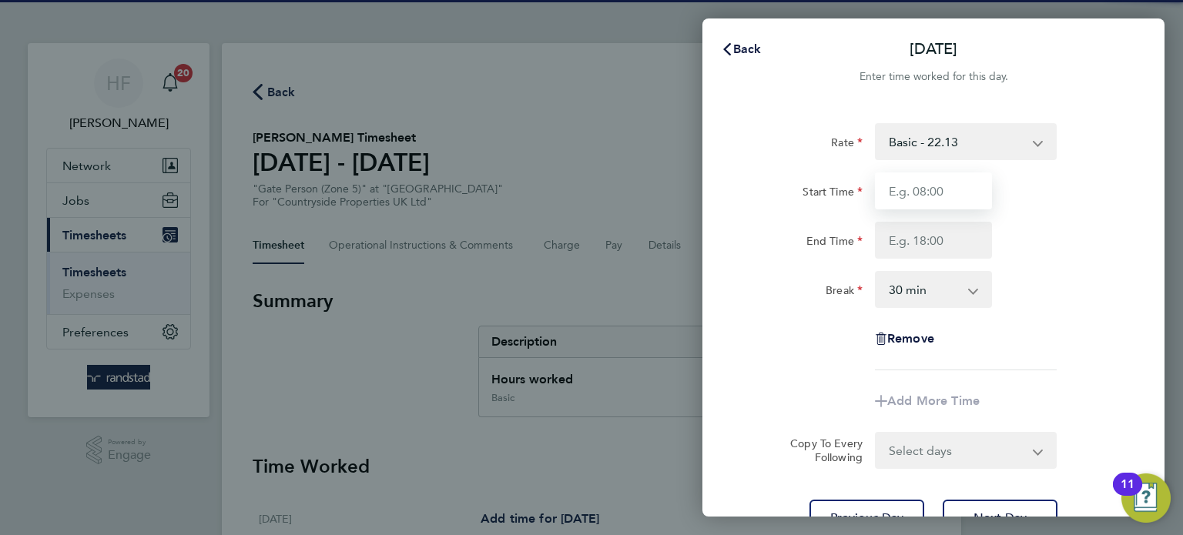
click at [918, 183] on input "Start Time" at bounding box center [933, 190] width 117 height 37
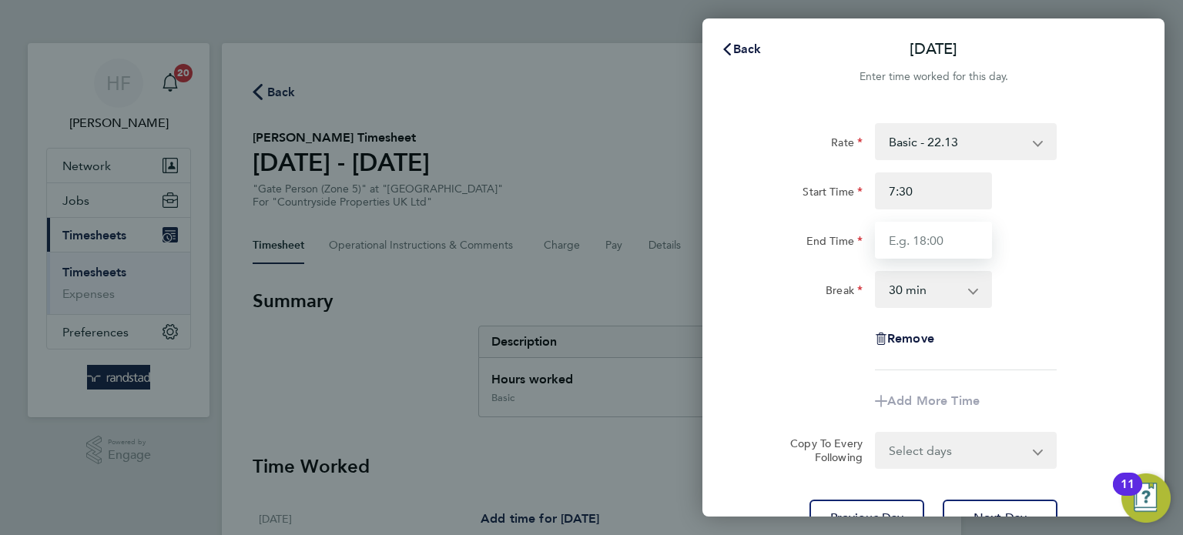
type input "07:30"
type input "17:00"
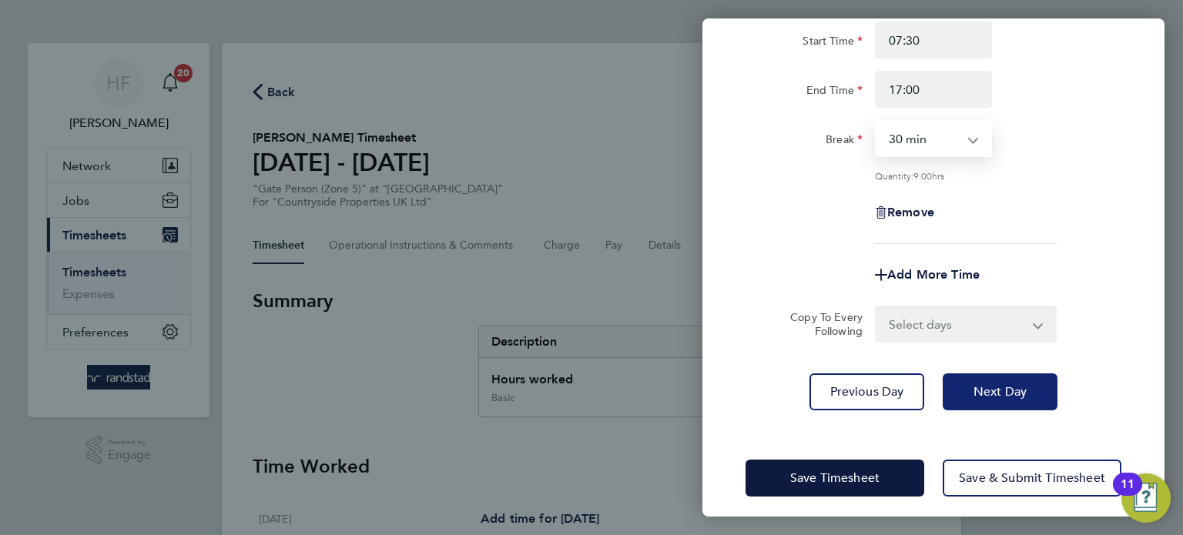
click at [1034, 381] on button "Next Day" at bounding box center [999, 391] width 115 height 37
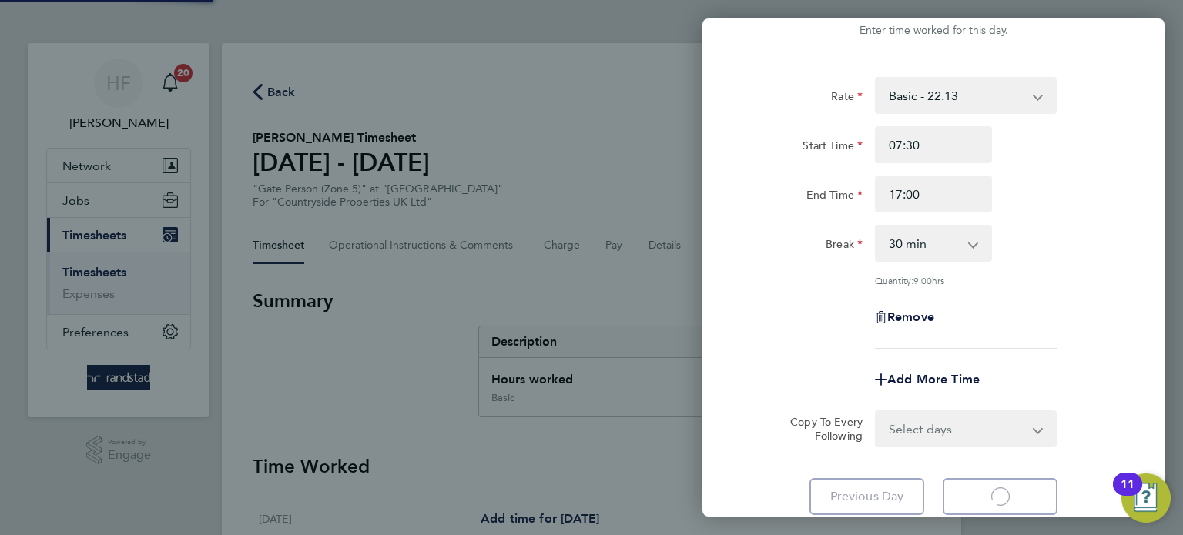
select select "30"
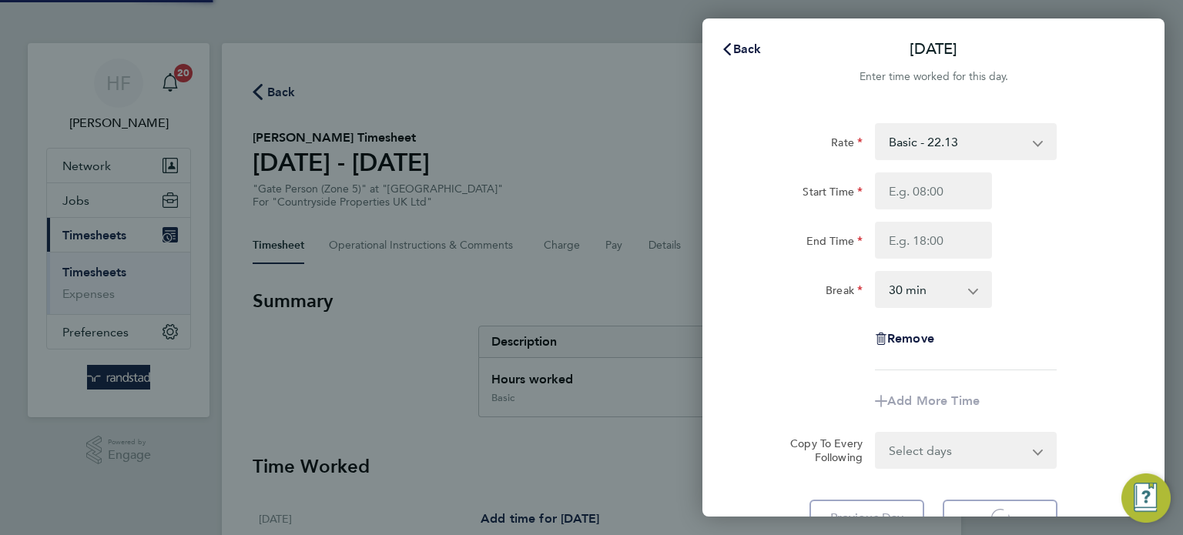
select select "30"
click at [915, 191] on input "Start Time" at bounding box center [933, 190] width 117 height 37
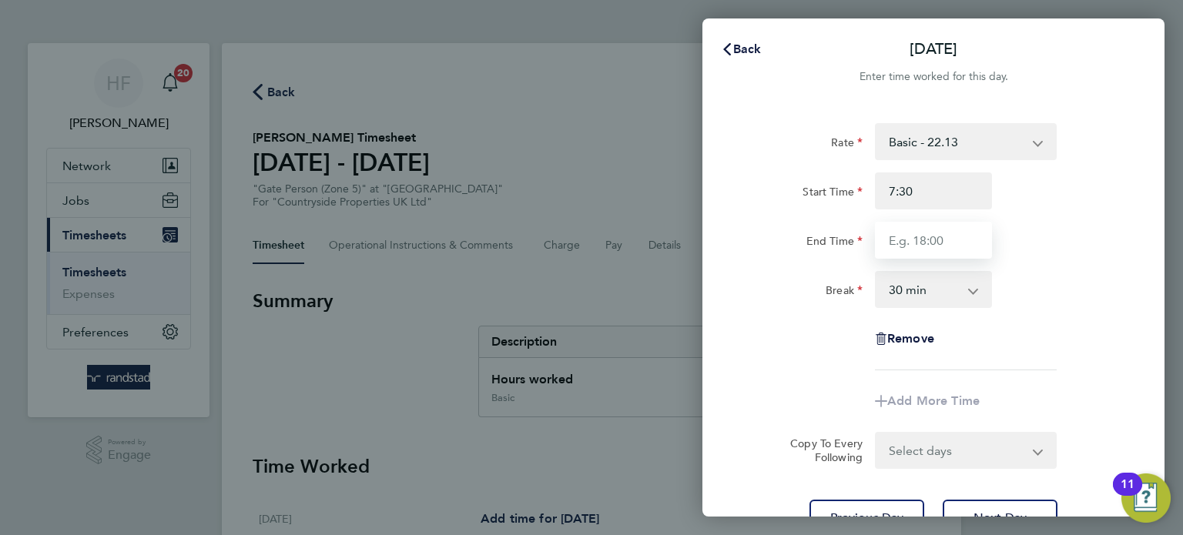
type input "07:30"
type input "17:00"
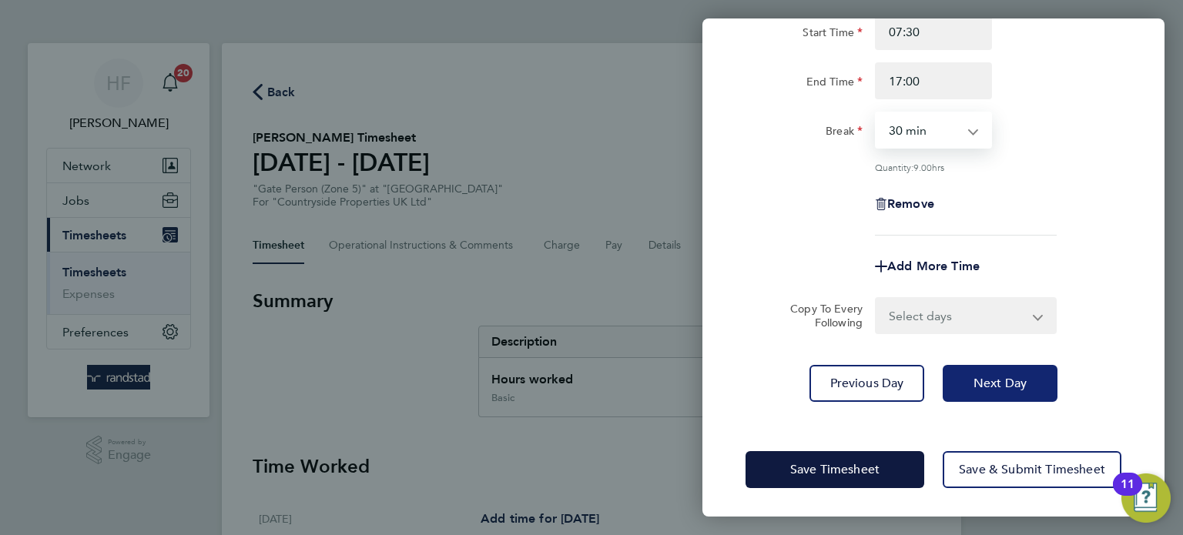
click at [992, 370] on button "Next Day" at bounding box center [999, 383] width 115 height 37
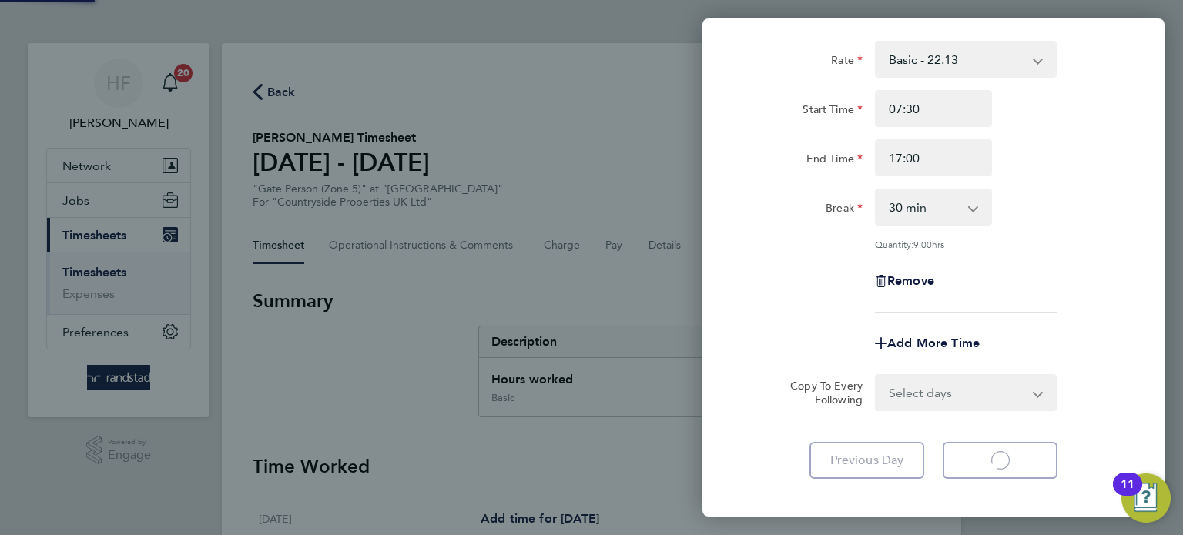
select select "30"
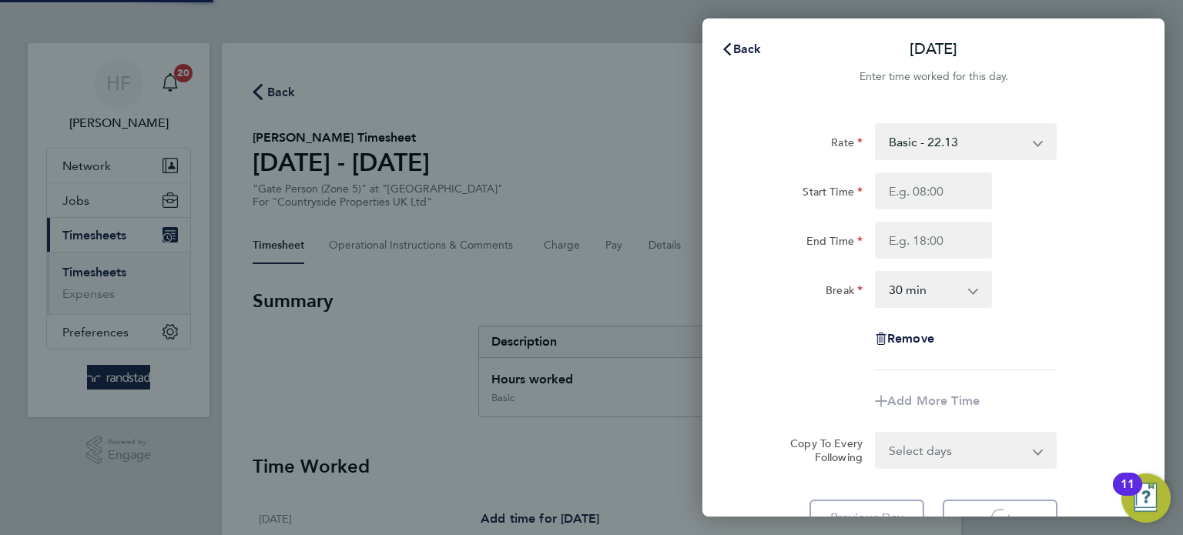
select select "30"
click at [734, 48] on span "Back" at bounding box center [747, 49] width 28 height 15
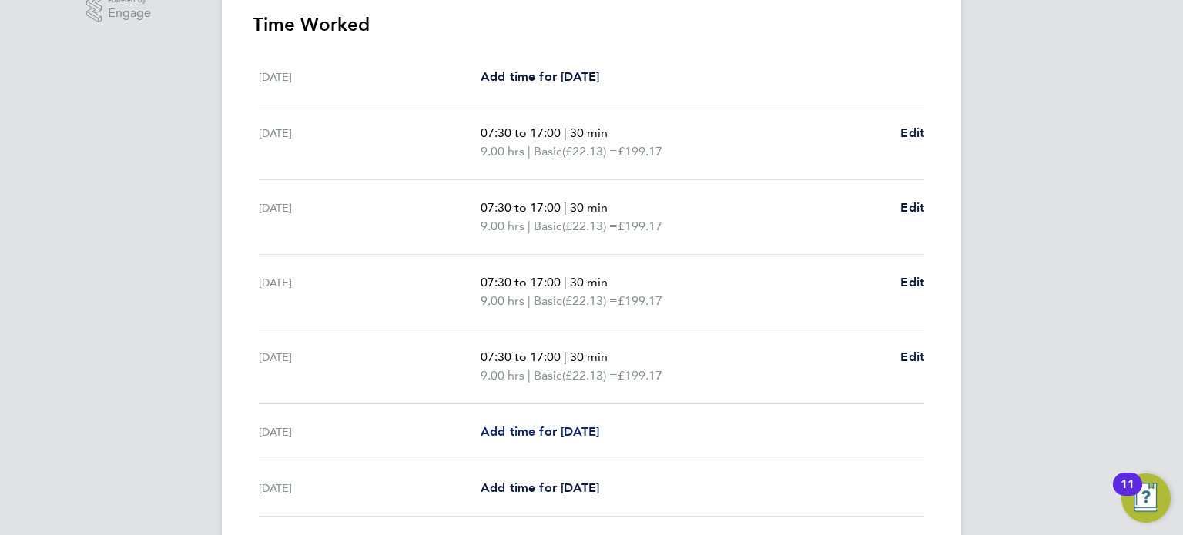
click at [595, 435] on span "Add time for [DATE]" at bounding box center [539, 431] width 119 height 15
select select "30"
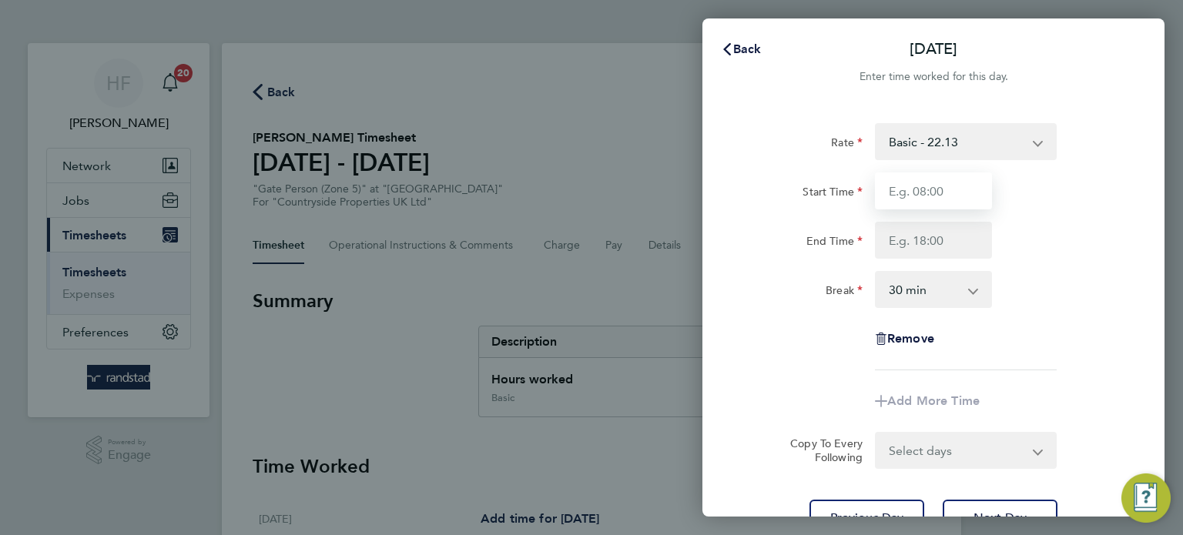
click at [922, 190] on input "Start Time" at bounding box center [933, 190] width 117 height 37
type input "07:30"
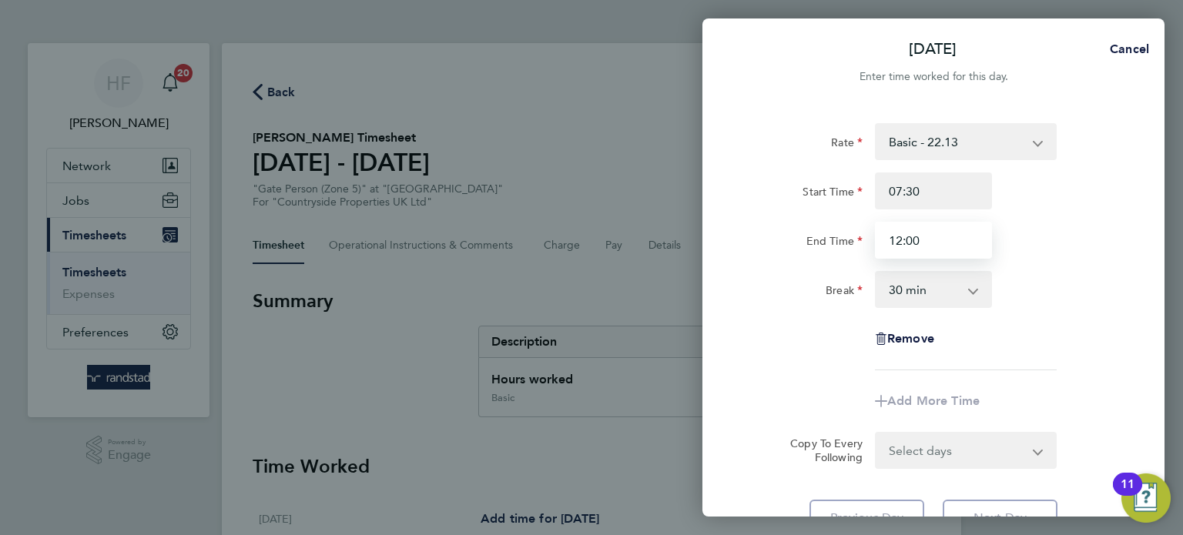
type input "12:00"
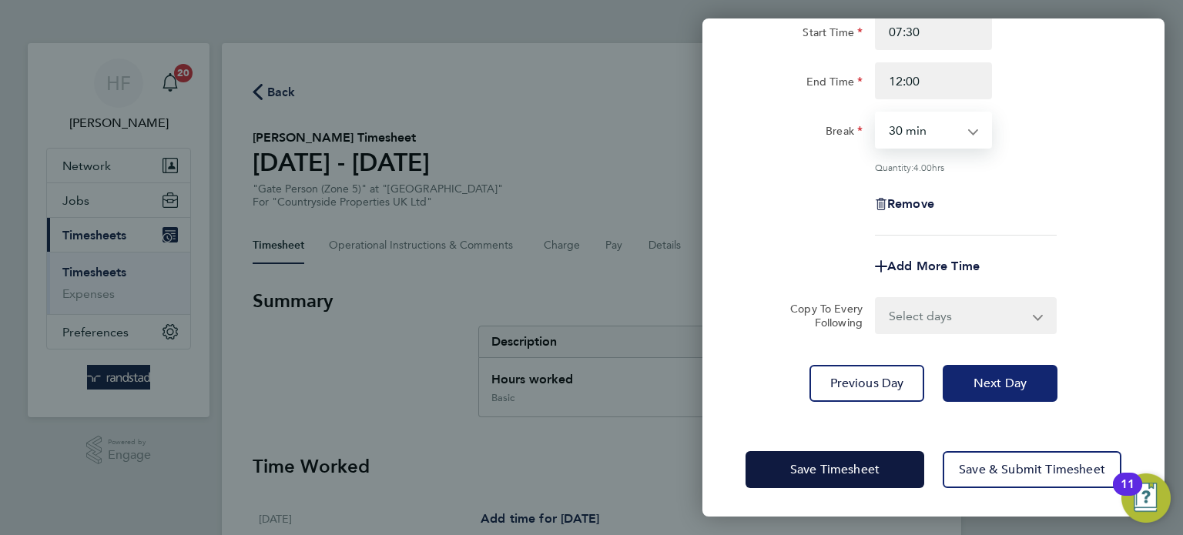
click at [1023, 382] on span "Next Day" at bounding box center [999, 383] width 53 height 15
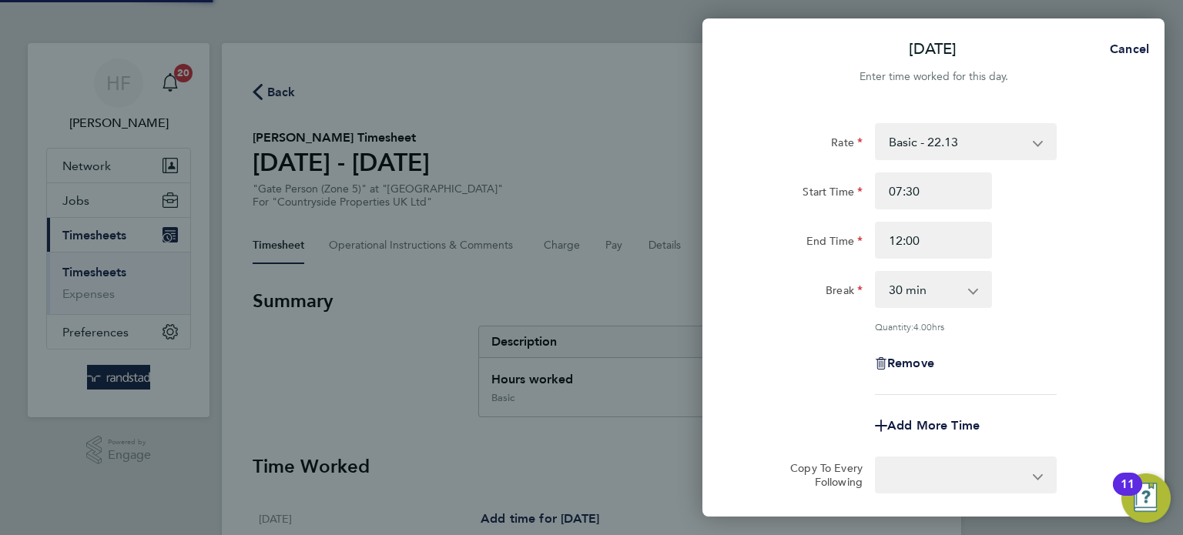
select select "30"
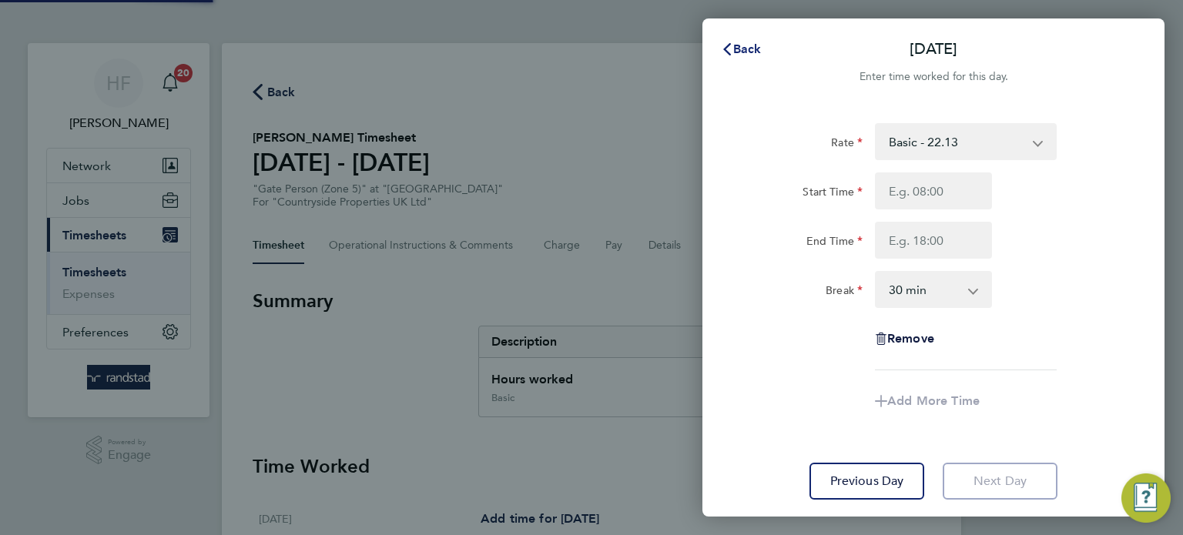
click at [754, 53] on span "Back" at bounding box center [747, 49] width 28 height 15
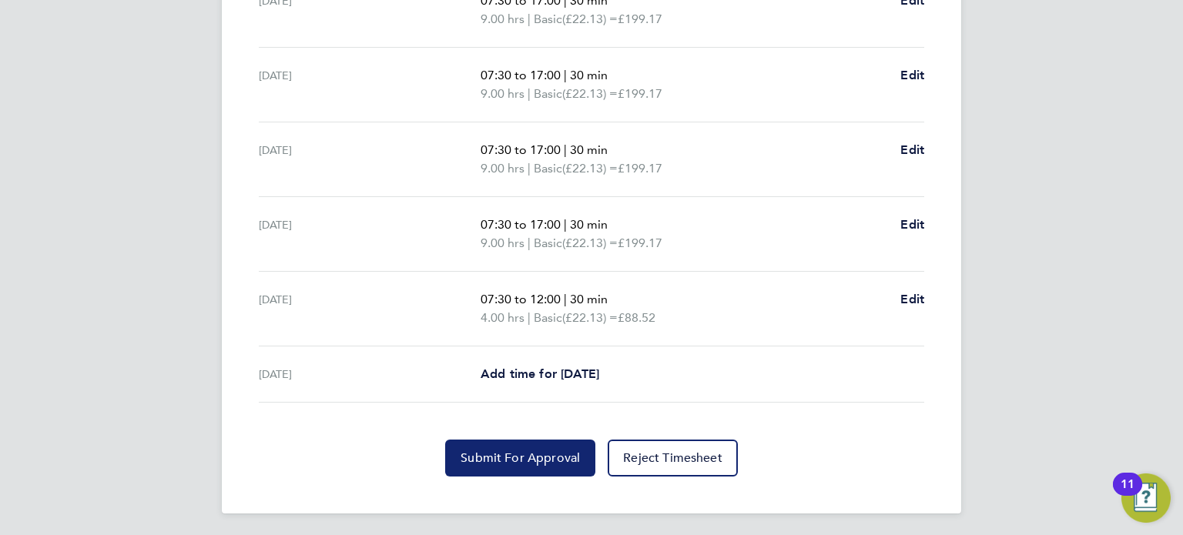
click at [556, 450] on span "Submit For Approval" at bounding box center [519, 457] width 119 height 15
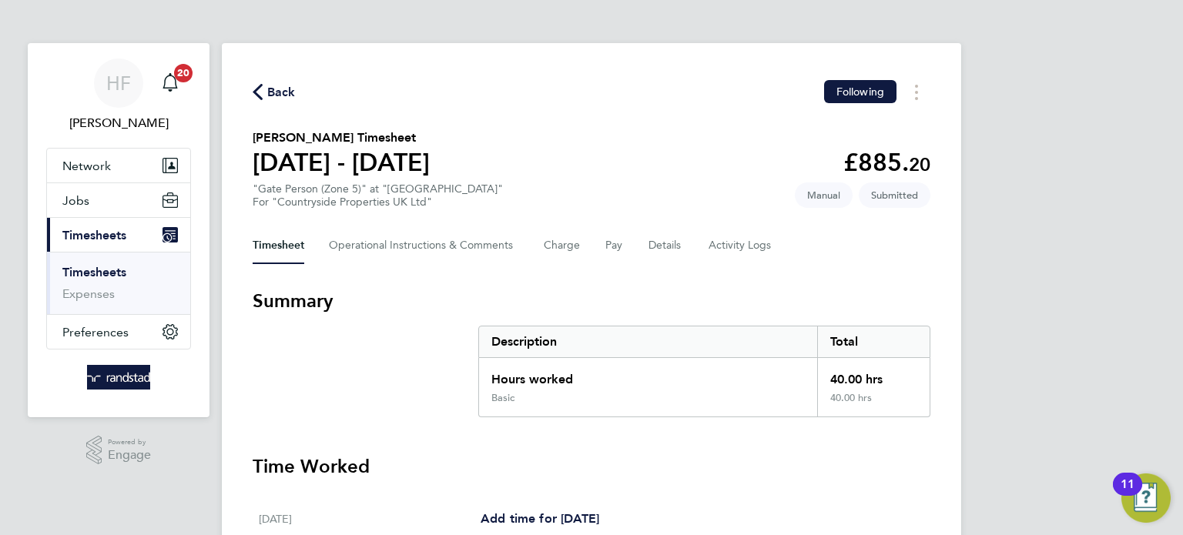
click at [96, 267] on link "Timesheets" at bounding box center [94, 272] width 64 height 15
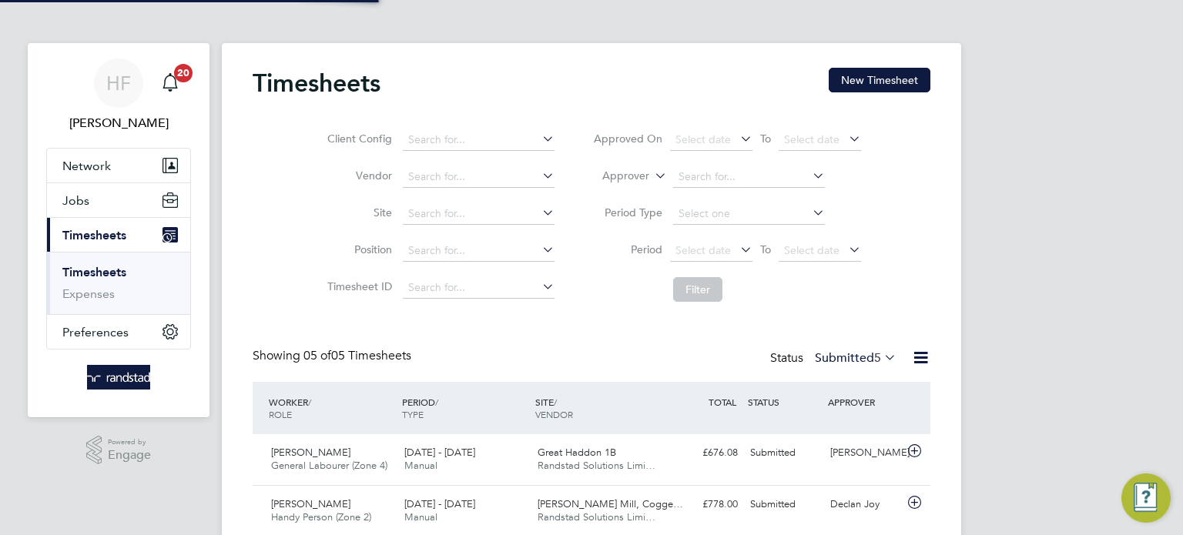
scroll to position [38, 134]
click at [898, 83] on button "New Timesheet" at bounding box center [879, 80] width 102 height 25
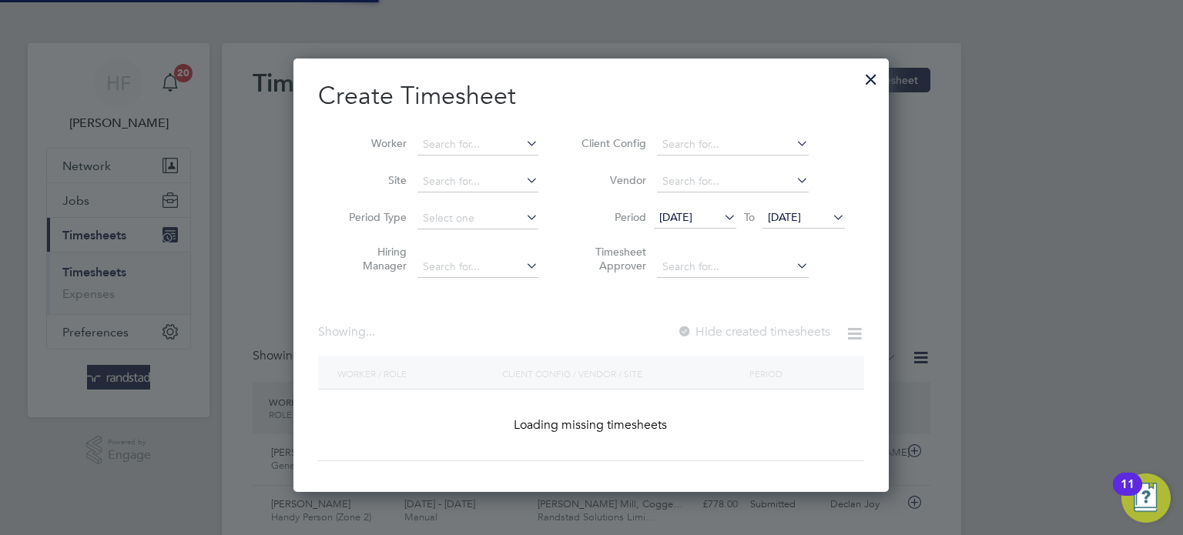
click at [523, 145] on icon at bounding box center [523, 143] width 0 height 22
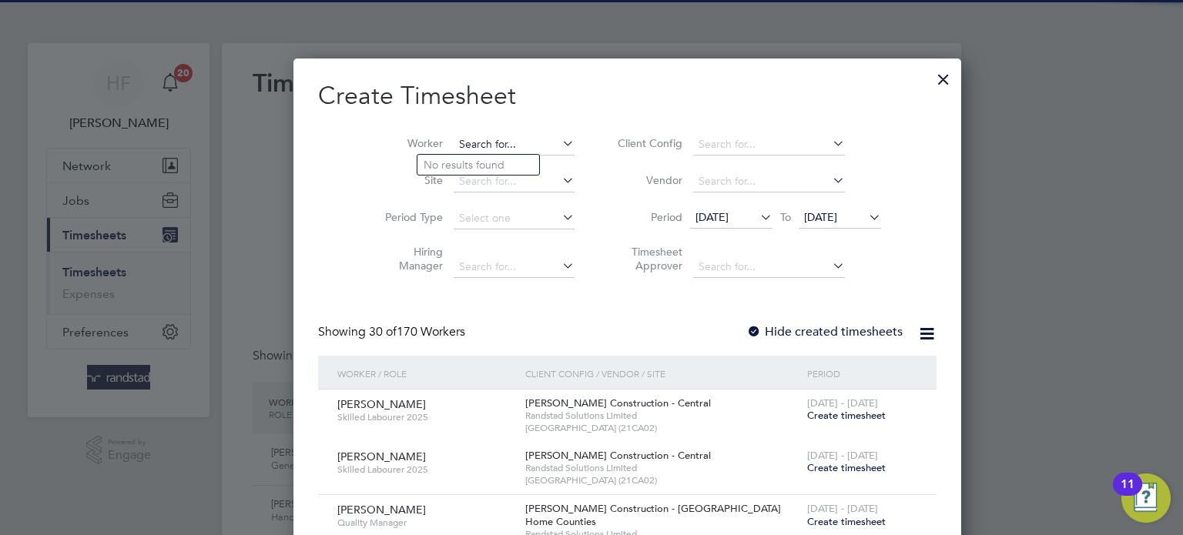
scroll to position [2666, 596]
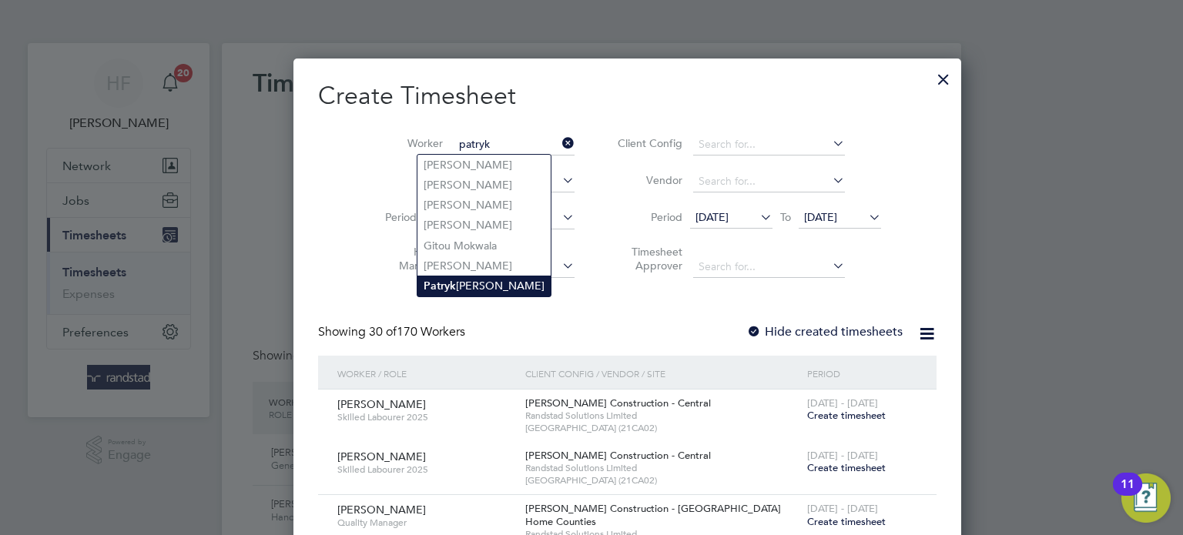
click at [468, 283] on li "Patryk Szymanski" at bounding box center [483, 286] width 133 height 21
type input "Patryk Szymanski"
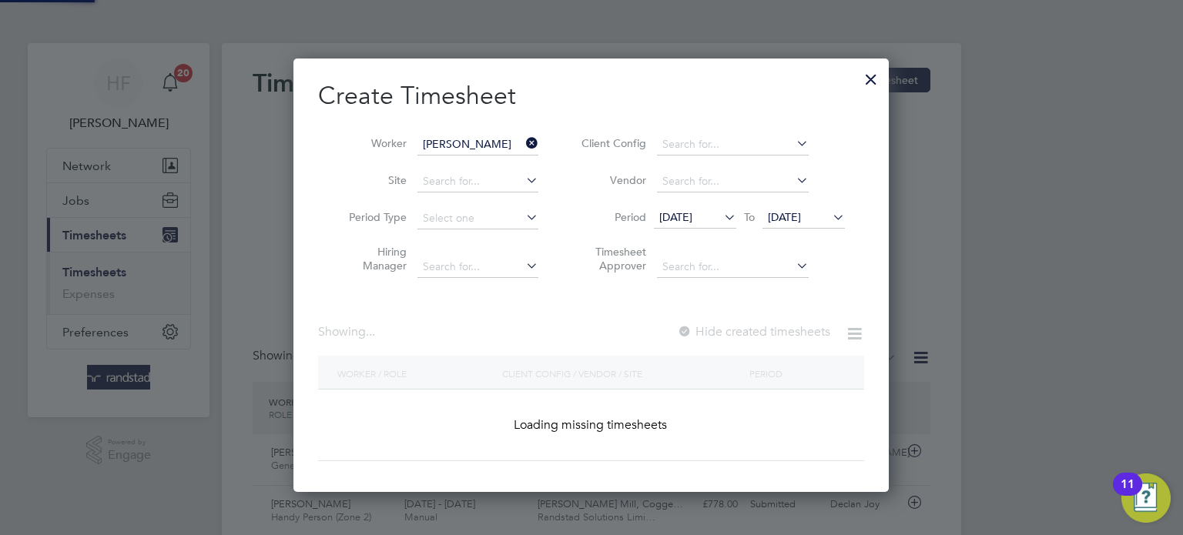
scroll to position [414, 596]
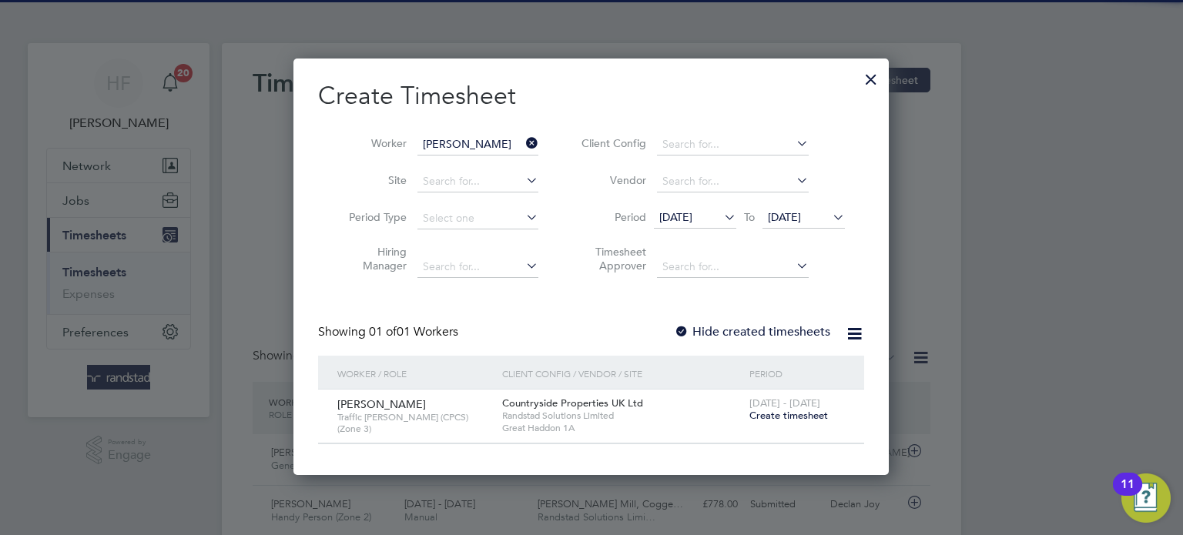
click at [771, 419] on span "Create timesheet" at bounding box center [788, 415] width 79 height 13
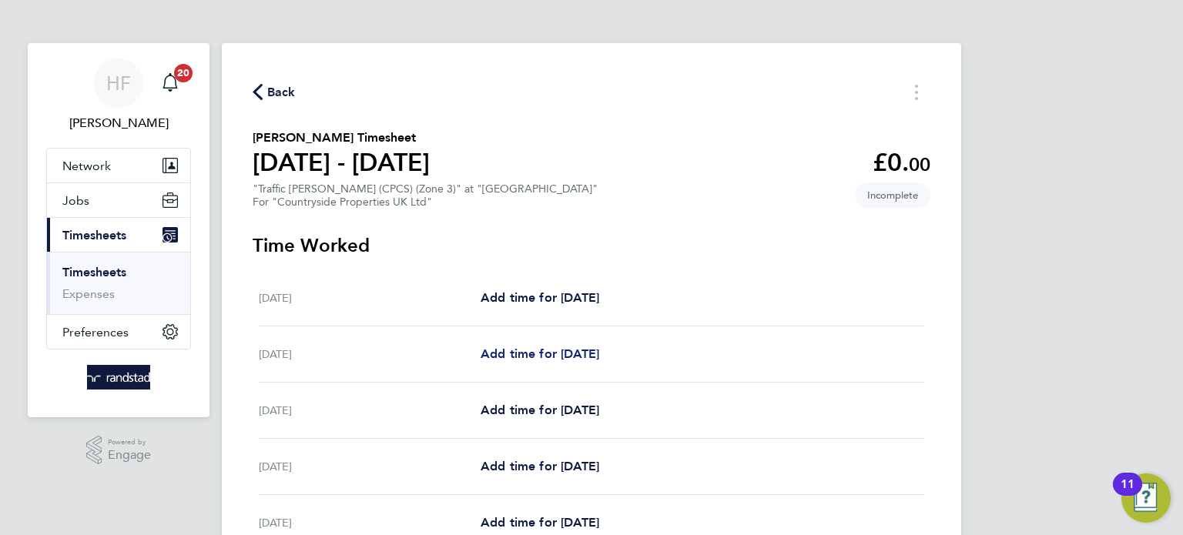
click at [525, 358] on span "Add time for Tue 26 Aug" at bounding box center [539, 353] width 119 height 15
select select "30"
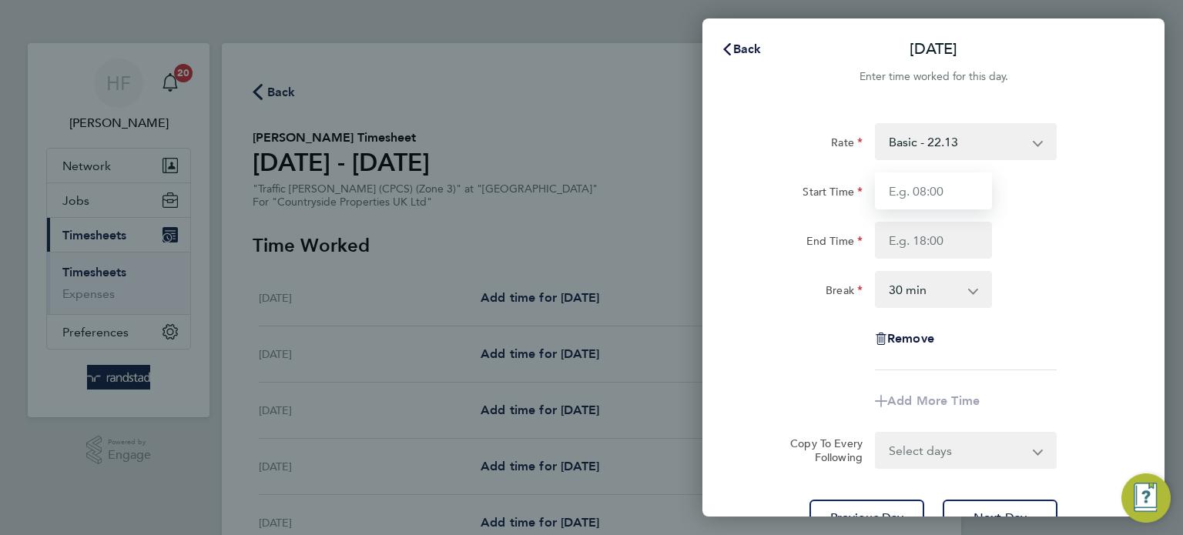
click at [926, 186] on input "Start Time" at bounding box center [933, 190] width 117 height 37
type input "07:30"
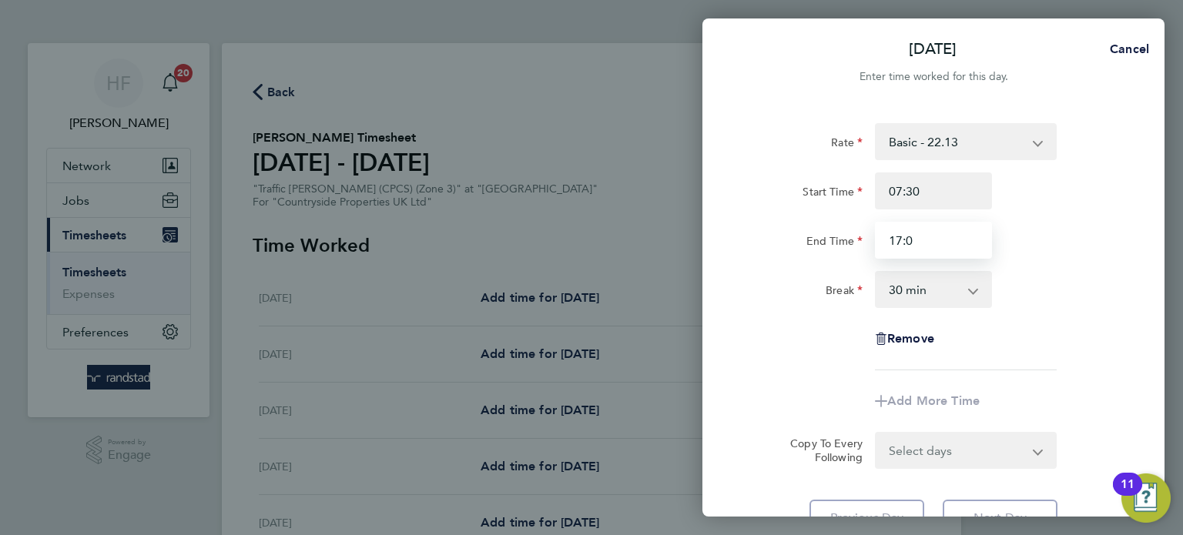
type input "17:0"
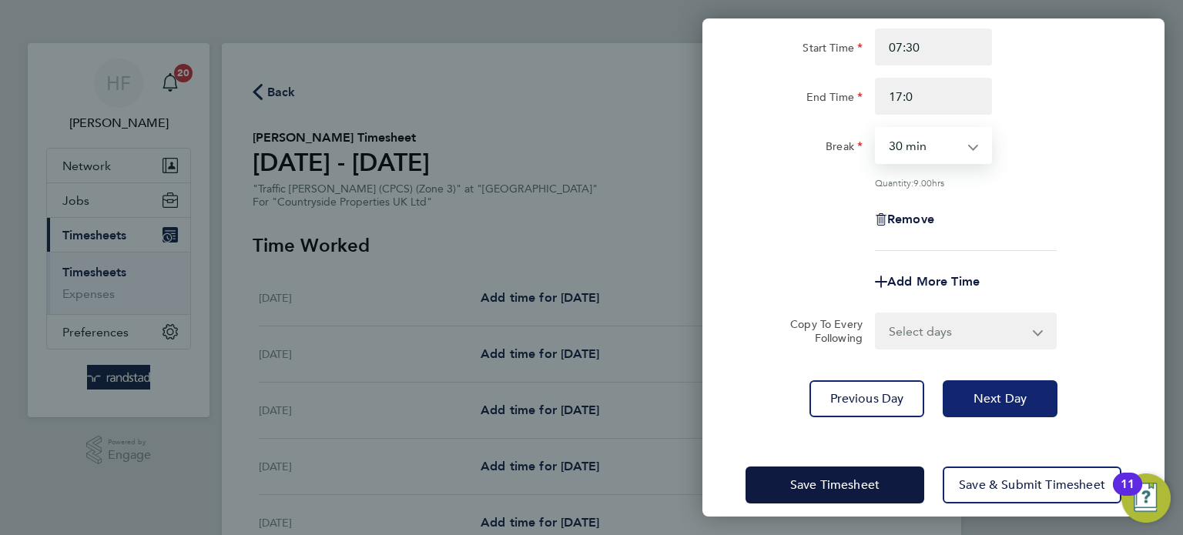
click at [985, 405] on button "Next Day" at bounding box center [999, 398] width 115 height 37
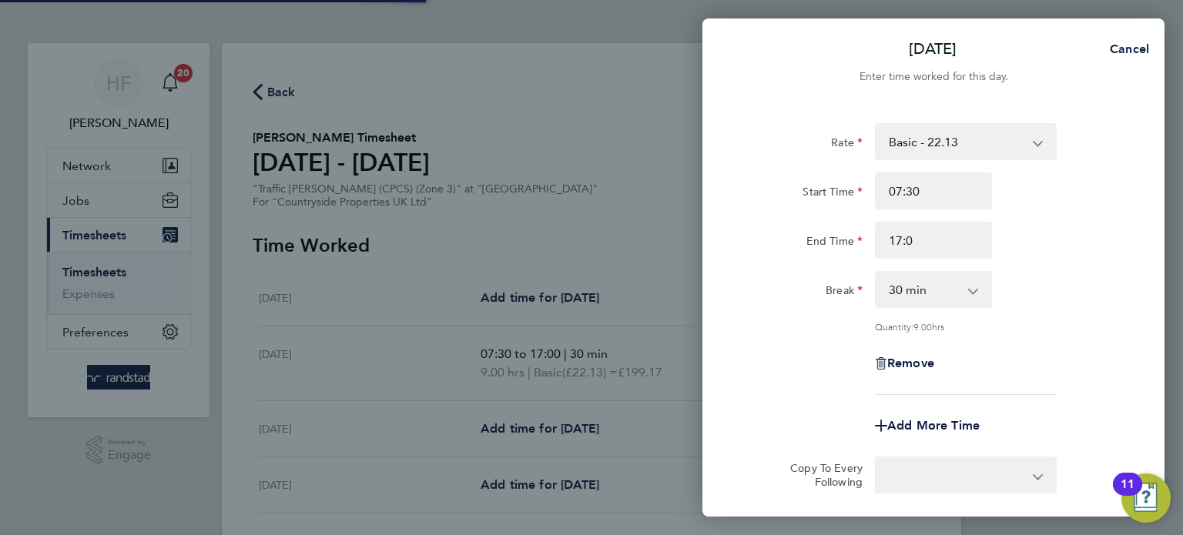
select select "30"
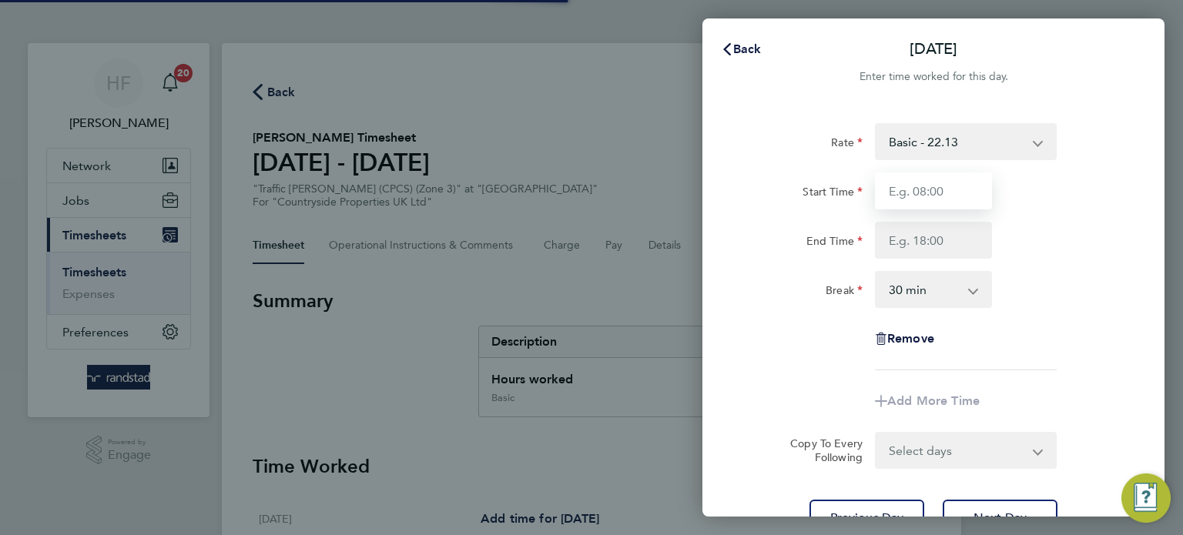
click at [919, 195] on input "Start Time" at bounding box center [933, 190] width 117 height 37
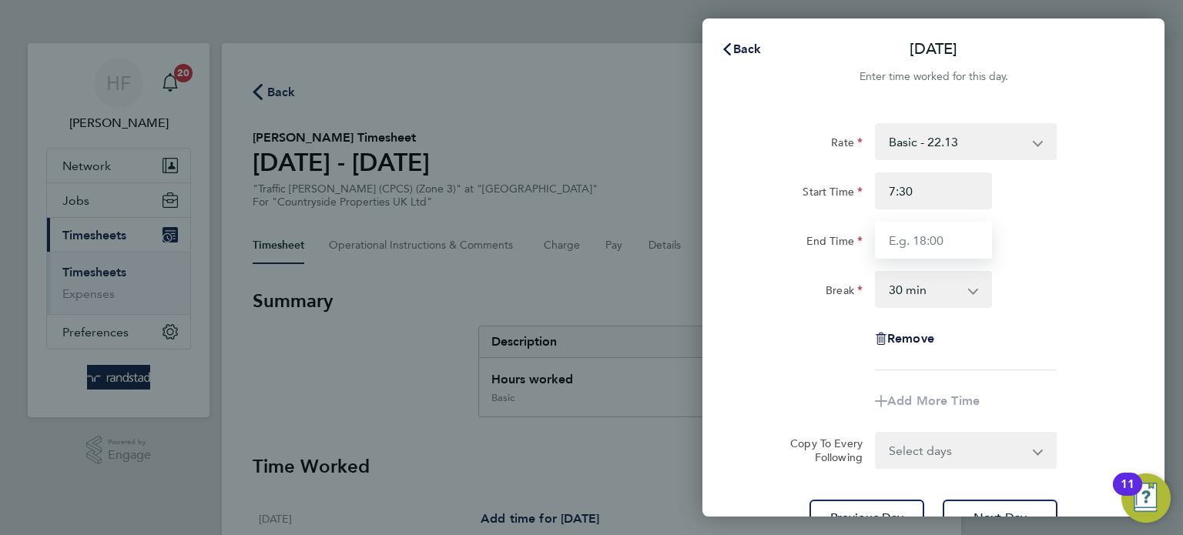
type input "07:30"
type input "17:00"
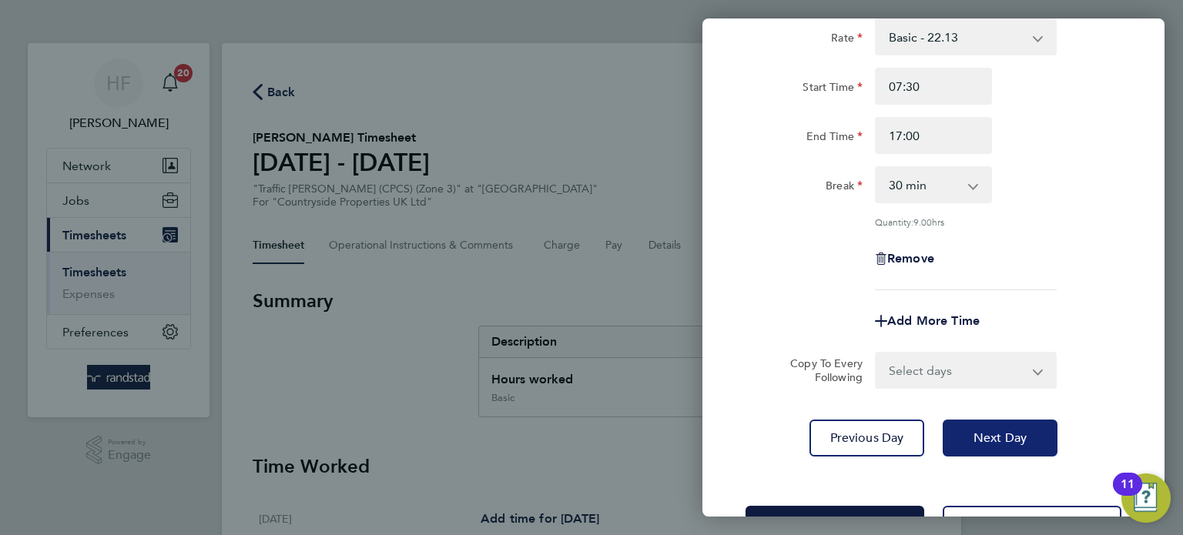
click at [992, 443] on button "Next Day" at bounding box center [999, 438] width 115 height 37
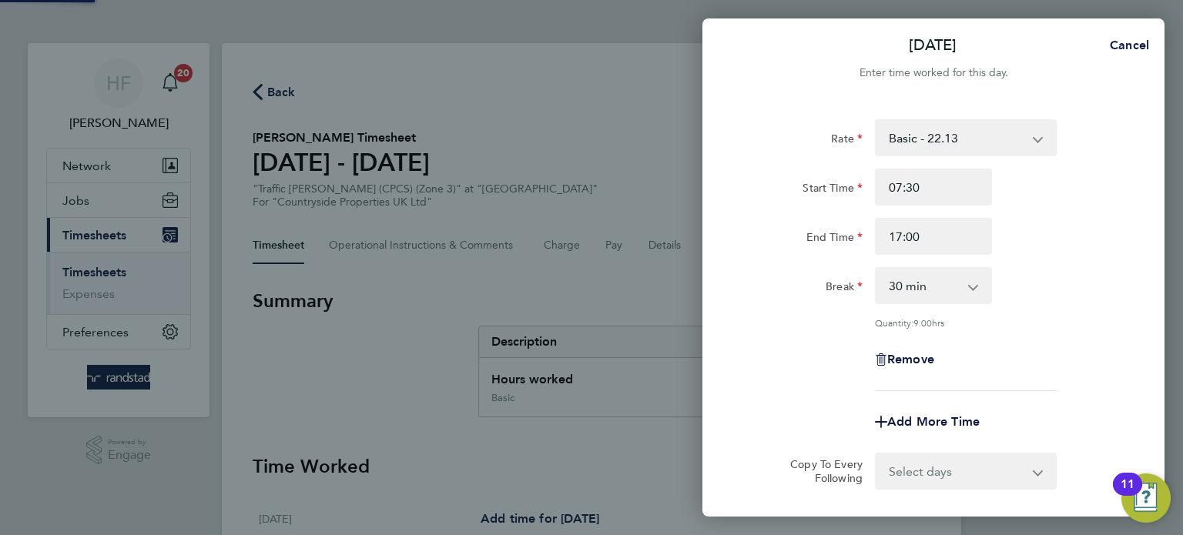
select select "30"
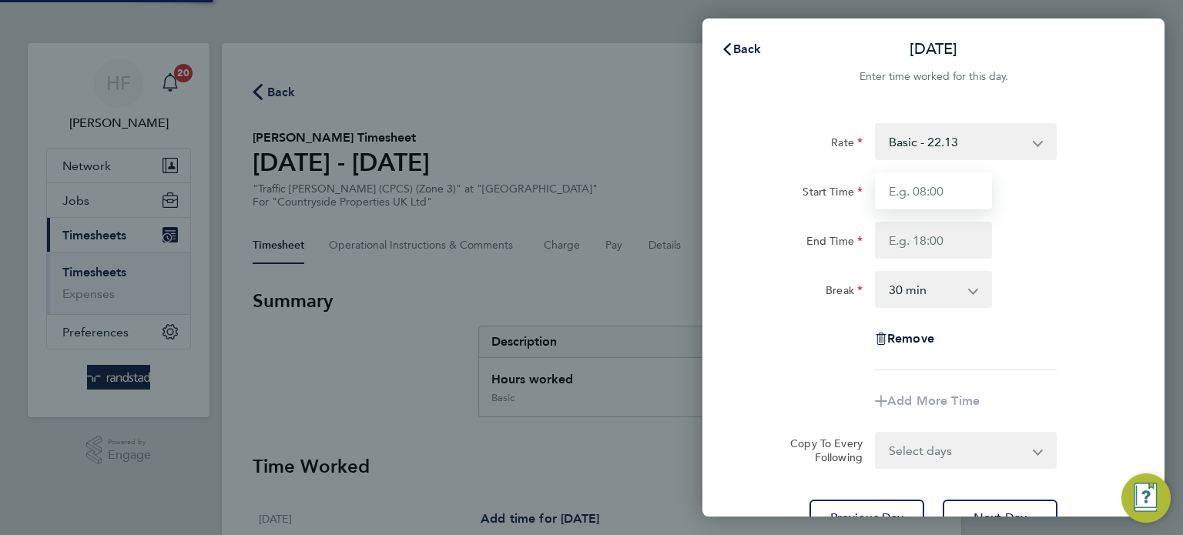
click at [908, 182] on input "Start Time" at bounding box center [933, 190] width 117 height 37
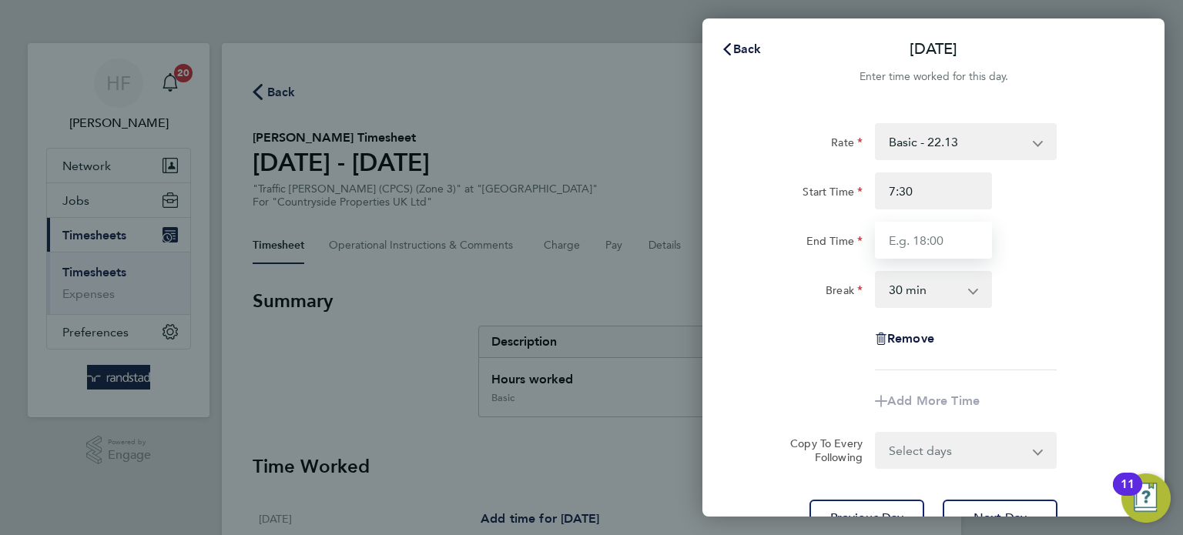
type input "07:30"
type input "17:00"
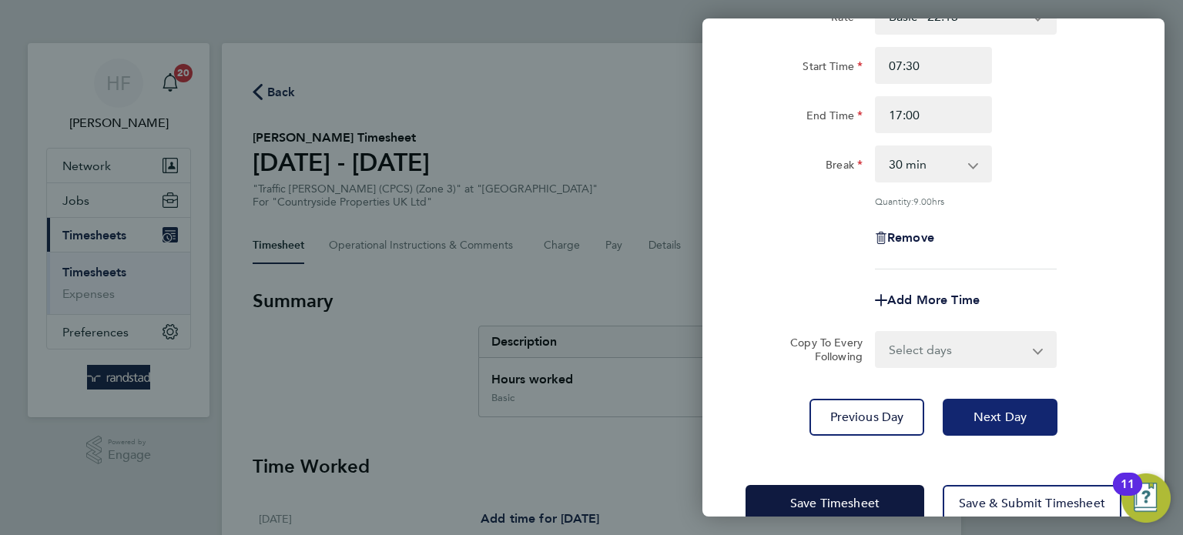
click at [980, 415] on span "Next Day" at bounding box center [999, 417] width 53 height 15
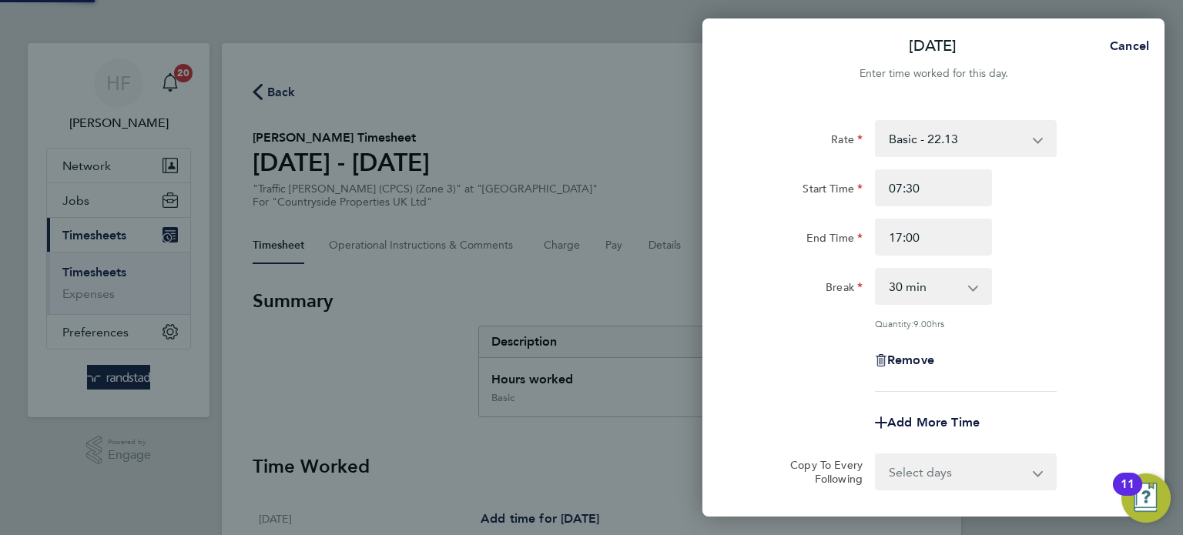
select select "30"
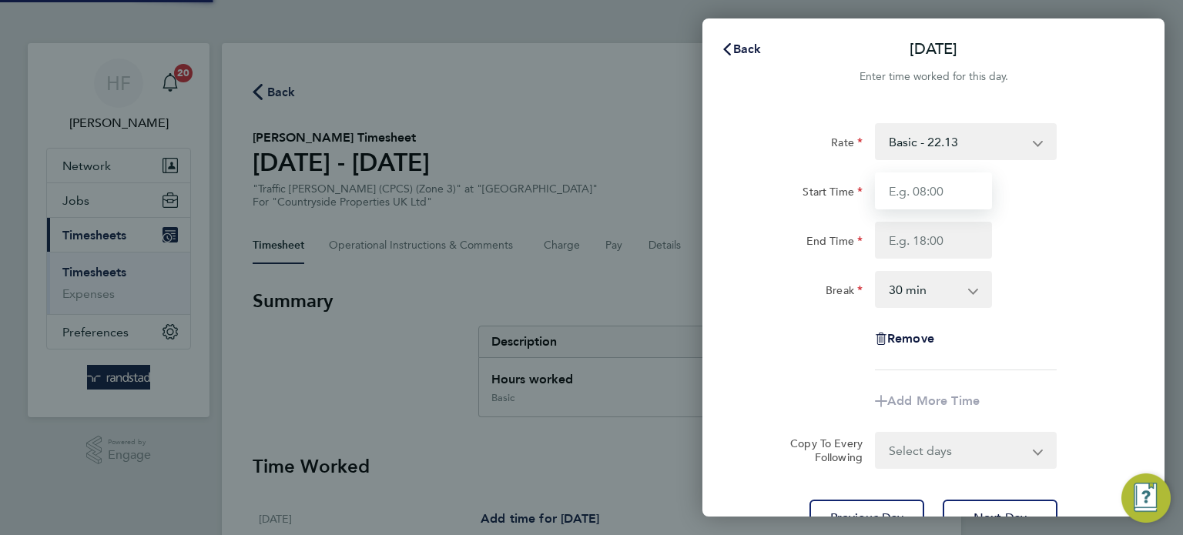
click at [912, 208] on input "Start Time" at bounding box center [933, 190] width 117 height 37
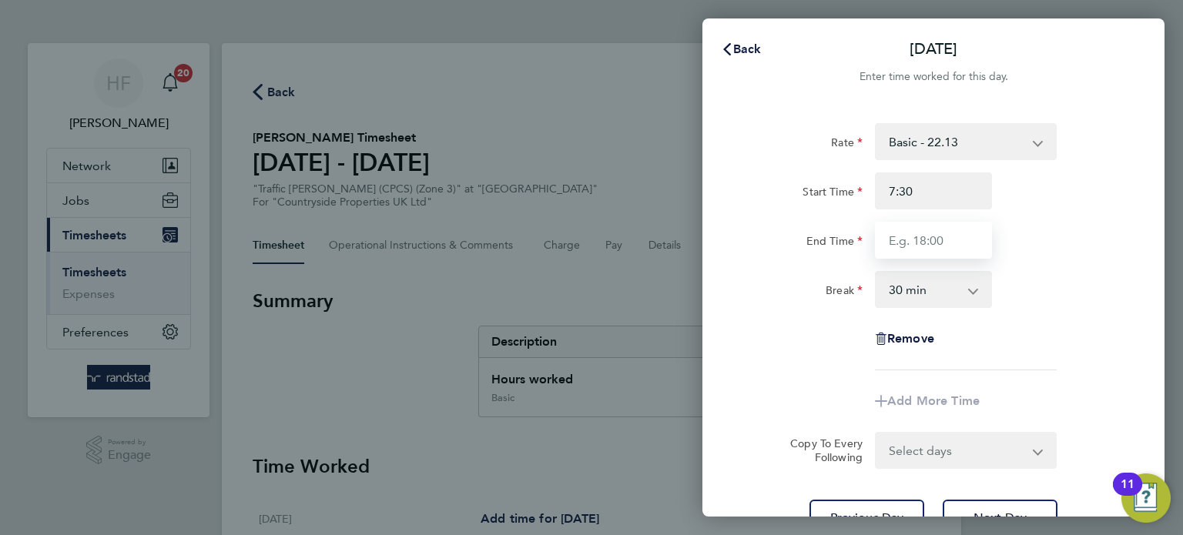
type input "07:30"
type input "17:00"
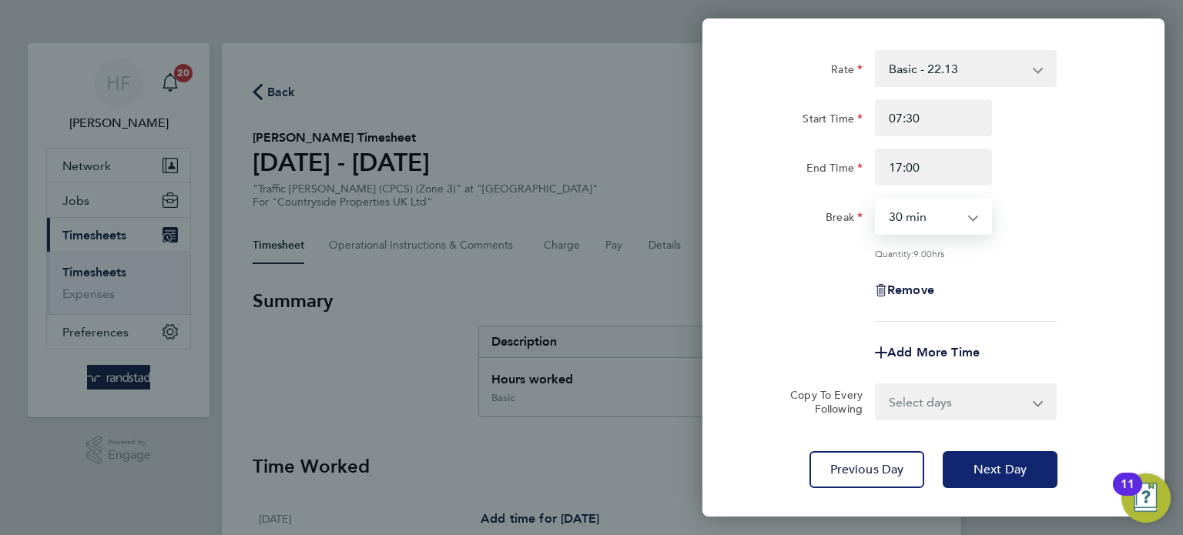
click at [1012, 462] on span "Next Day" at bounding box center [999, 469] width 53 height 15
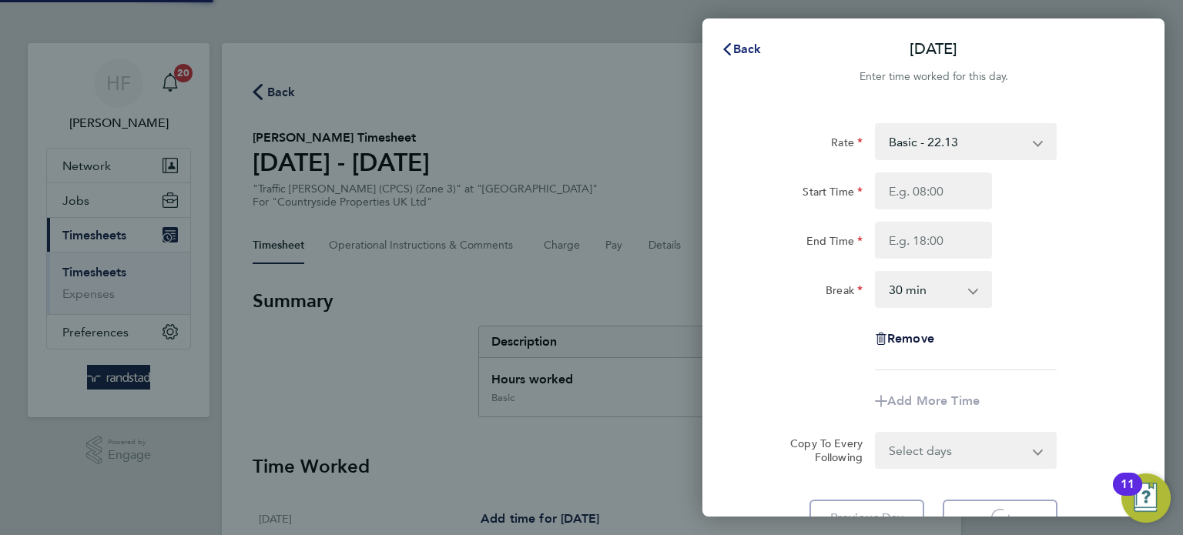
select select "30"
click at [743, 50] on span "Back" at bounding box center [747, 49] width 28 height 15
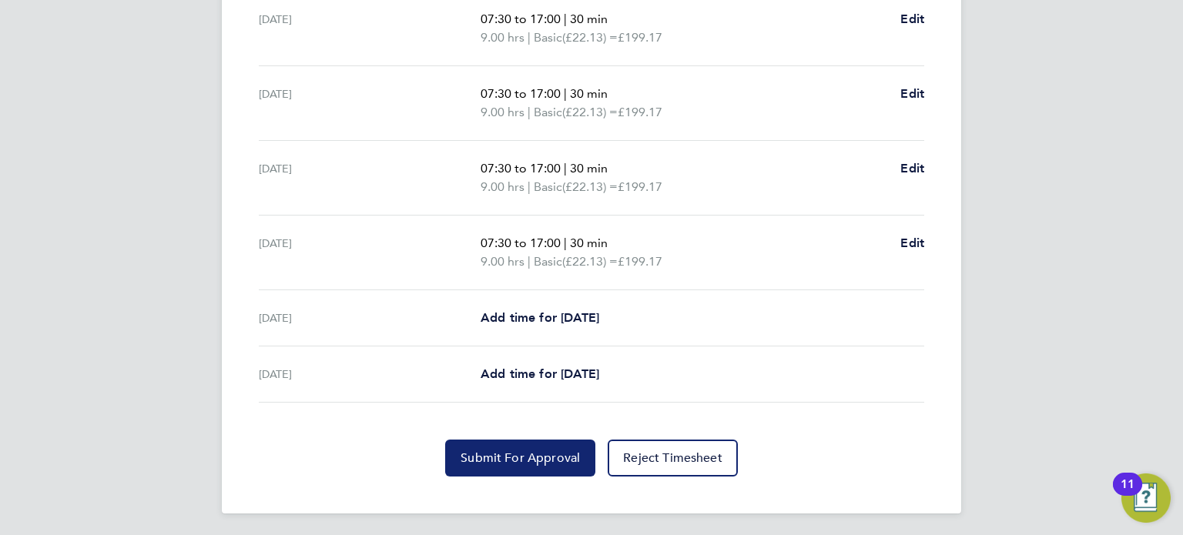
click at [530, 450] on span "Submit For Approval" at bounding box center [519, 457] width 119 height 15
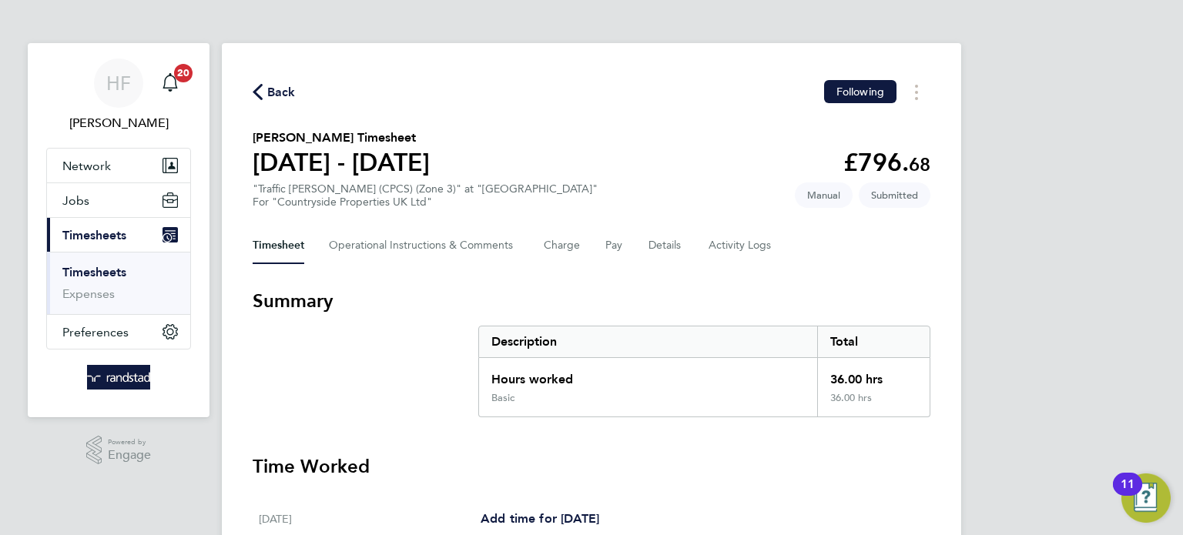
click at [101, 263] on ul "Timesheets Expenses" at bounding box center [118, 283] width 143 height 62
click at [98, 273] on link "Timesheets" at bounding box center [94, 272] width 64 height 15
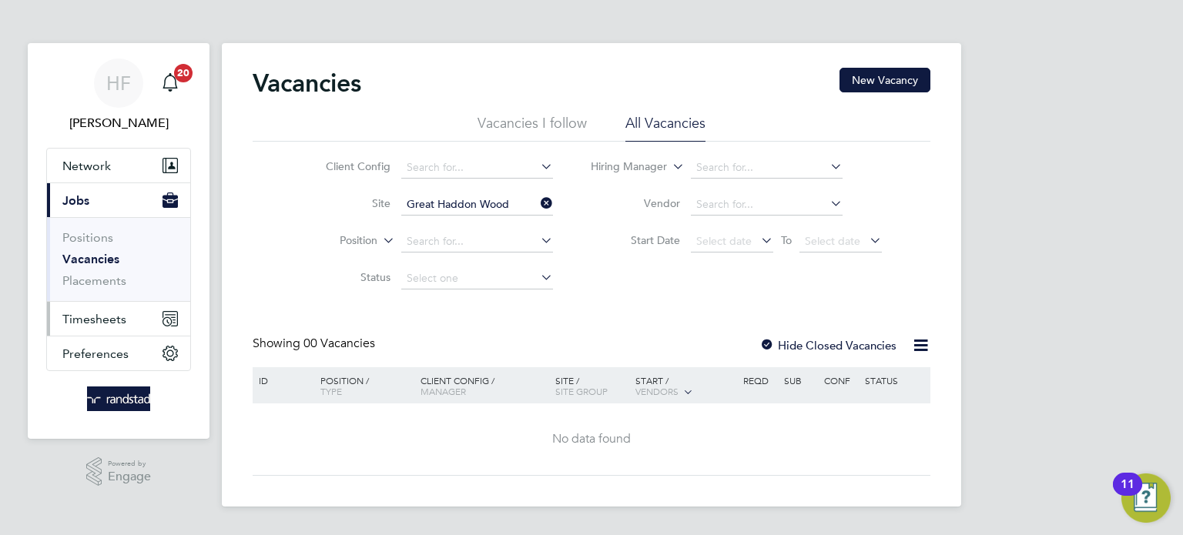
click at [82, 320] on span "Timesheets" at bounding box center [94, 319] width 64 height 15
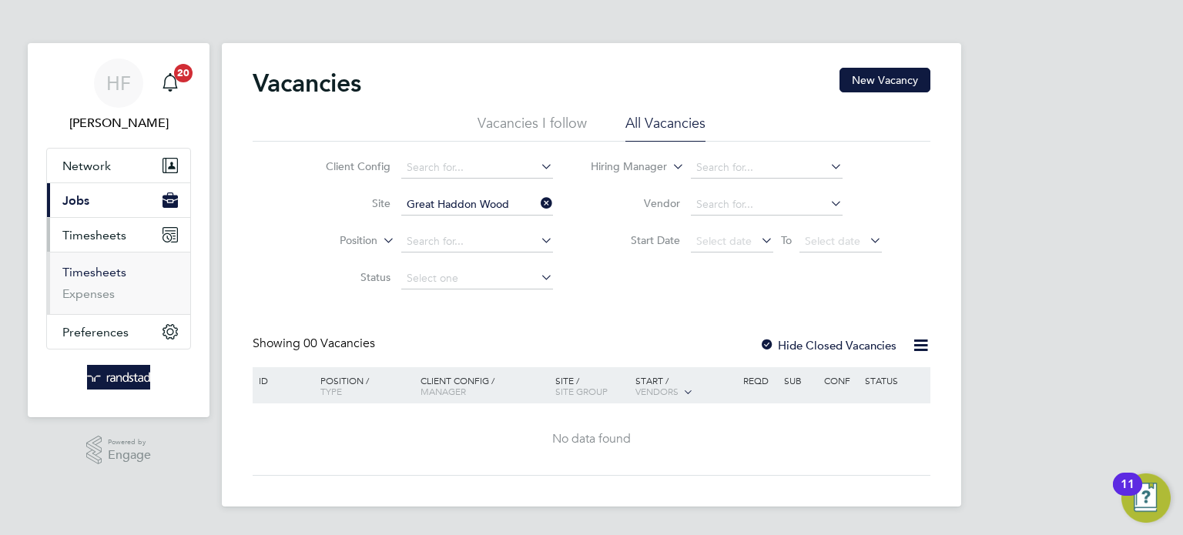
click at [105, 269] on link "Timesheets" at bounding box center [94, 272] width 64 height 15
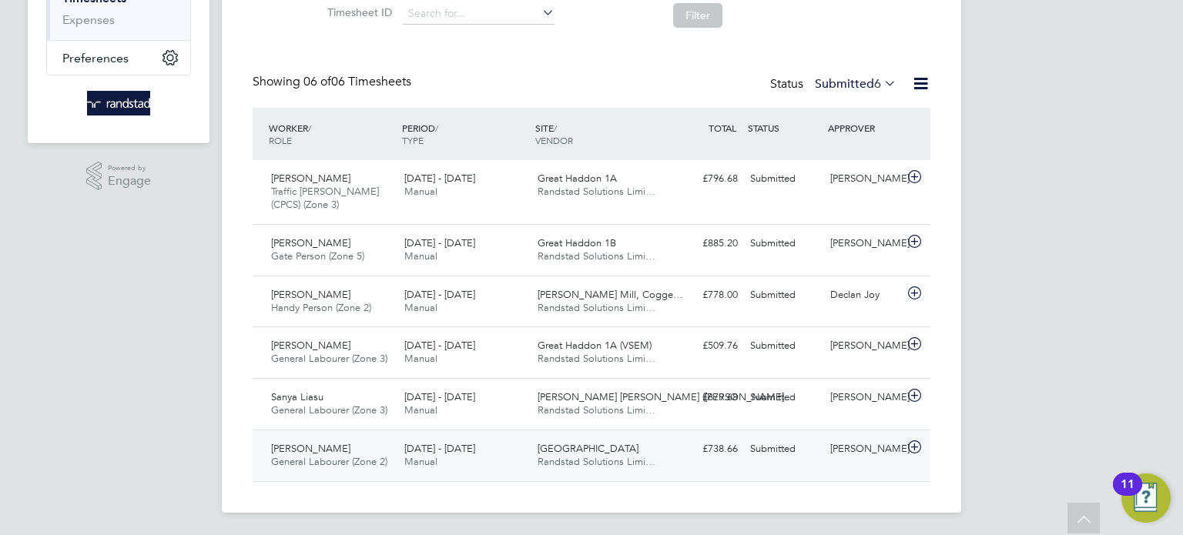
click at [793, 462] on div "Michael Dankyi General Labourer (Zone 2) 25 - 31 Aug 2025 25 - 31 Aug 2025 Manu…" at bounding box center [592, 456] width 678 height 52
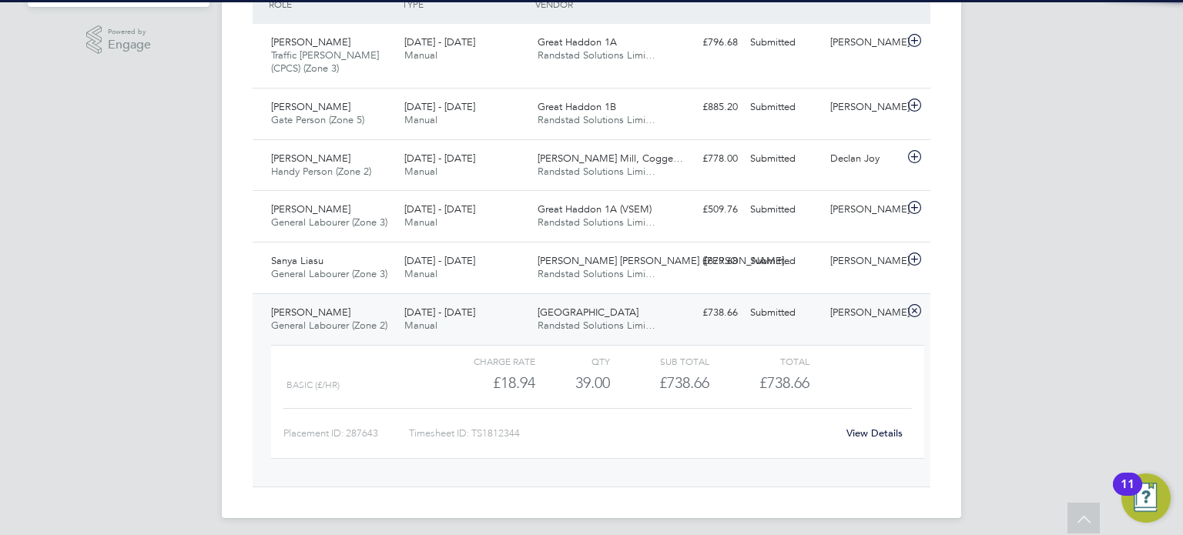
scroll to position [417, 0]
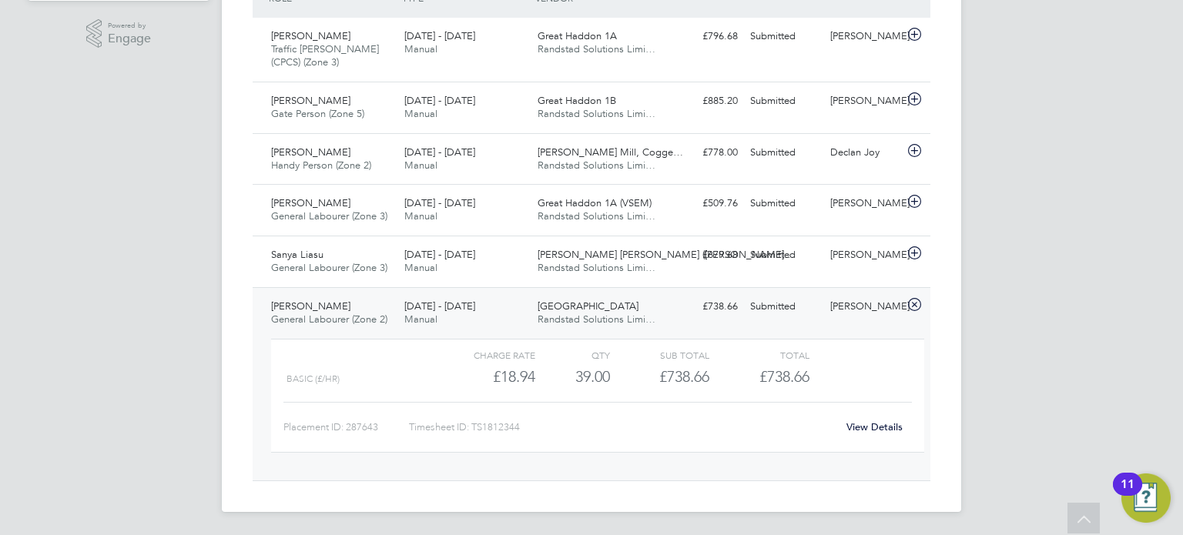
click at [865, 420] on link "View Details" at bounding box center [874, 426] width 56 height 13
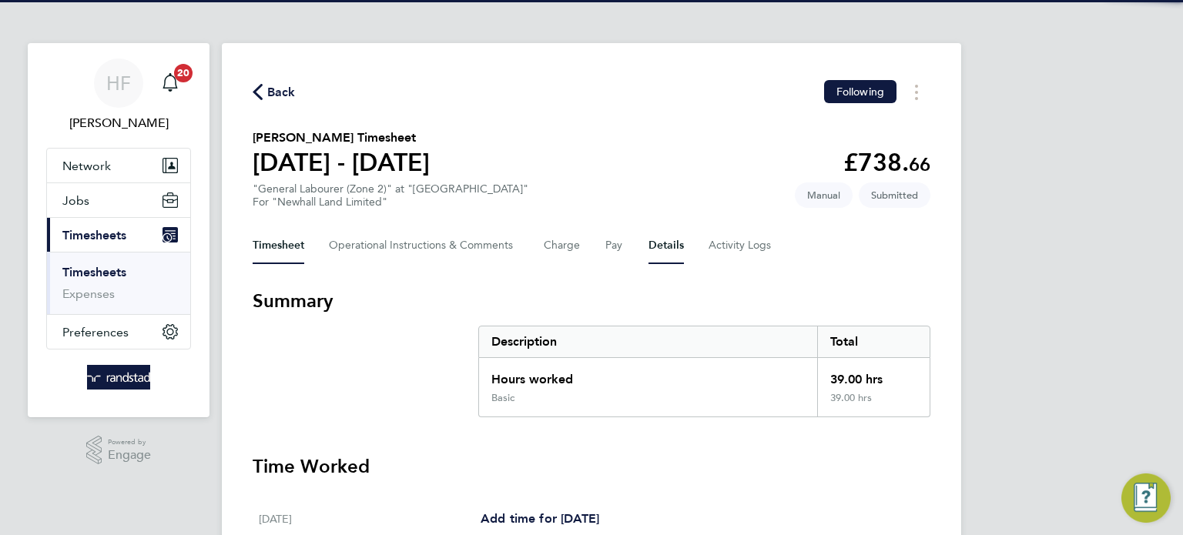
click at [663, 243] on button "Details" at bounding box center [665, 245] width 35 height 37
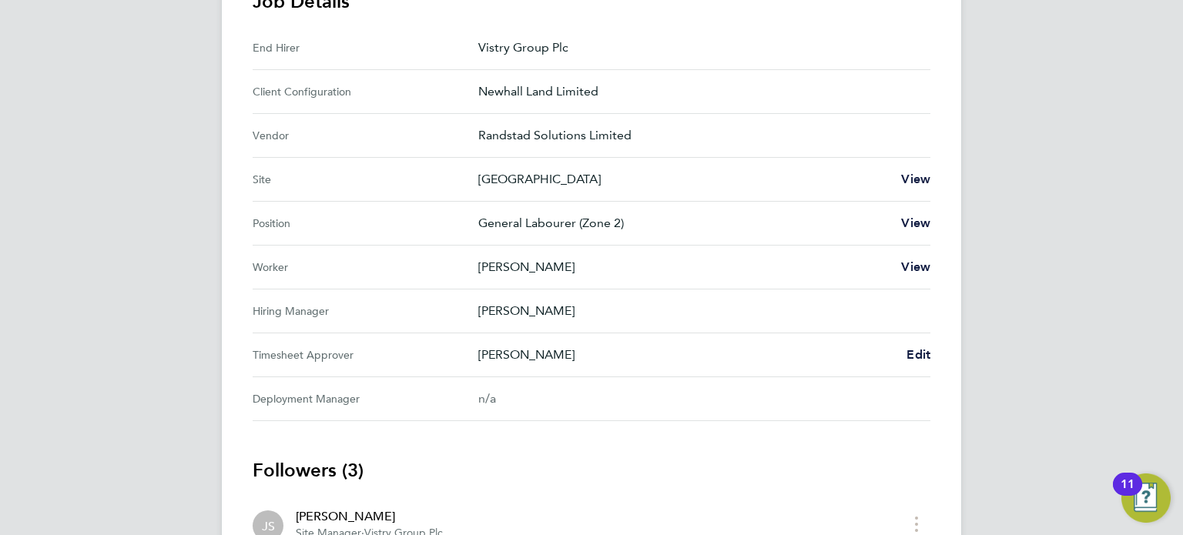
scroll to position [517, 0]
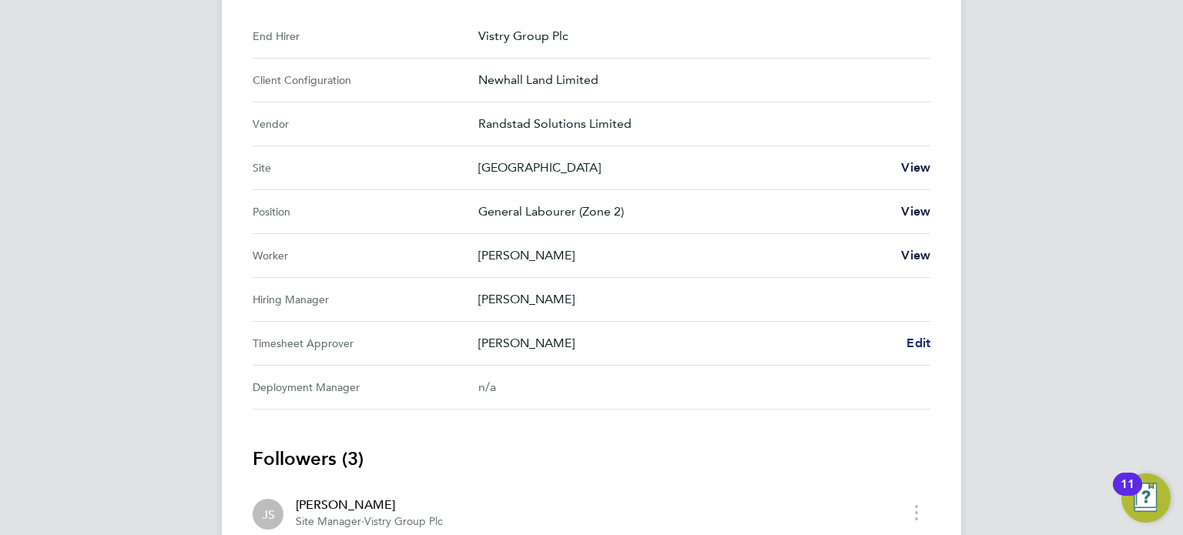
click at [909, 336] on span "Edit" at bounding box center [918, 343] width 24 height 15
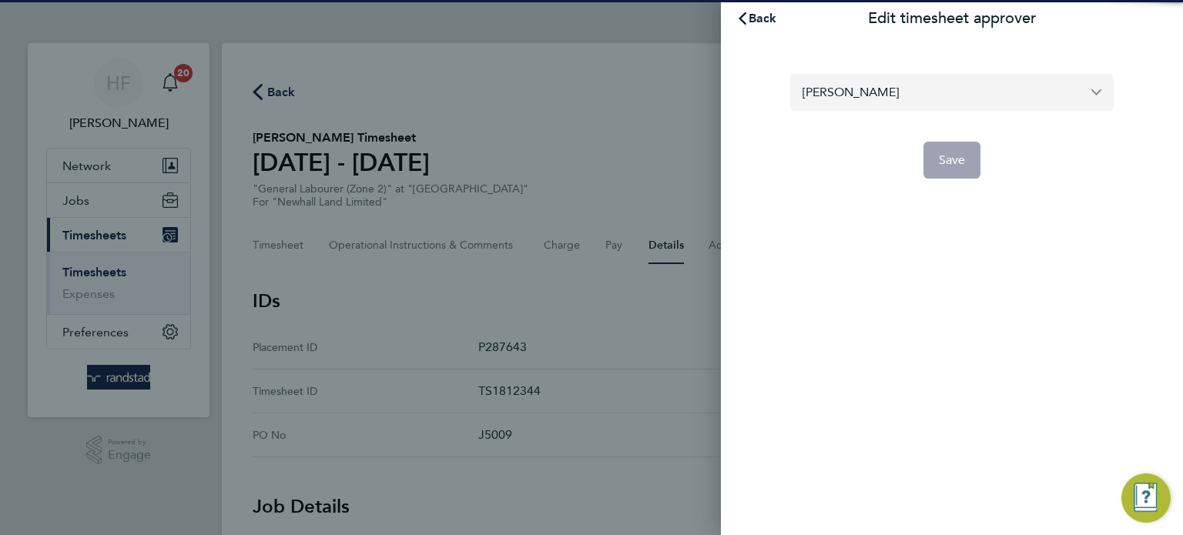
click at [890, 100] on input "[PERSON_NAME]" at bounding box center [951, 92] width 323 height 36
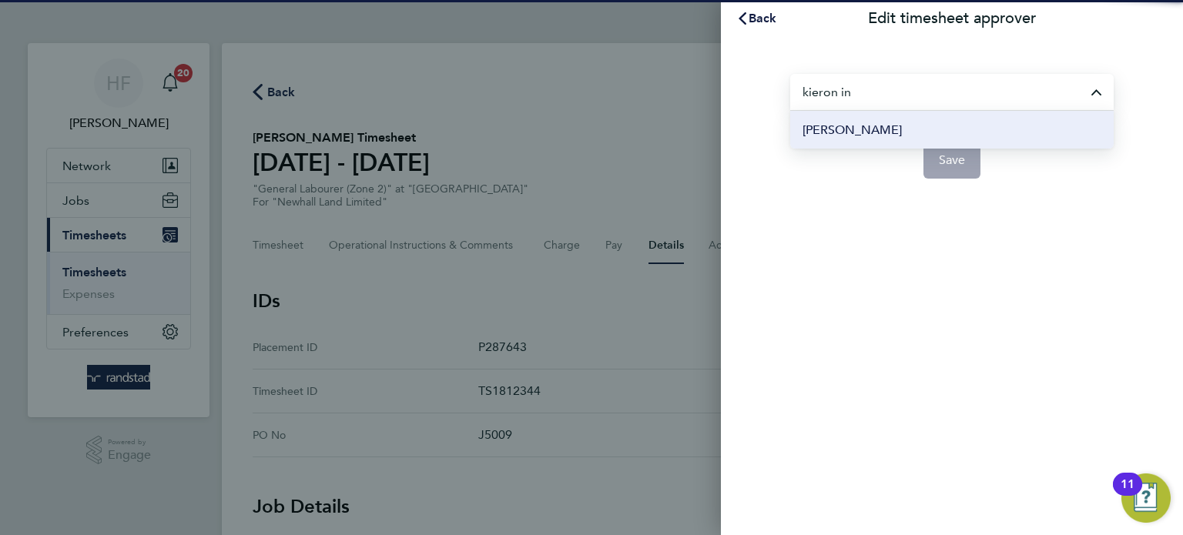
click at [876, 139] on span "[PERSON_NAME]" at bounding box center [851, 130] width 99 height 18
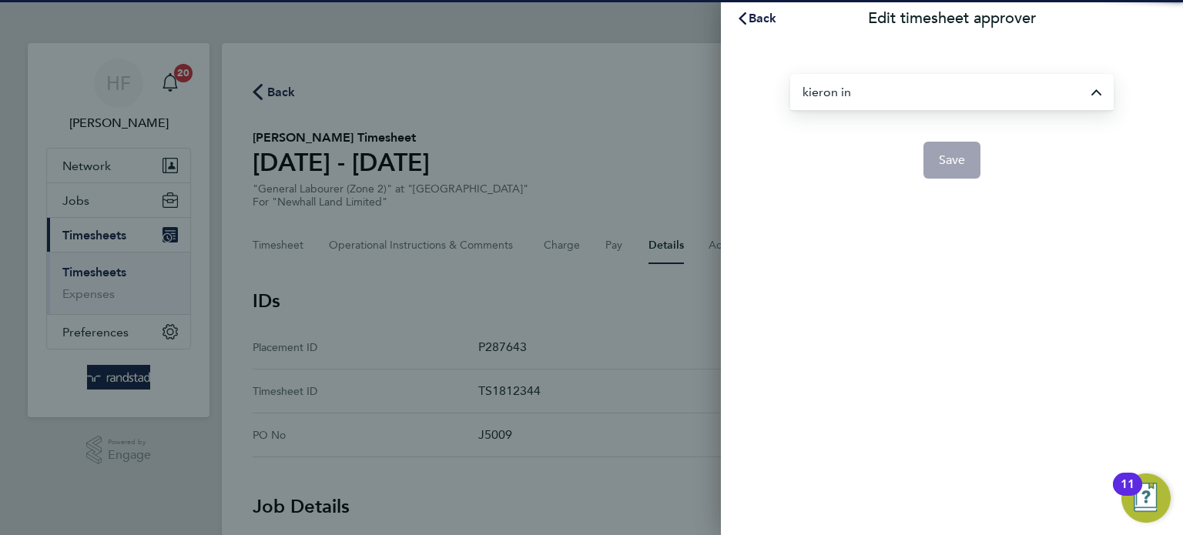
type input "[PERSON_NAME]"
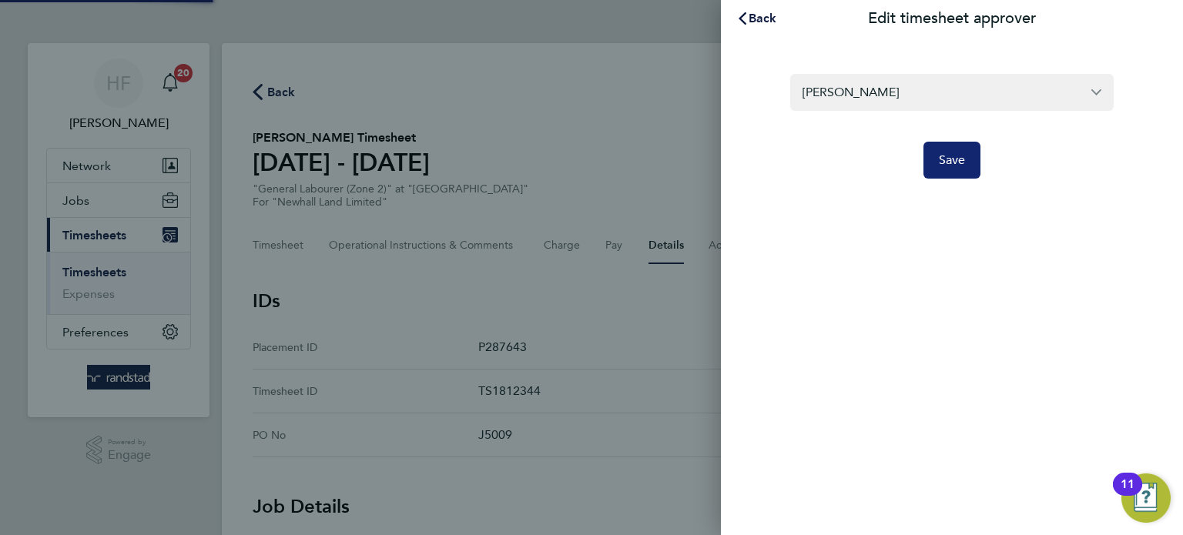
click at [945, 154] on span "Save" at bounding box center [952, 159] width 27 height 15
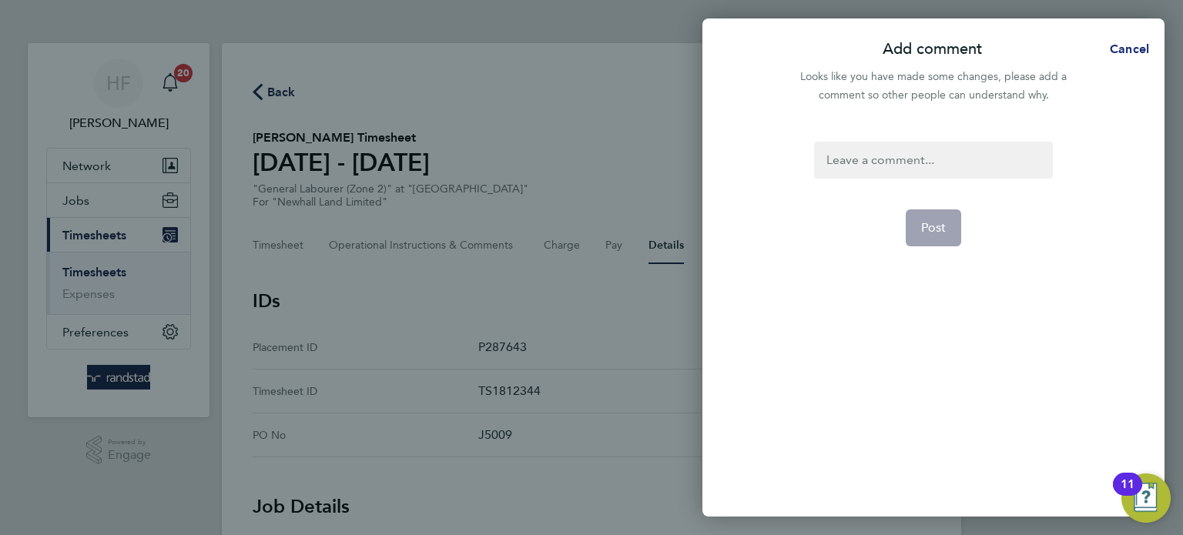
click at [1123, 48] on span "Cancel" at bounding box center [1127, 49] width 44 height 15
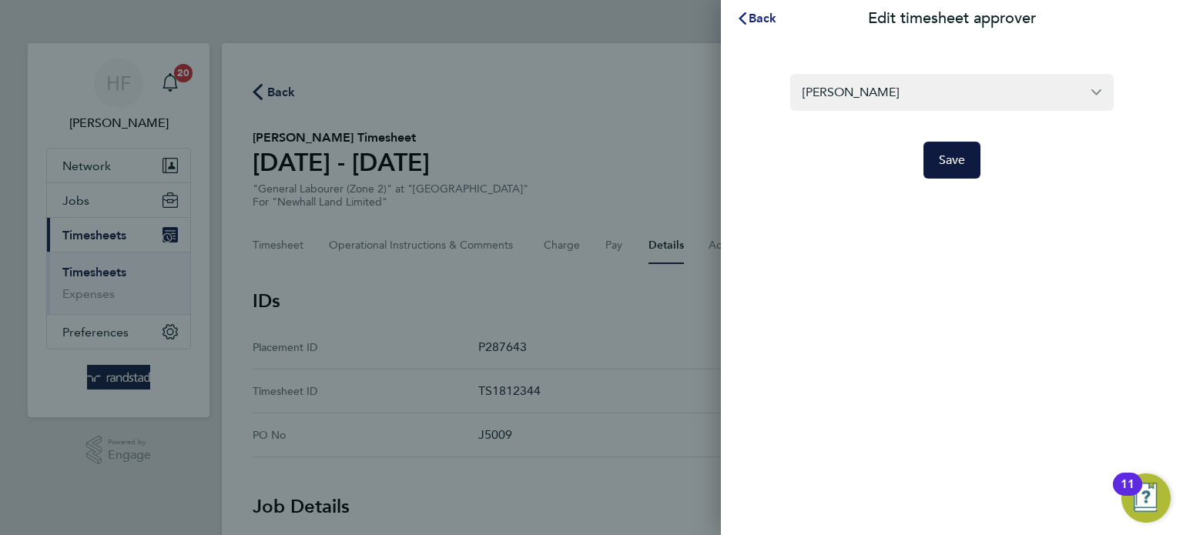
click at [760, 8] on button "Back" at bounding box center [757, 18] width 72 height 31
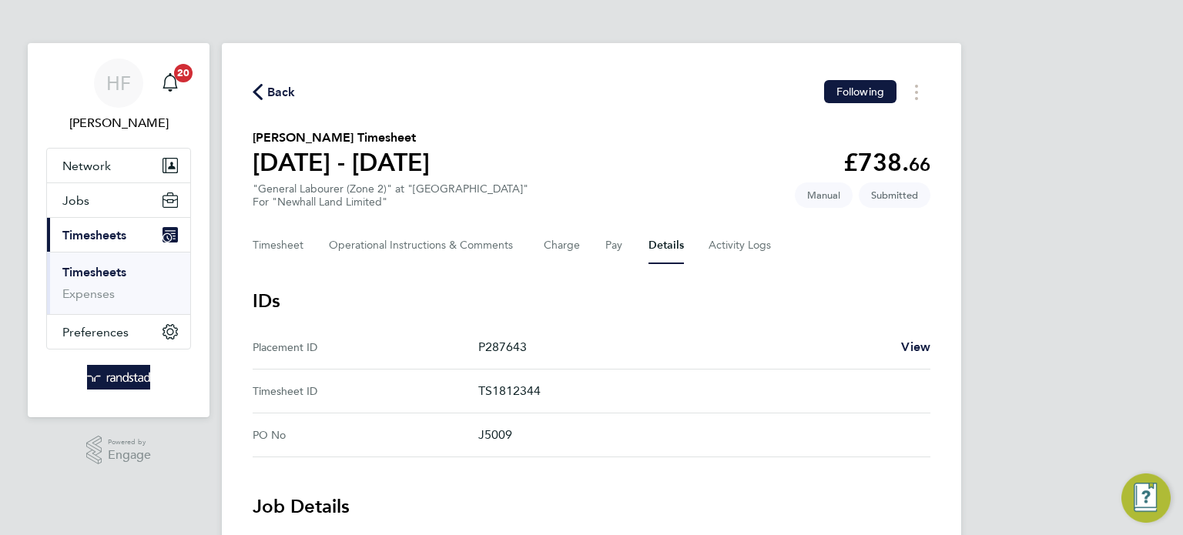
click at [98, 275] on link "Timesheets" at bounding box center [94, 272] width 64 height 15
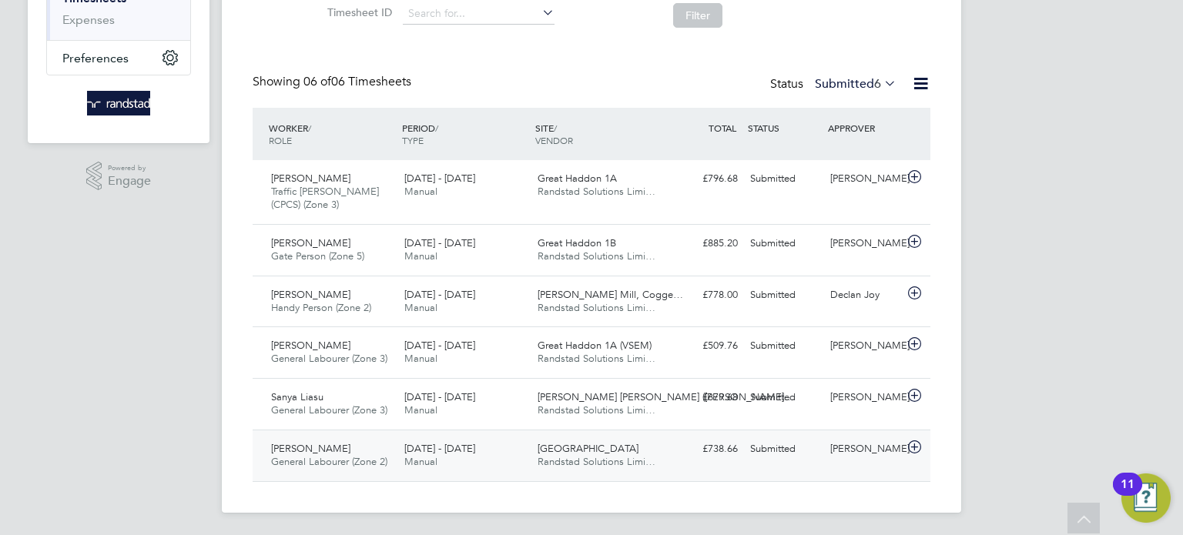
click at [839, 463] on div "Michael Dankyi General Labourer (Zone 2) 25 - 31 Aug 2025 25 - 31 Aug 2025 Manu…" at bounding box center [592, 456] width 678 height 52
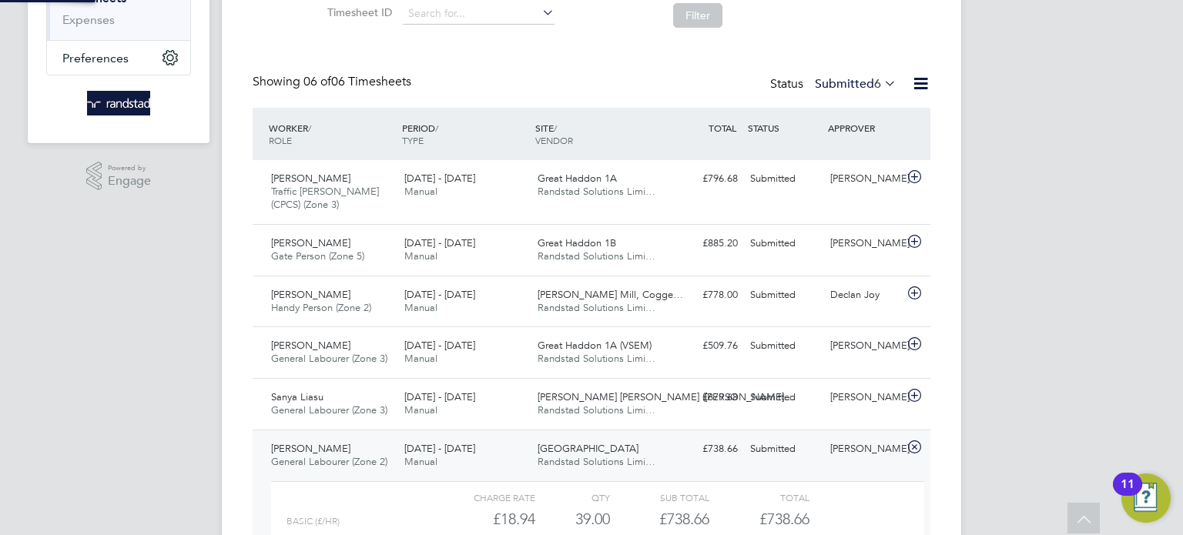
scroll to position [7, 7]
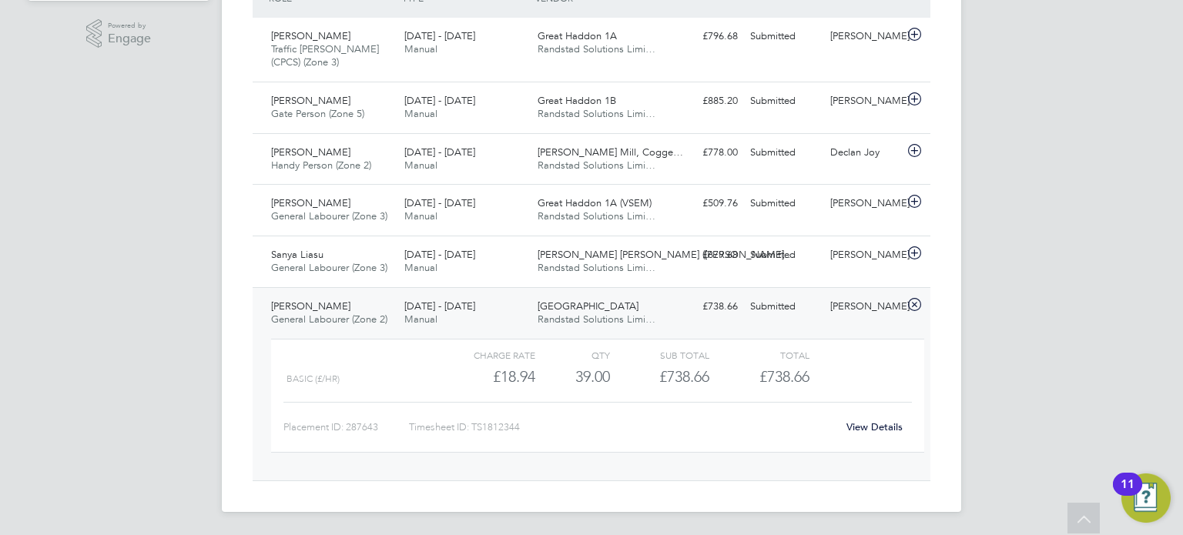
click at [856, 425] on link "View Details" at bounding box center [874, 426] width 56 height 13
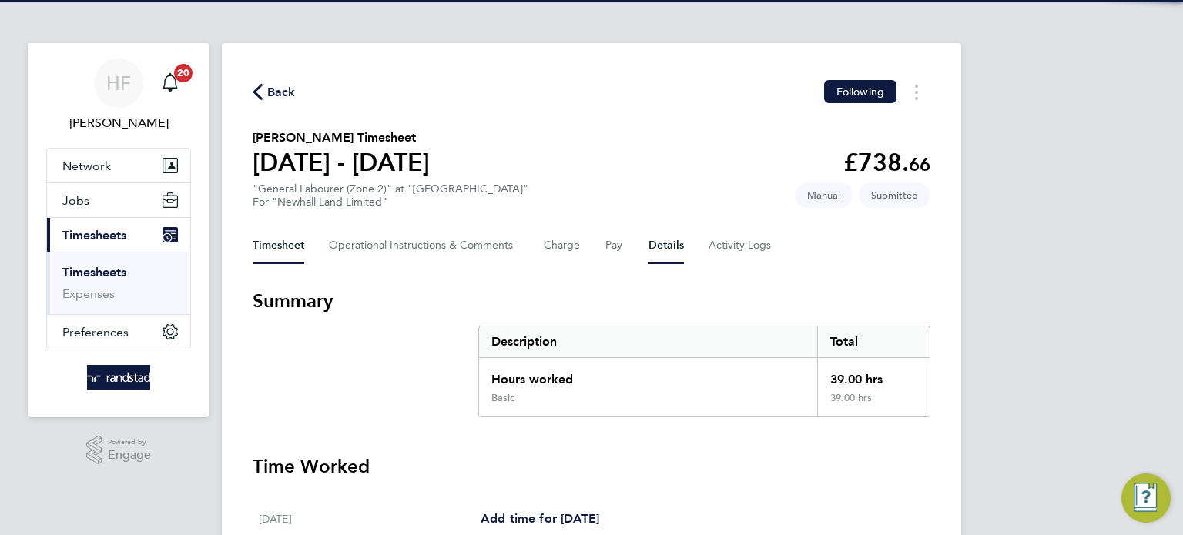
click at [655, 233] on button "Details" at bounding box center [665, 245] width 35 height 37
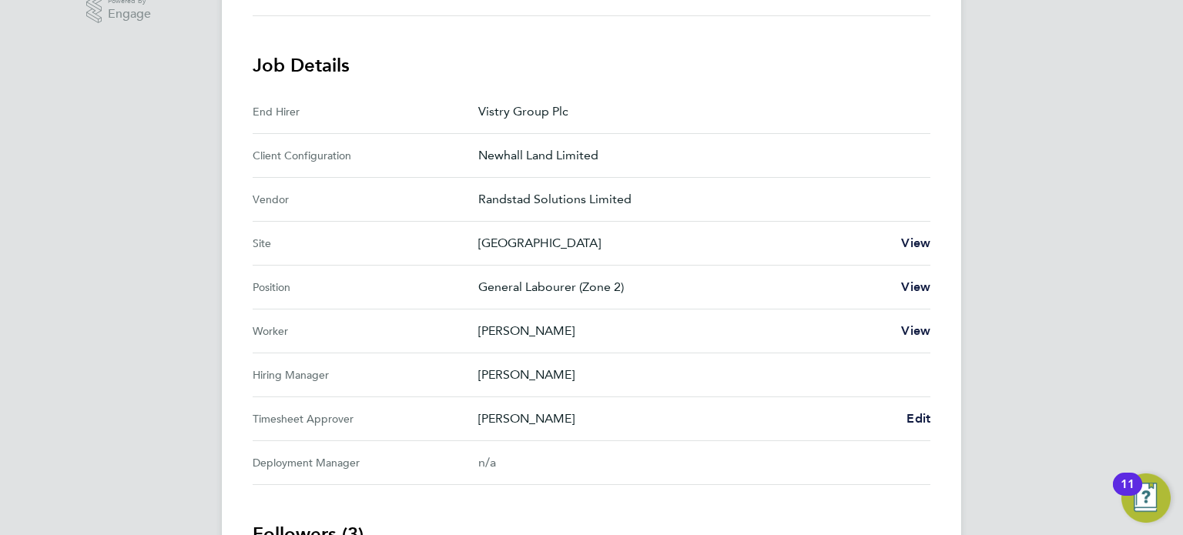
scroll to position [511, 0]
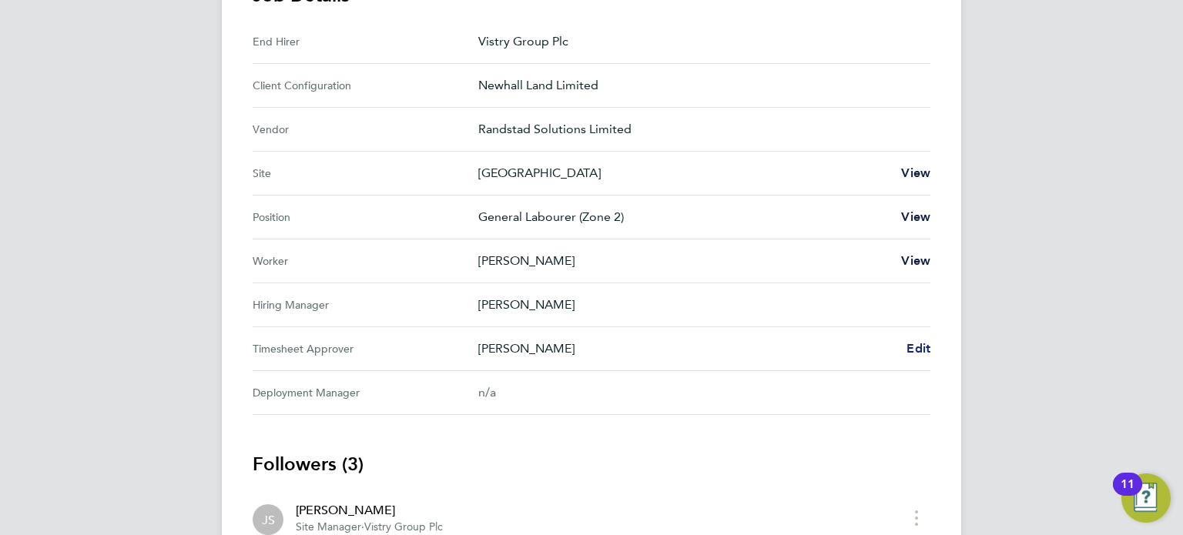
click at [920, 349] on span "Edit" at bounding box center [918, 348] width 24 height 15
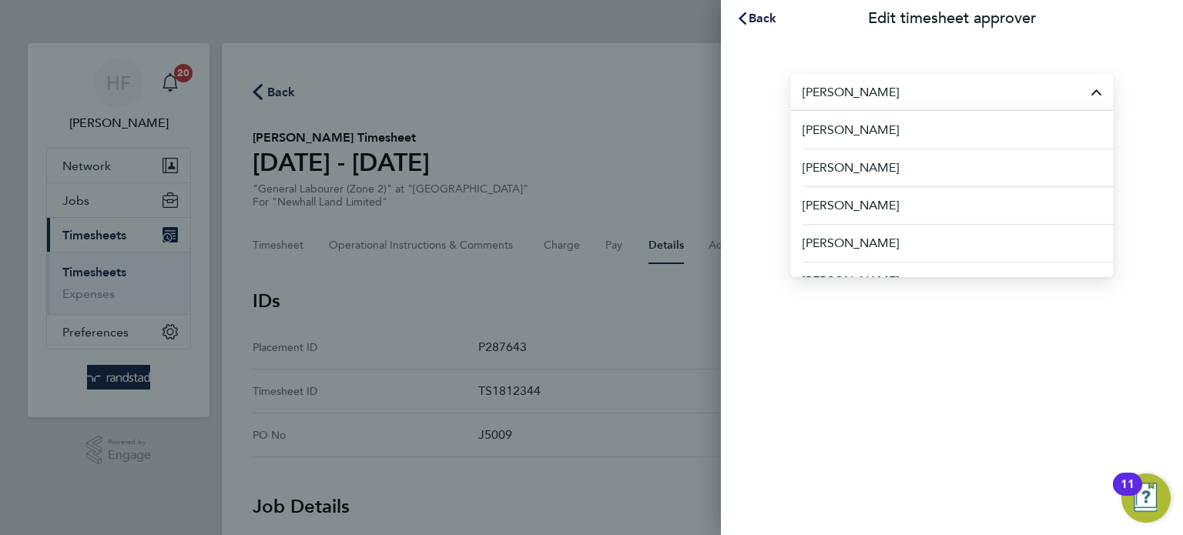
click at [843, 306] on div "Back Edit timesheet approver [PERSON_NAME] [PERSON_NAME] [PERSON_NAME] [PERSON_…" at bounding box center [952, 267] width 462 height 535
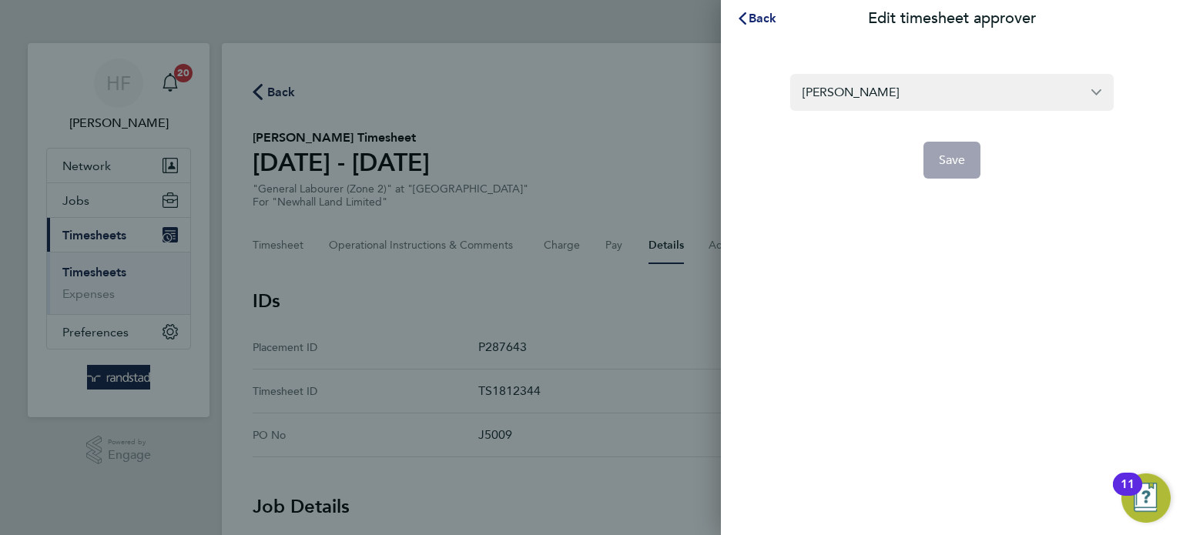
click at [770, 25] on span "Back" at bounding box center [762, 18] width 28 height 15
